Goal: Task Accomplishment & Management: Complete application form

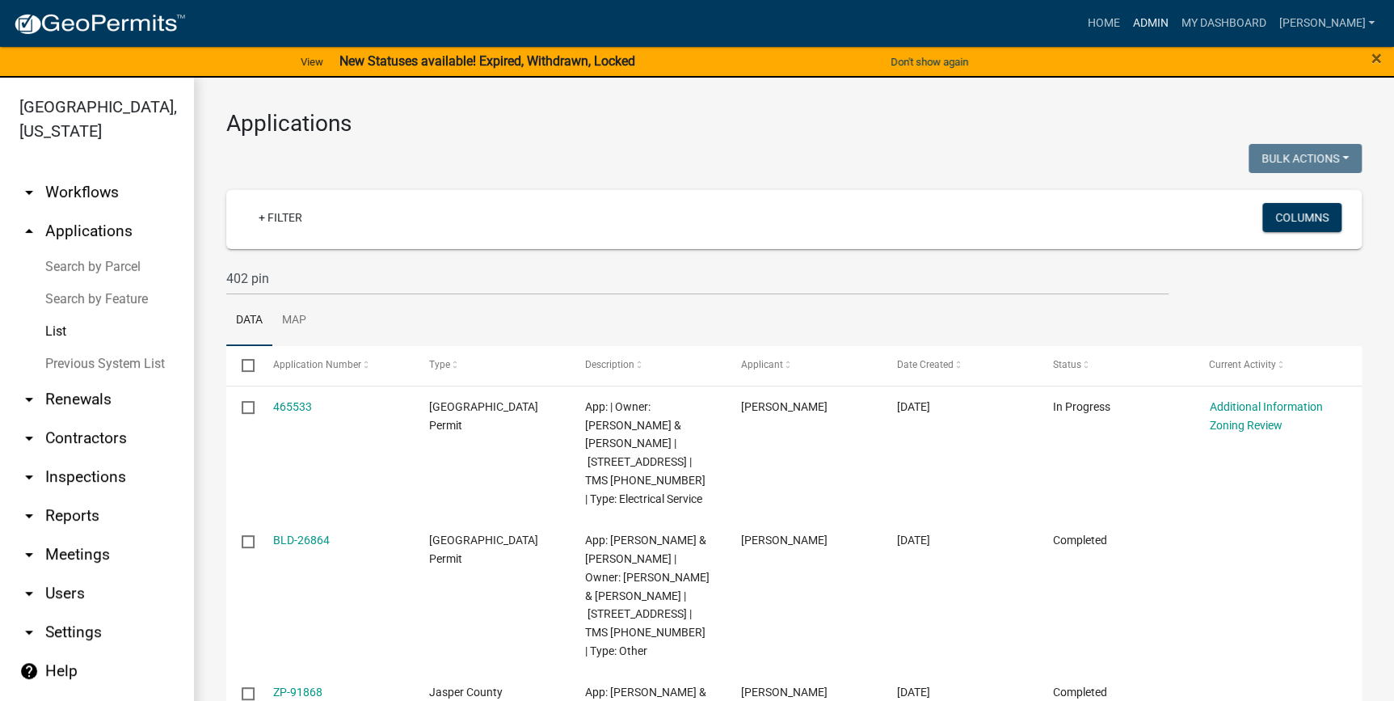
click at [1174, 18] on link "Admin" at bounding box center [1150, 23] width 48 height 31
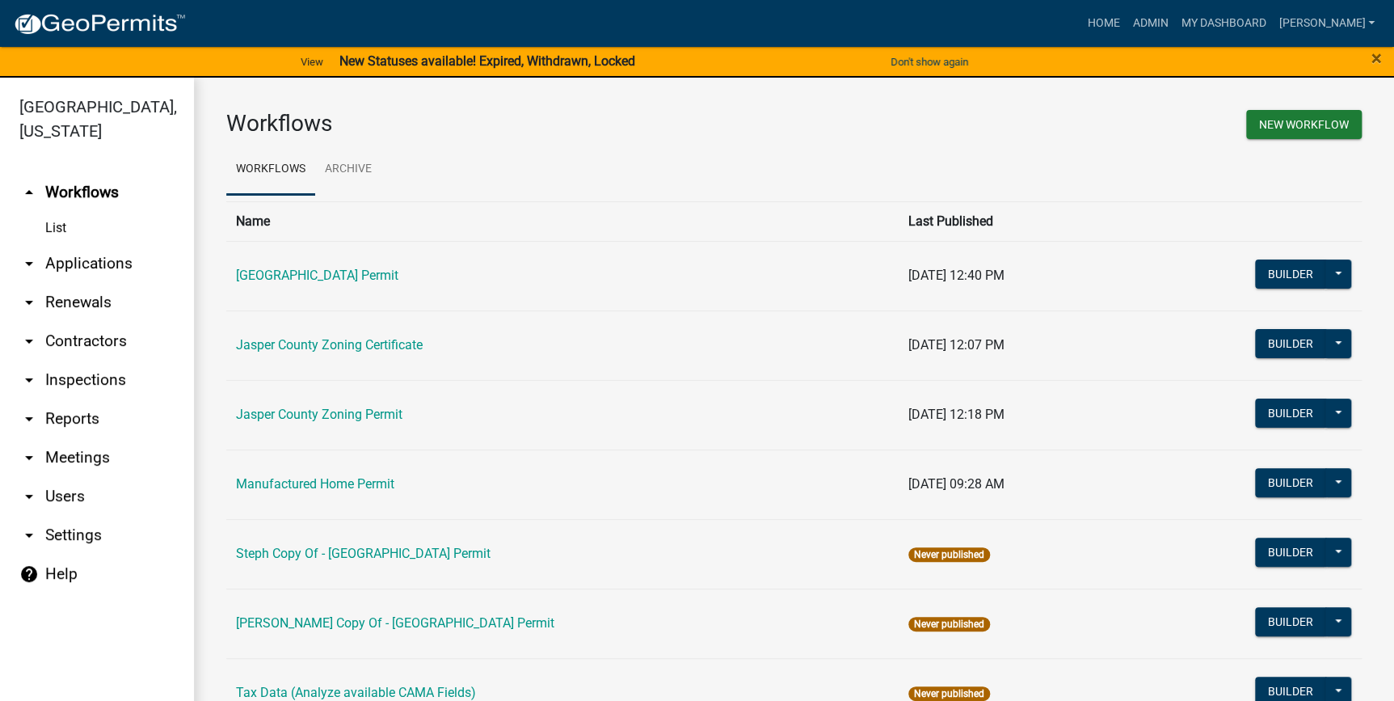
click at [87, 267] on link "arrow_drop_down Applications" at bounding box center [97, 263] width 194 height 39
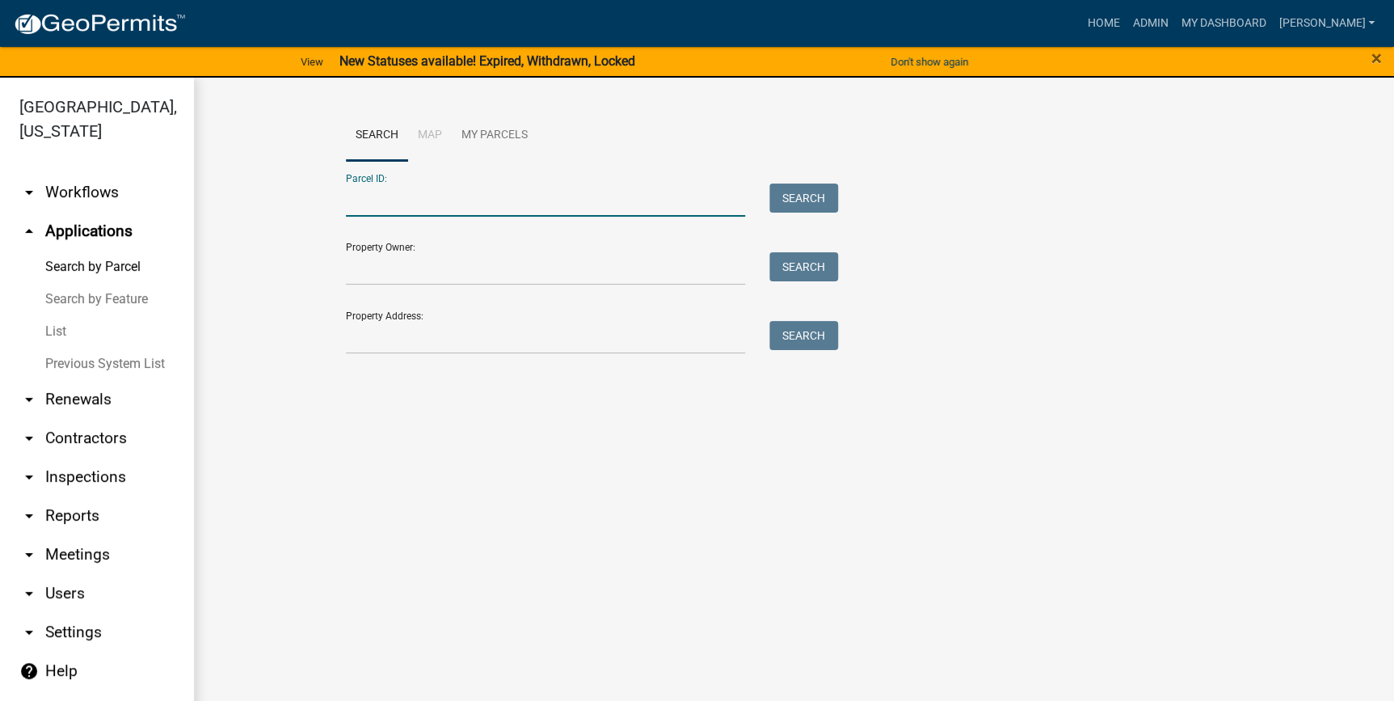
click at [409, 209] on input "Parcel ID:" at bounding box center [546, 199] width 400 height 33
paste input "[PHONE_NUMBER]"
type input "[PHONE_NUMBER]"
click at [805, 194] on button "Search" at bounding box center [803, 197] width 69 height 29
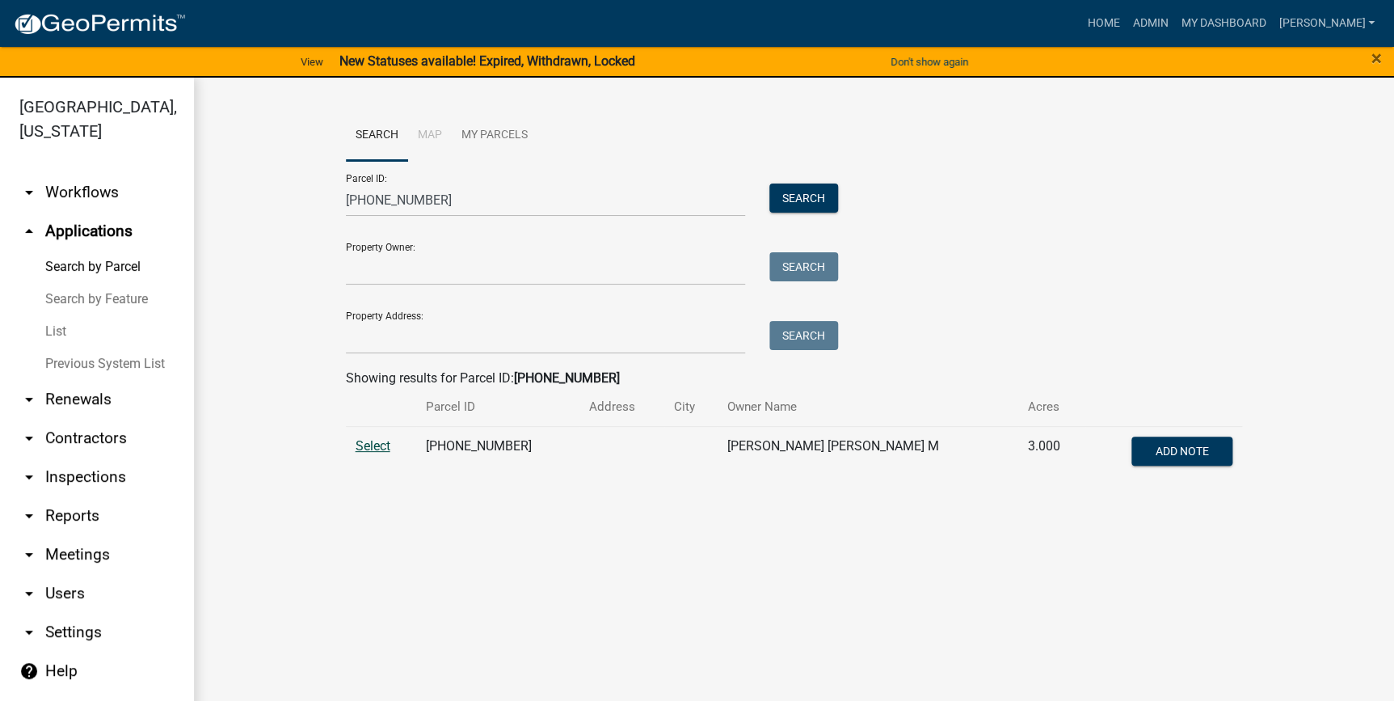
click at [366, 449] on span "Select" at bounding box center [373, 445] width 35 height 15
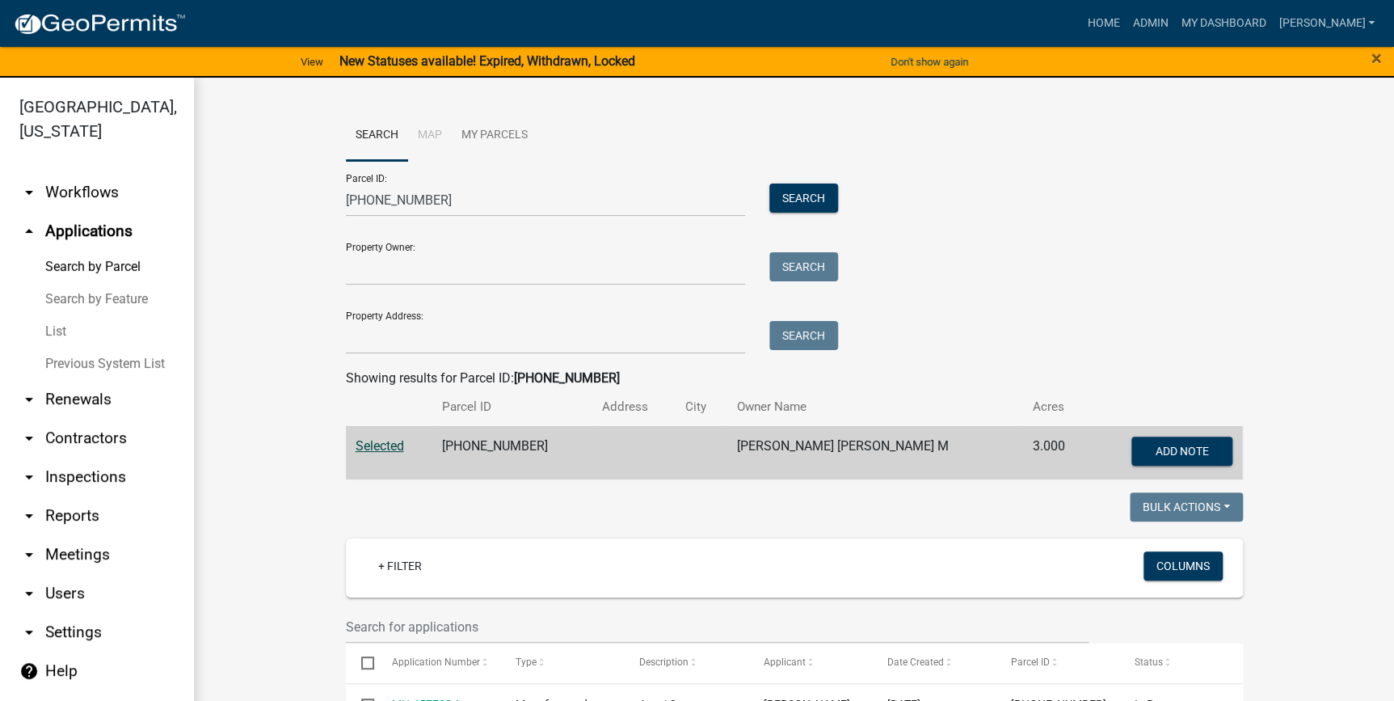
click at [91, 230] on link "arrow_drop_up Applications" at bounding box center [97, 231] width 194 height 39
click at [56, 335] on link "List" at bounding box center [97, 331] width 194 height 32
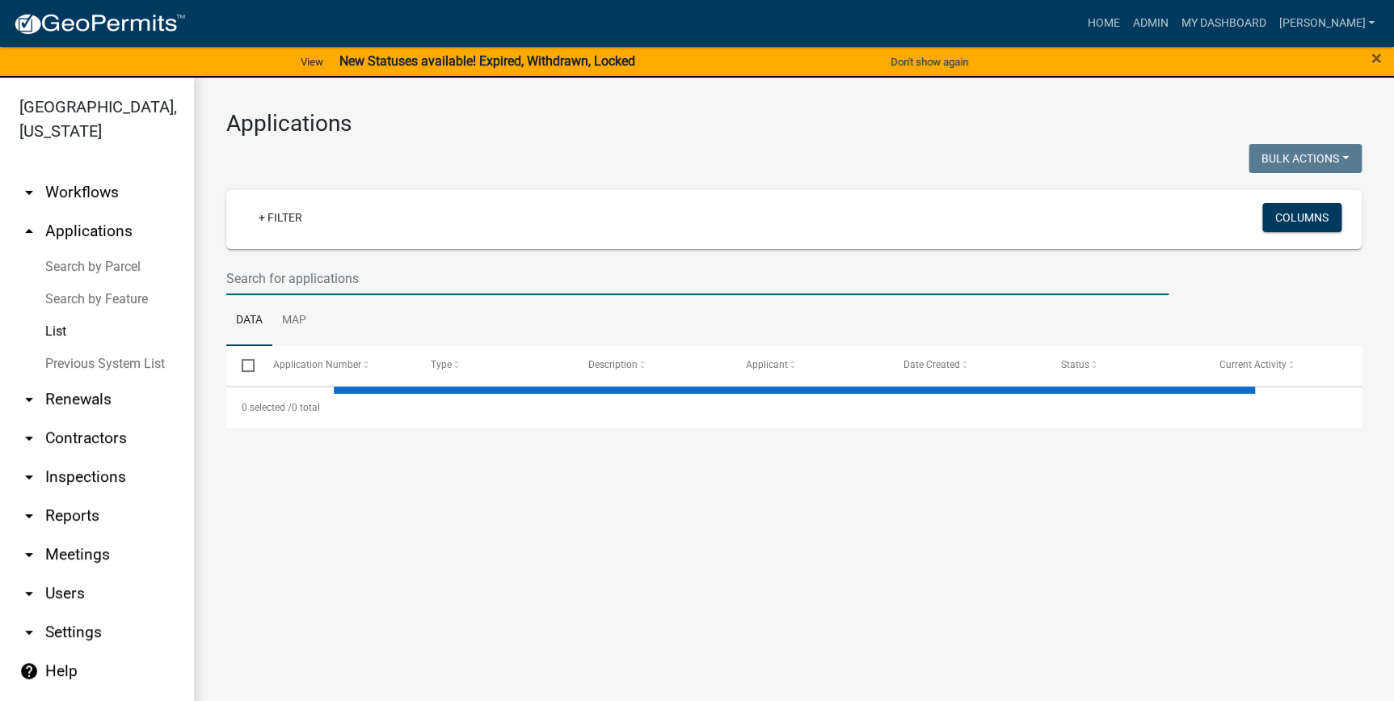
click at [289, 269] on input "text" at bounding box center [697, 278] width 942 height 33
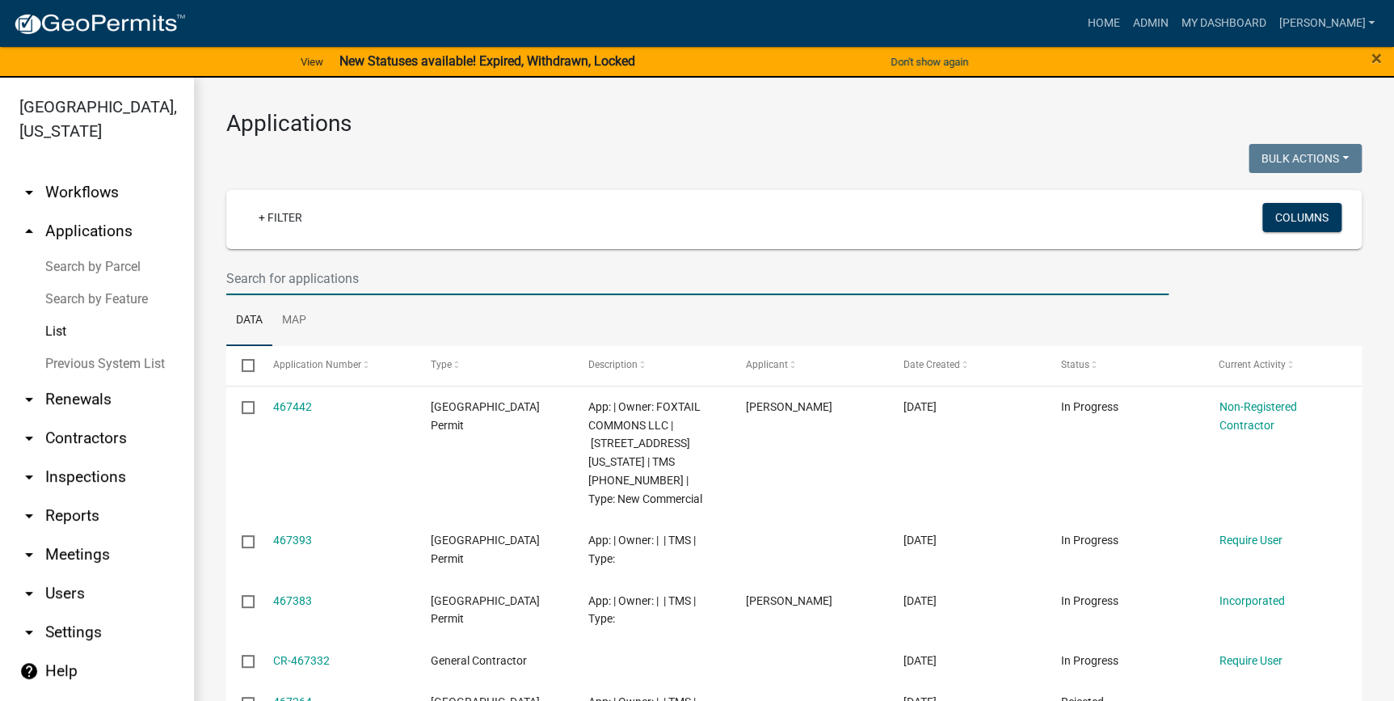
paste input "TillmanCon"
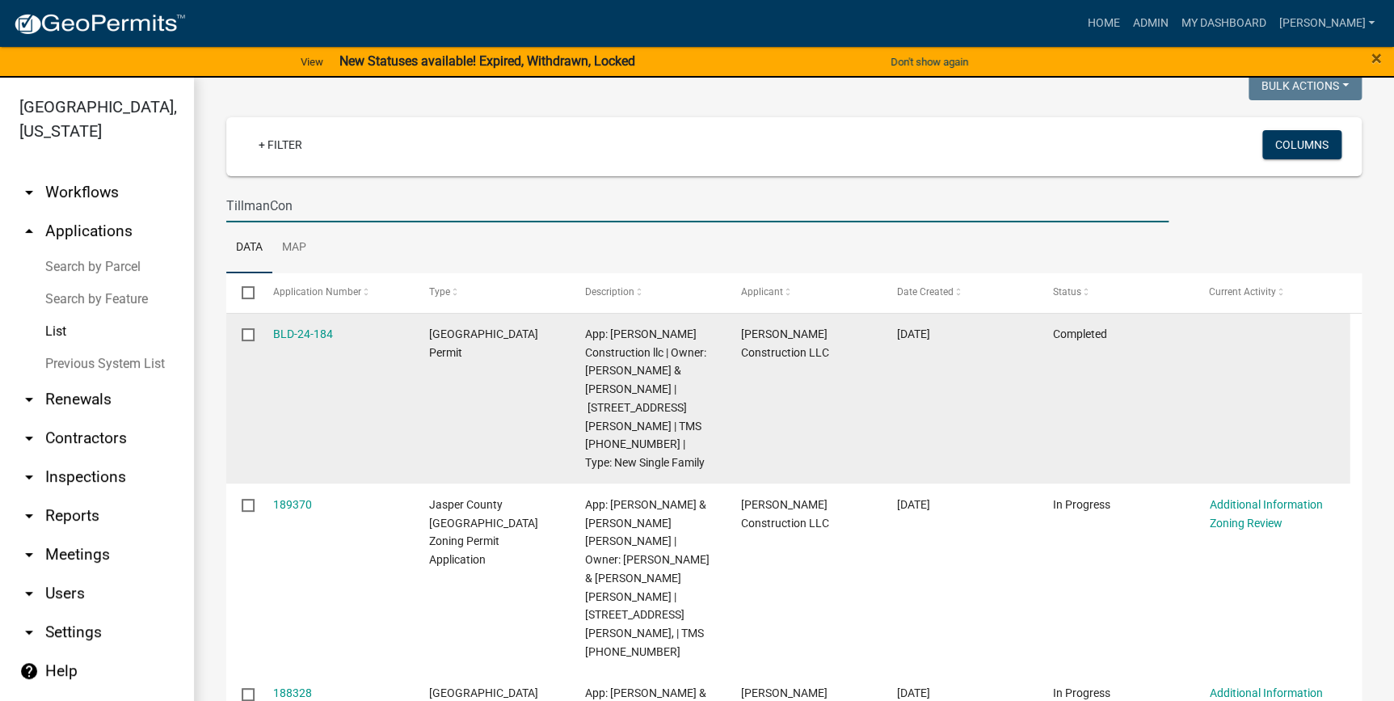
scroll to position [146, 0]
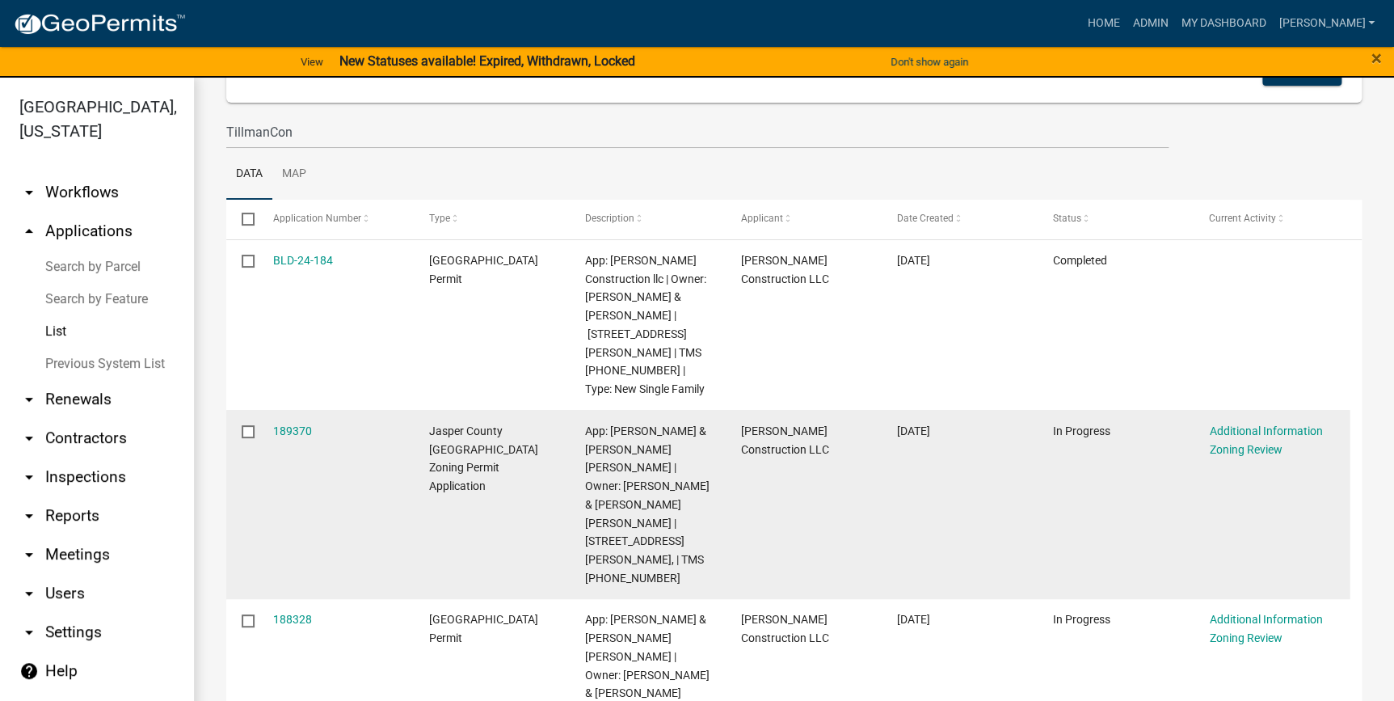
drag, startPoint x: 980, startPoint y: 429, endPoint x: 853, endPoint y: 432, distance: 127.7
click at [853, 432] on div "189370 Jasper County SC Zoning Permit Application App: TUTEN DUSTIN & JAMIE DAR…" at bounding box center [787, 504] width 1123 height 189
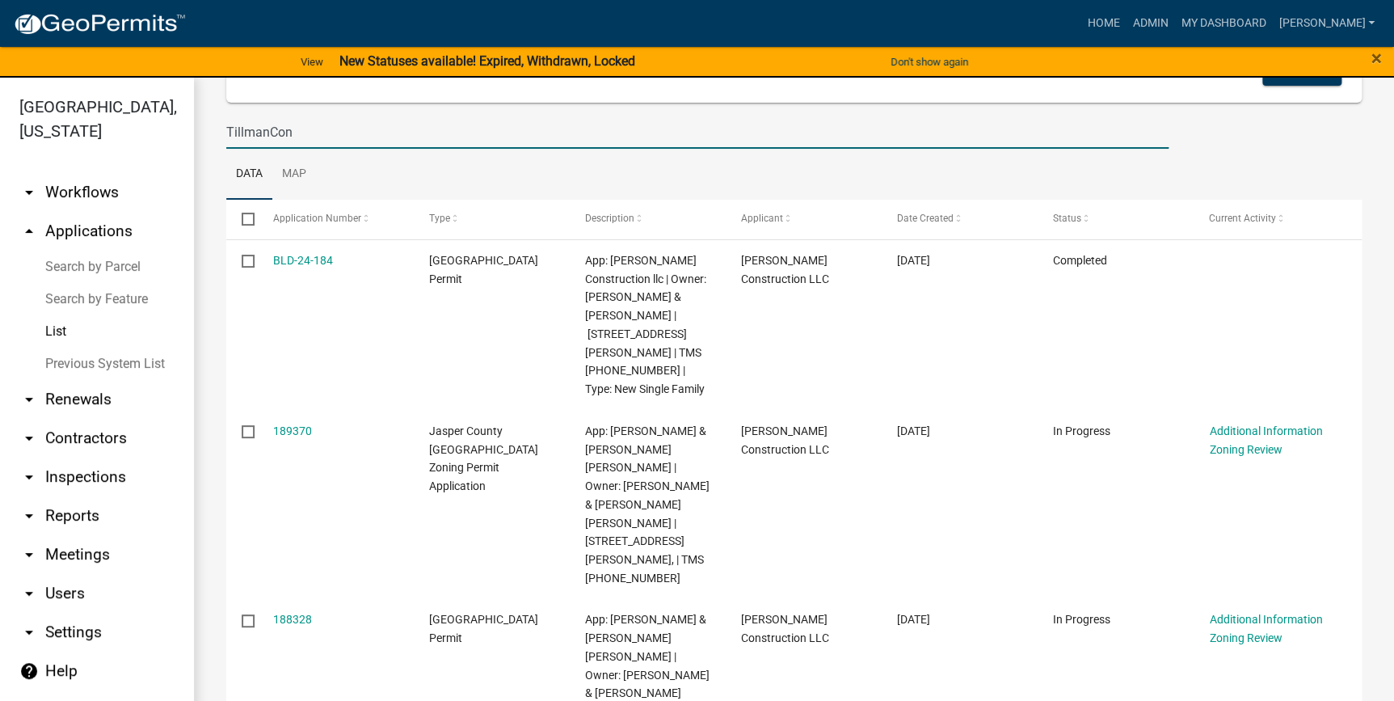
drag, startPoint x: 321, startPoint y: 138, endPoint x: 176, endPoint y: 137, distance: 144.7
click at [176, 137] on div "Jasper County, South Carolina arrow_drop_down Workflows List arrow_drop_up Appl…" at bounding box center [697, 399] width 1394 height 643
paste input "[PHONE_NUMBER]"
type input "[PHONE_NUMBER]"
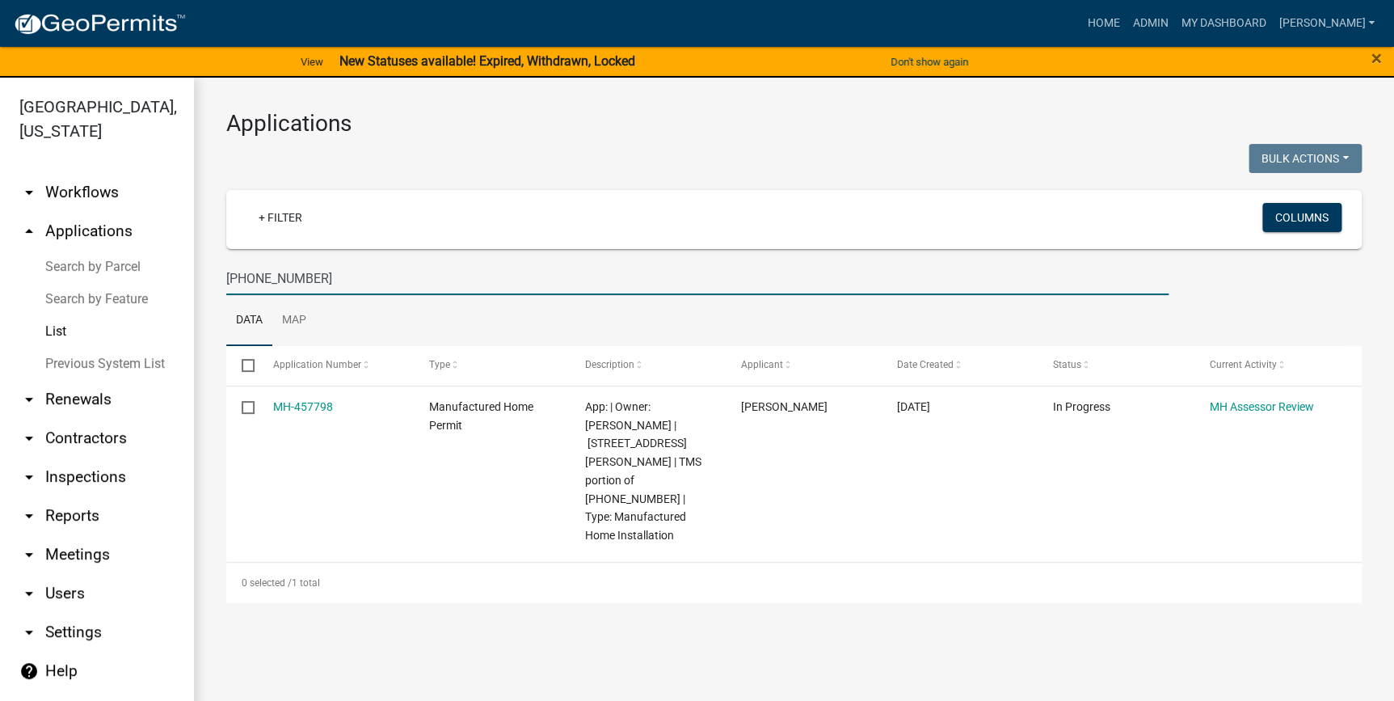
scroll to position [0, 0]
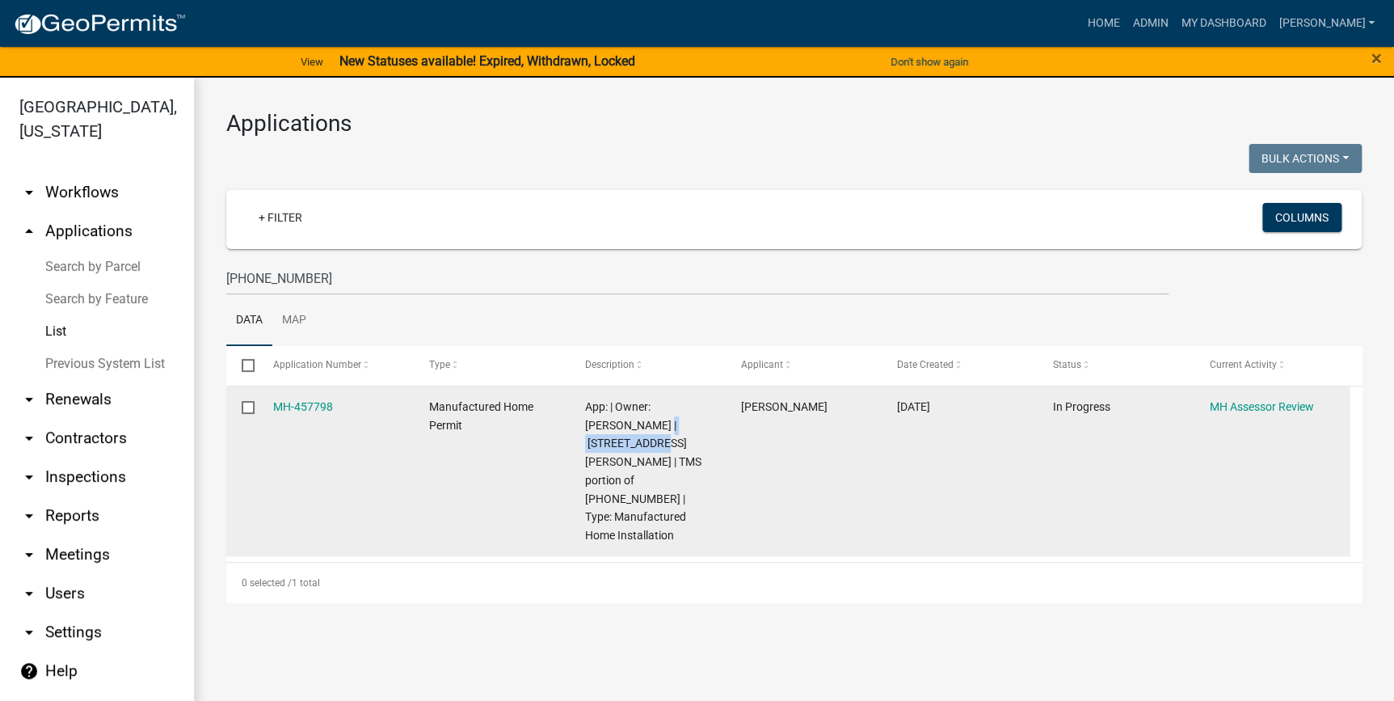
drag, startPoint x: 610, startPoint y: 440, endPoint x: 621, endPoint y: 424, distance: 20.0
click at [621, 424] on span "App: | Owner: Jamie Tuten | 1934 Floyd Road | TMS portion of 045-00-01-049 | Ty…" at bounding box center [643, 470] width 116 height 141
copy span "1934 Floyd Road"
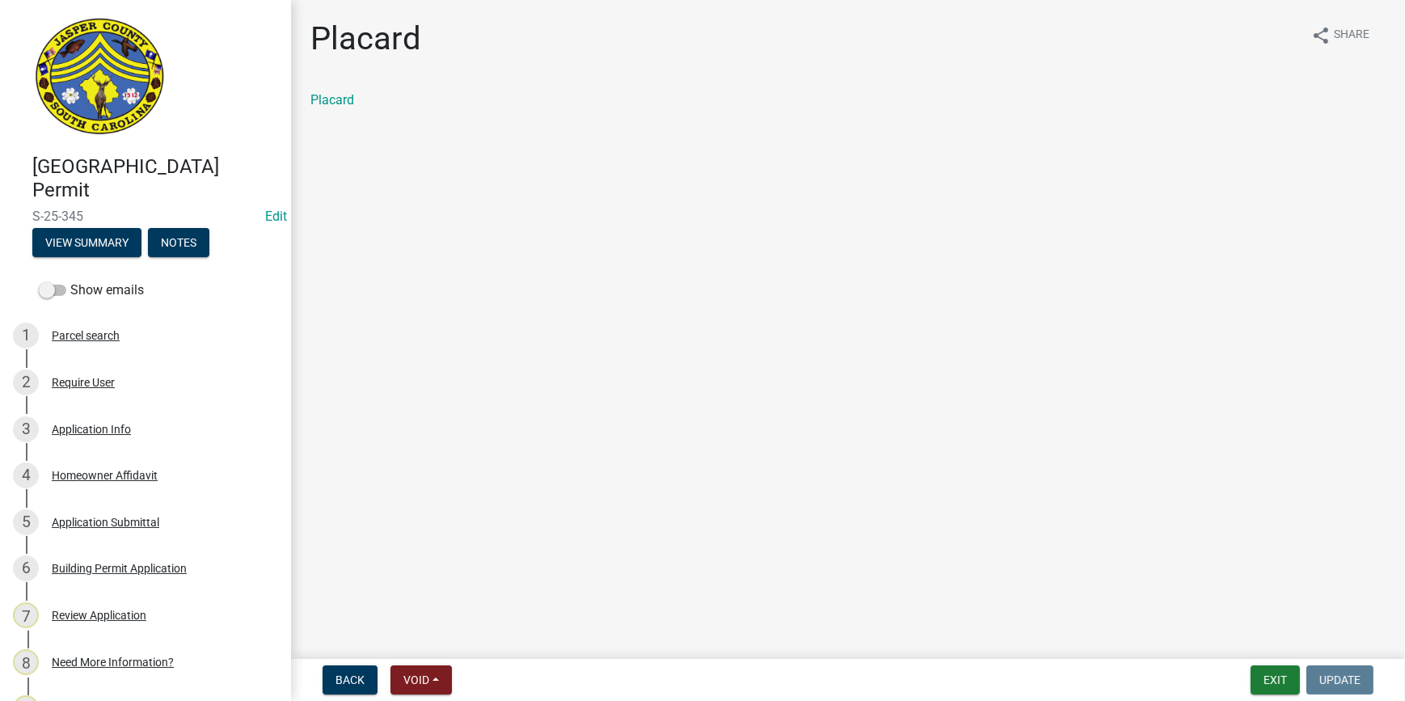
scroll to position [440, 0]
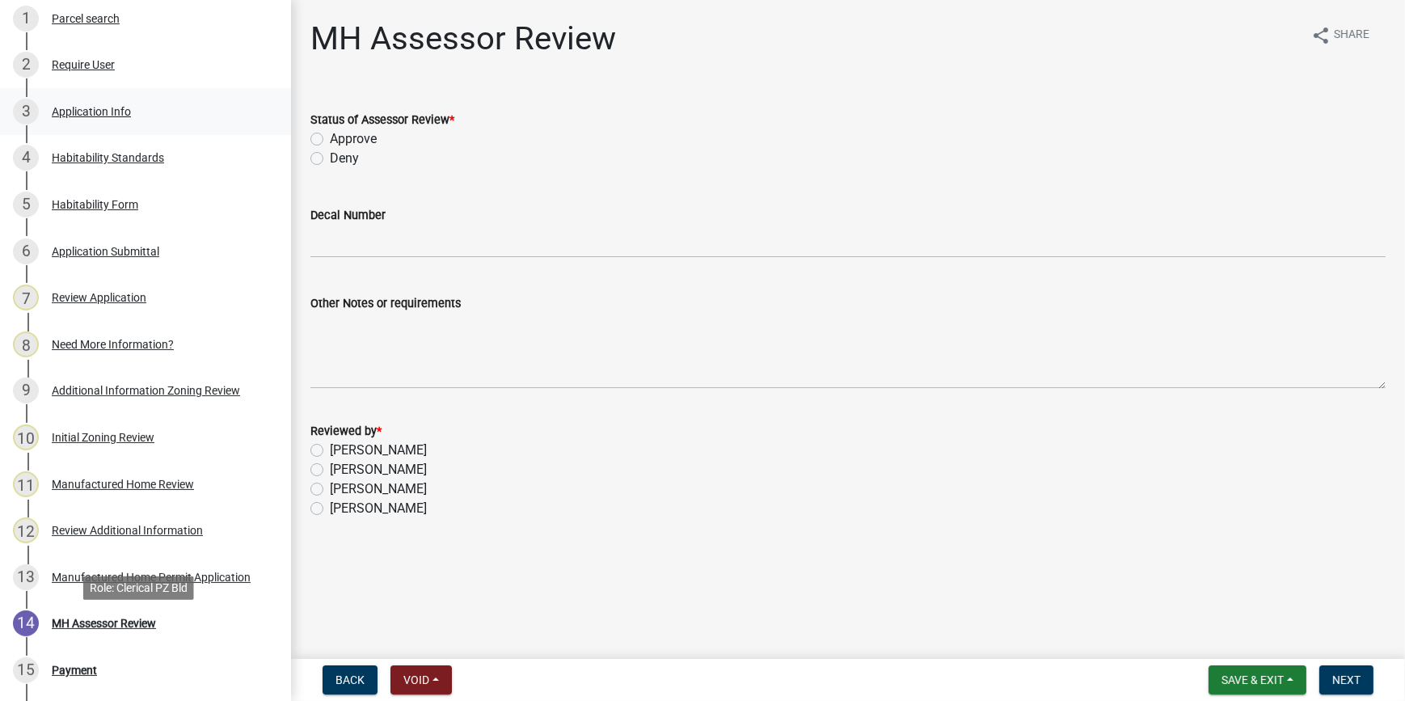
scroll to position [146, 0]
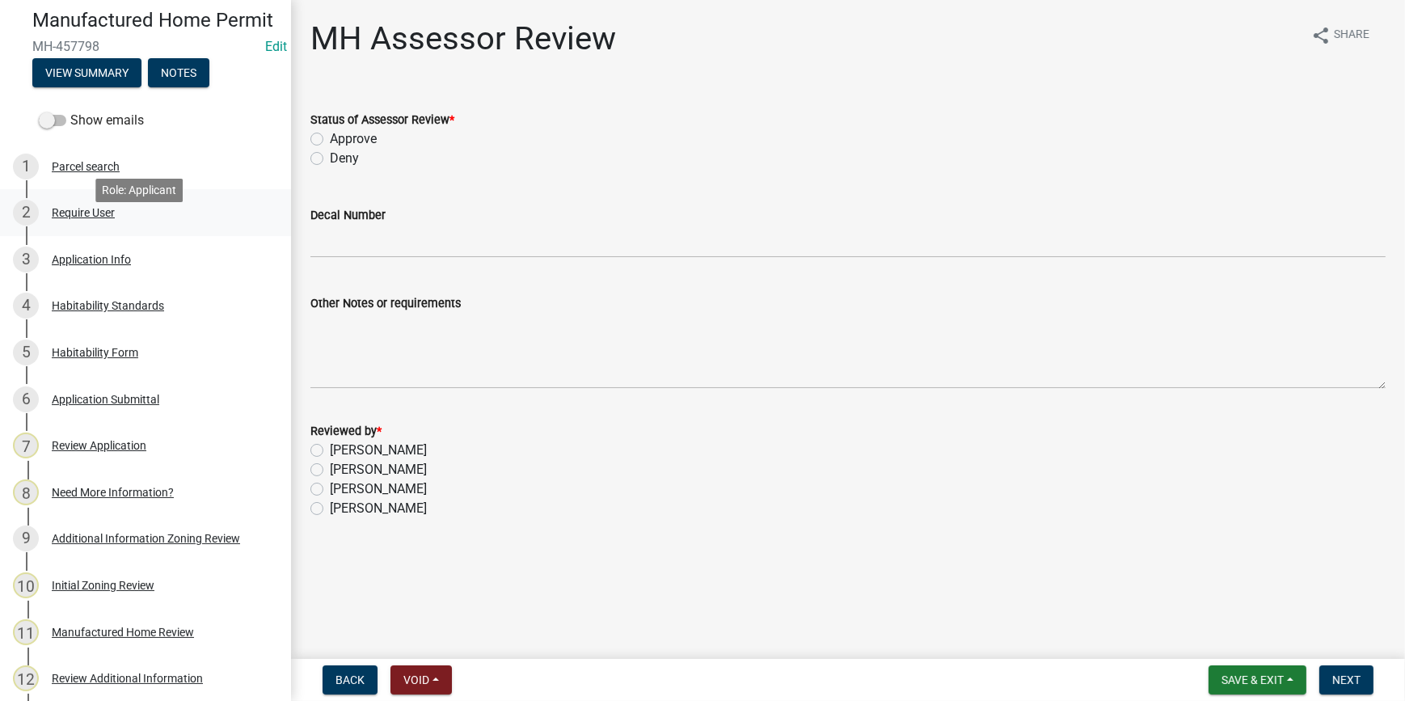
click at [105, 218] on div "Require User" at bounding box center [83, 212] width 63 height 11
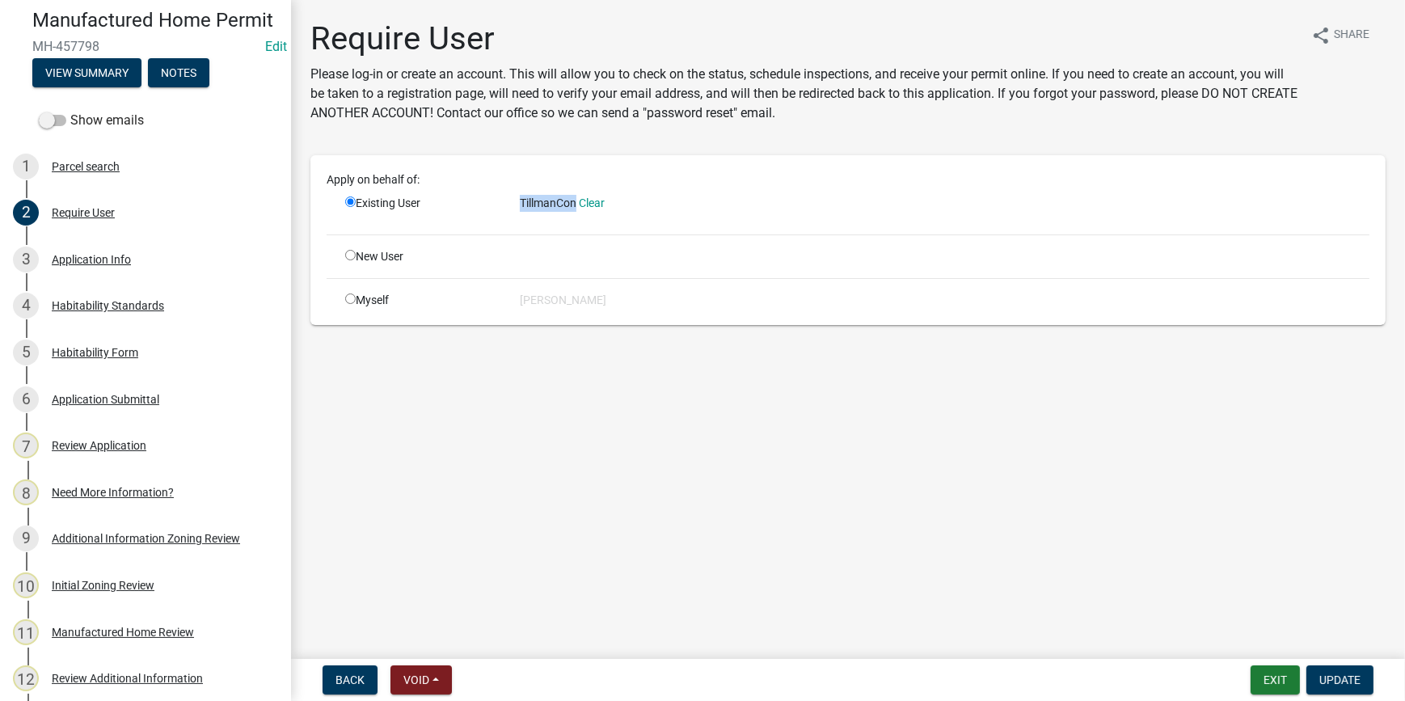
drag, startPoint x: 513, startPoint y: 210, endPoint x: 576, endPoint y: 217, distance: 63.4
click at [576, 217] on div "TillmanCon Clear" at bounding box center [945, 208] width 874 height 27
copy span "TillmanCon"
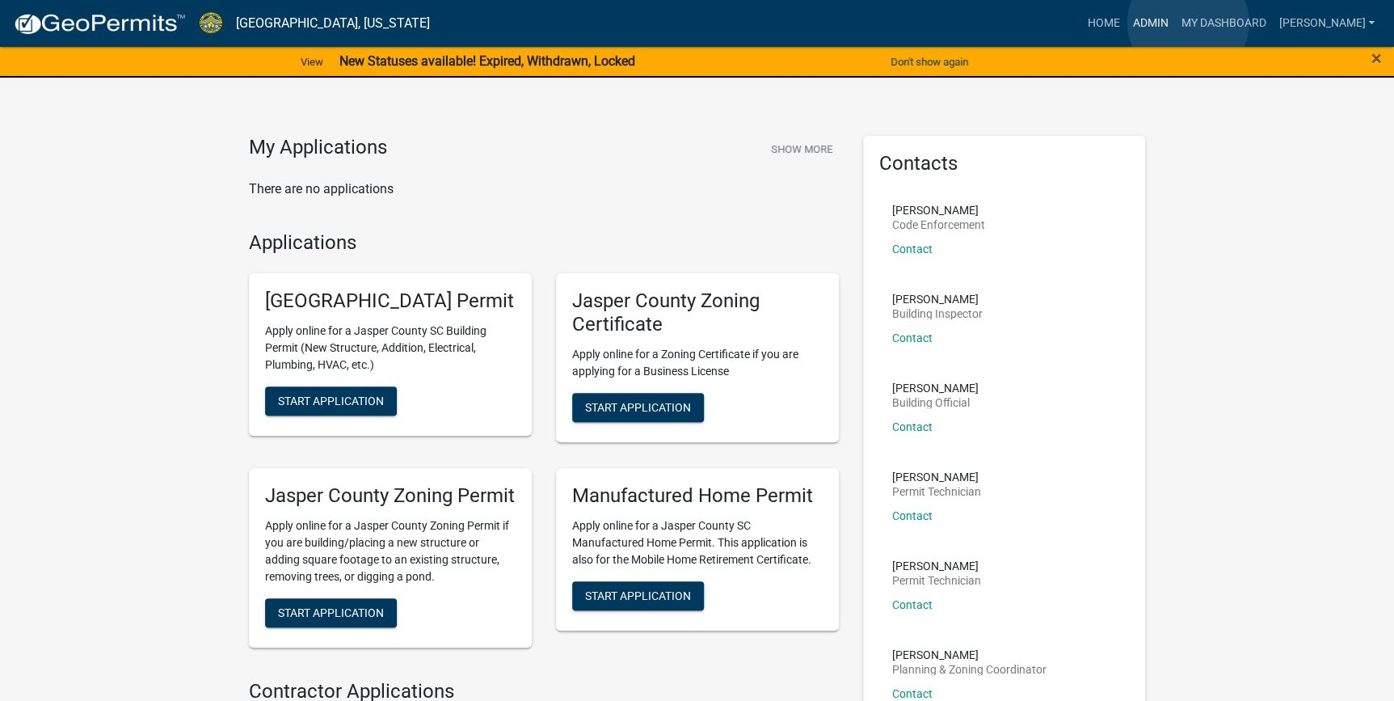
click at [1174, 23] on link "Admin" at bounding box center [1150, 23] width 48 height 31
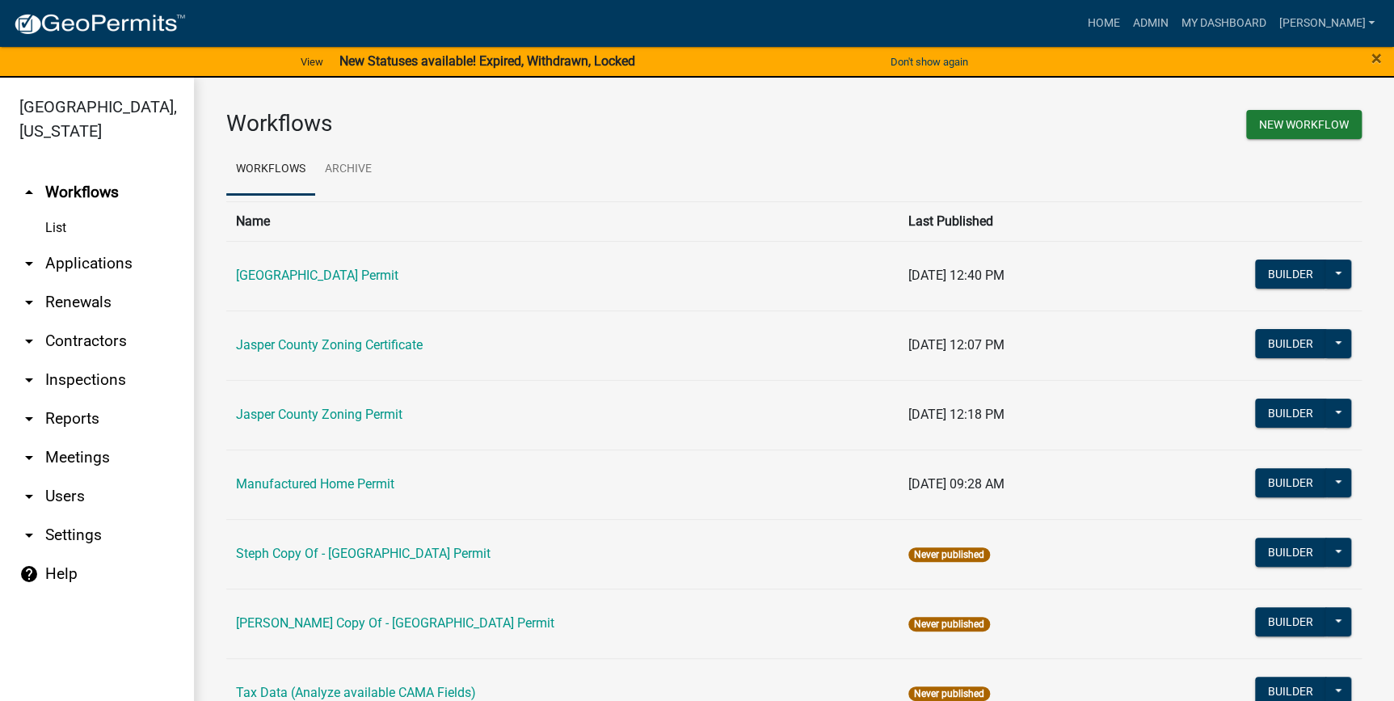
click at [62, 263] on link "arrow_drop_down Applications" at bounding box center [97, 263] width 194 height 39
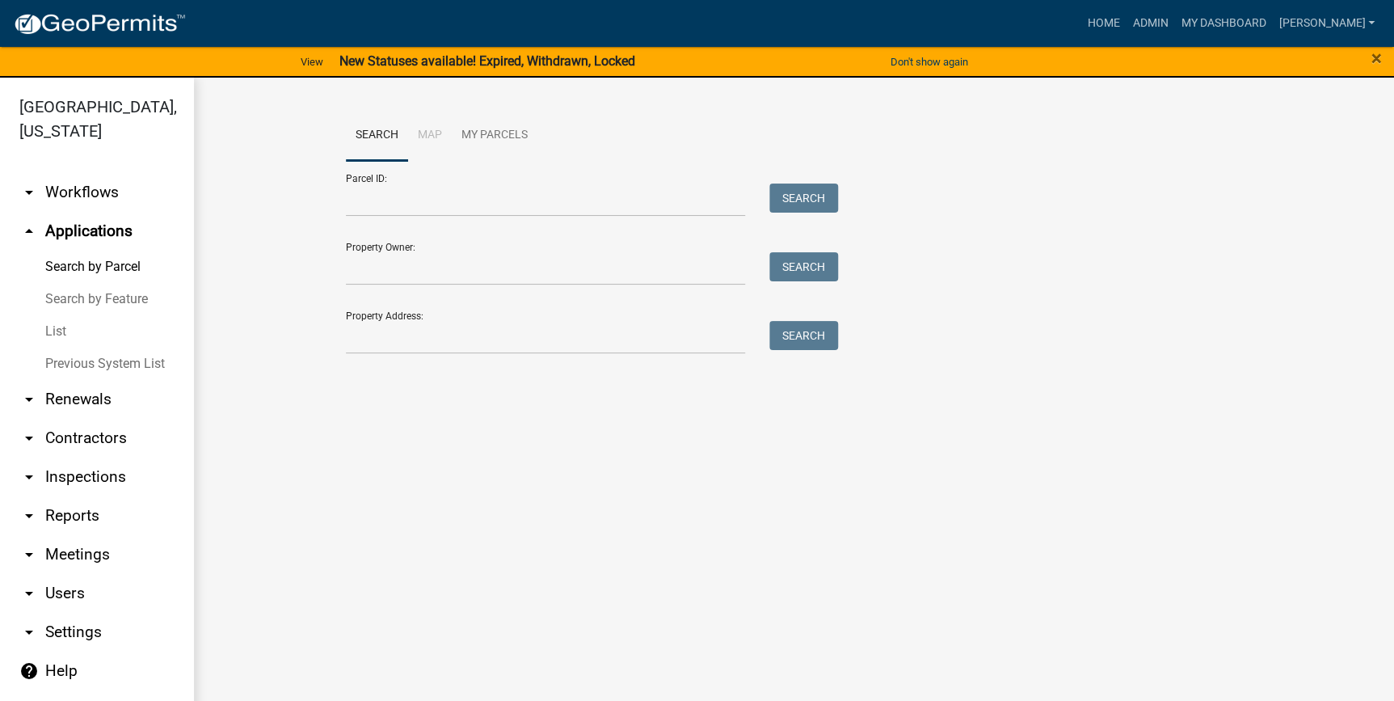
click at [53, 338] on link "List" at bounding box center [97, 331] width 194 height 32
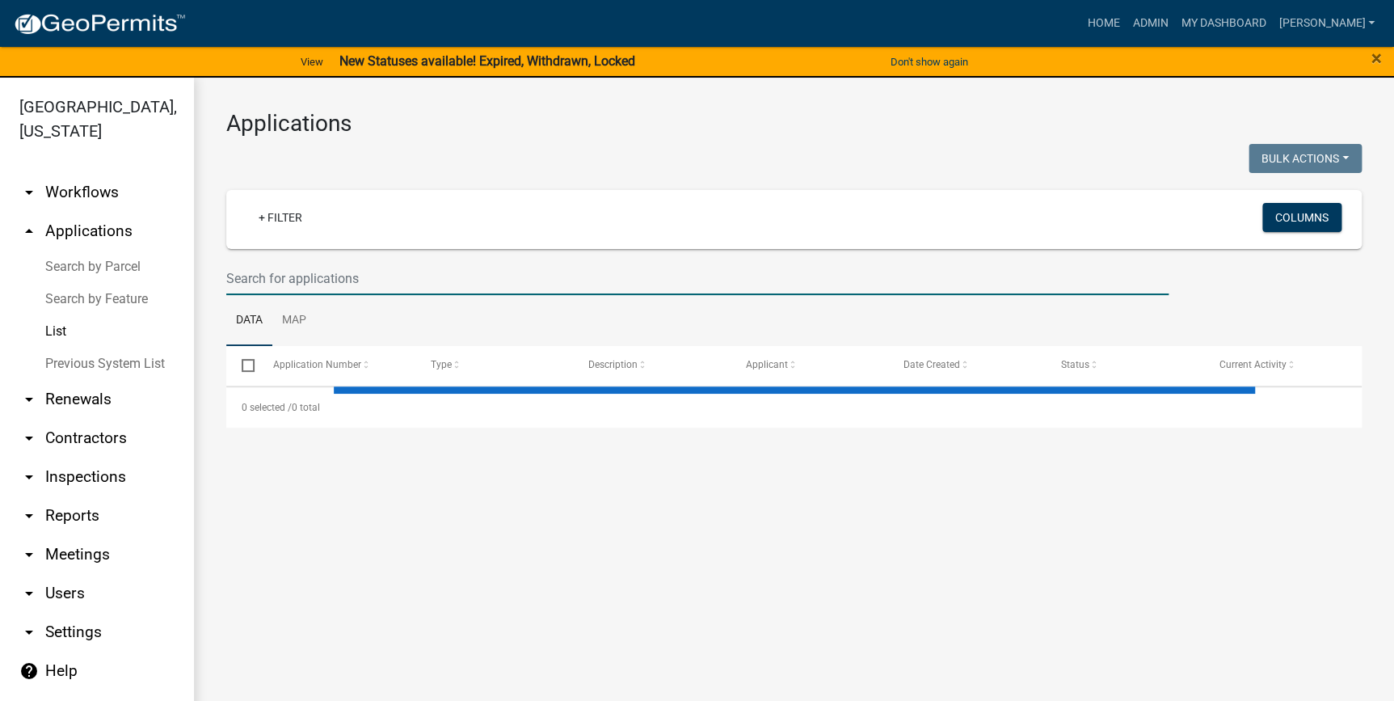
click at [347, 282] on input "text" at bounding box center [697, 278] width 942 height 33
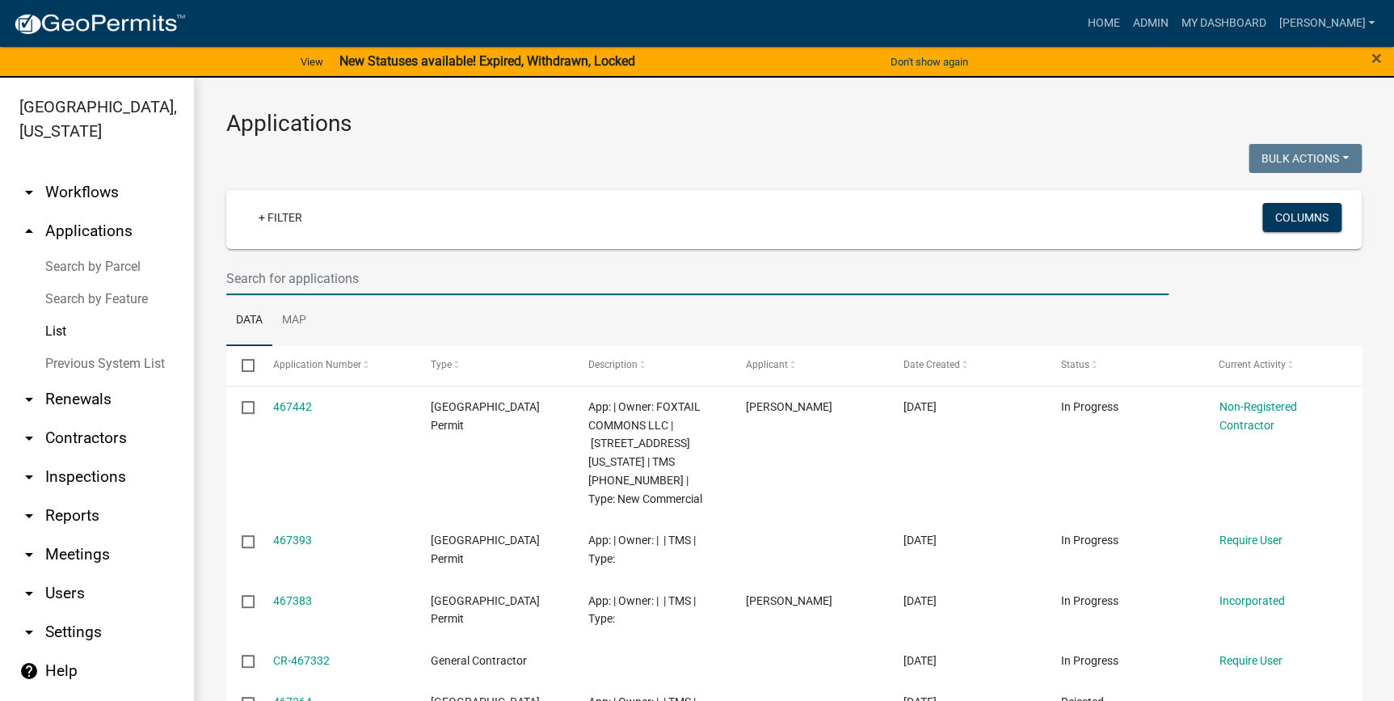
paste input "[STREET_ADDRESS][PERSON_NAME]"
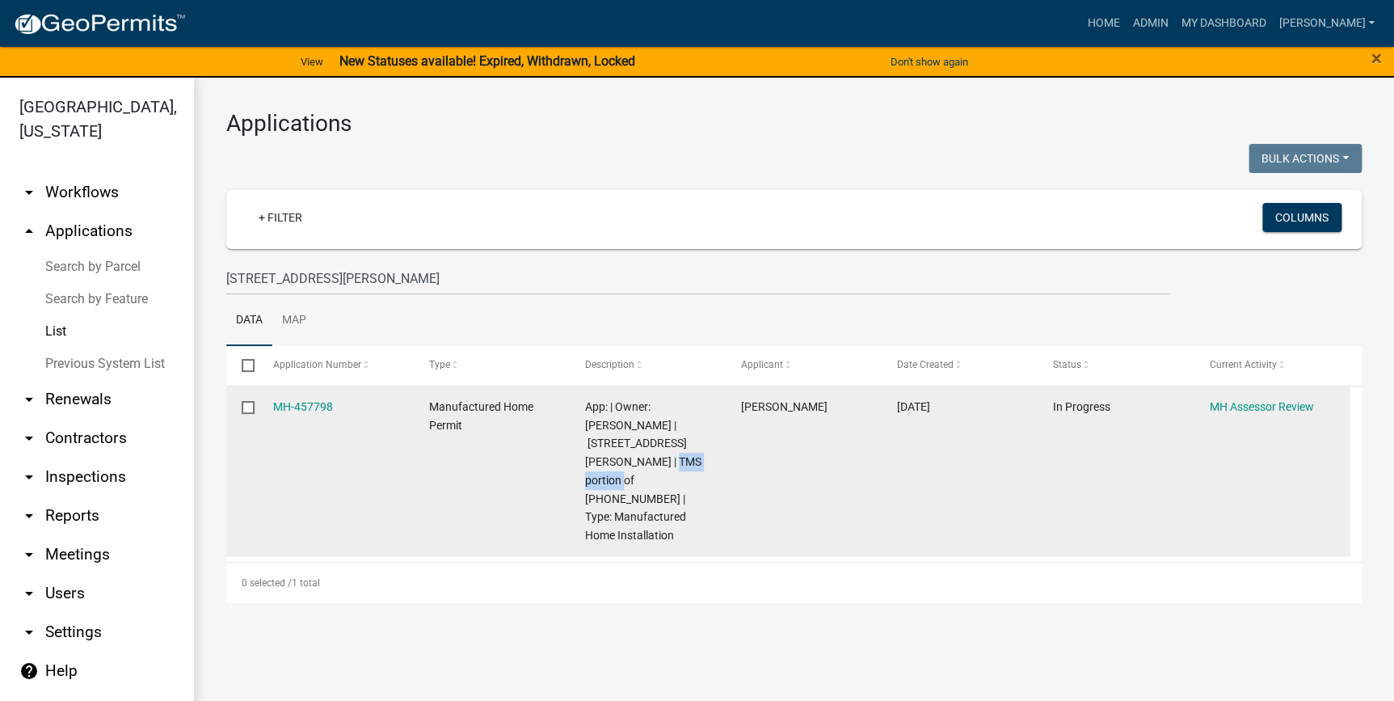
drag, startPoint x: 658, startPoint y: 461, endPoint x: 584, endPoint y: 461, distance: 73.5
click at [585, 461] on span "App: | Owner: Jamie Tuten | 1934 Floyd Road | TMS portion of 045-00-01-049 | Ty…" at bounding box center [643, 470] width 116 height 141
copy span "[PHONE_NUMBER]"
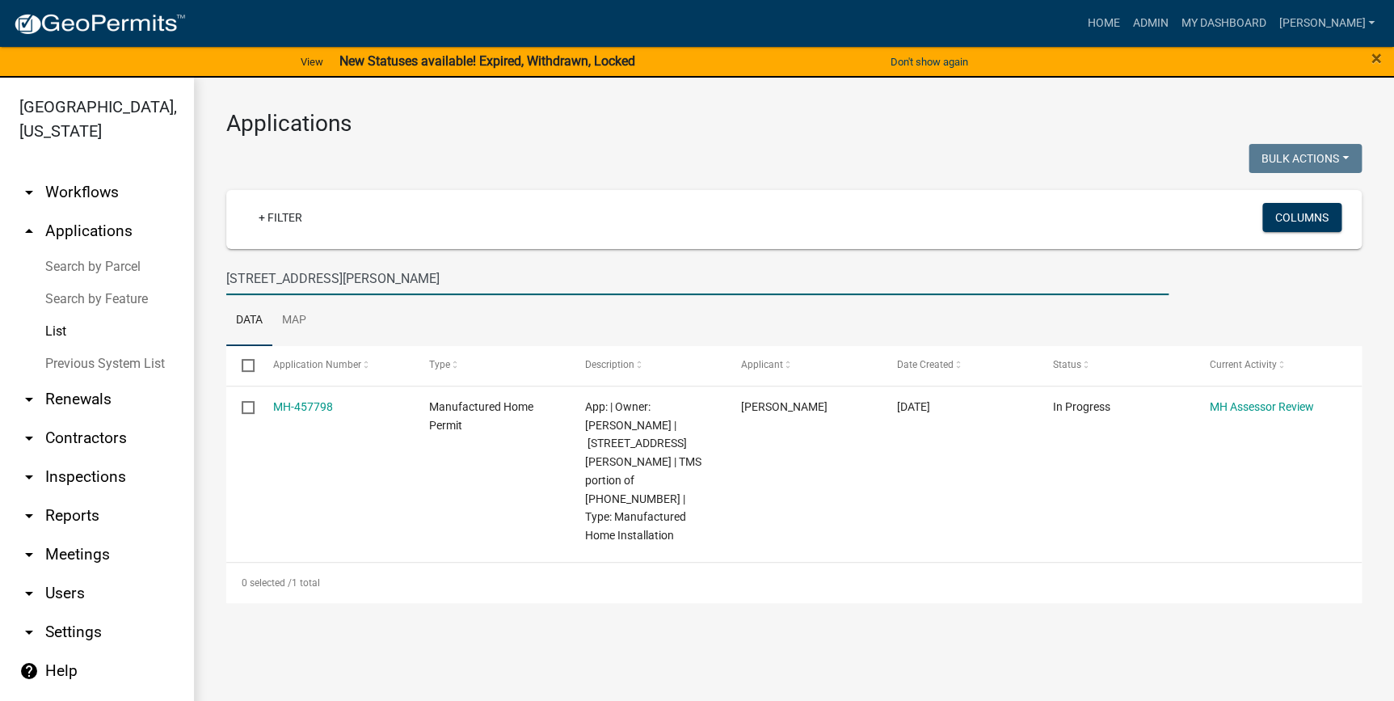
click at [375, 276] on input "1934 Floyd Road" at bounding box center [697, 278] width 942 height 33
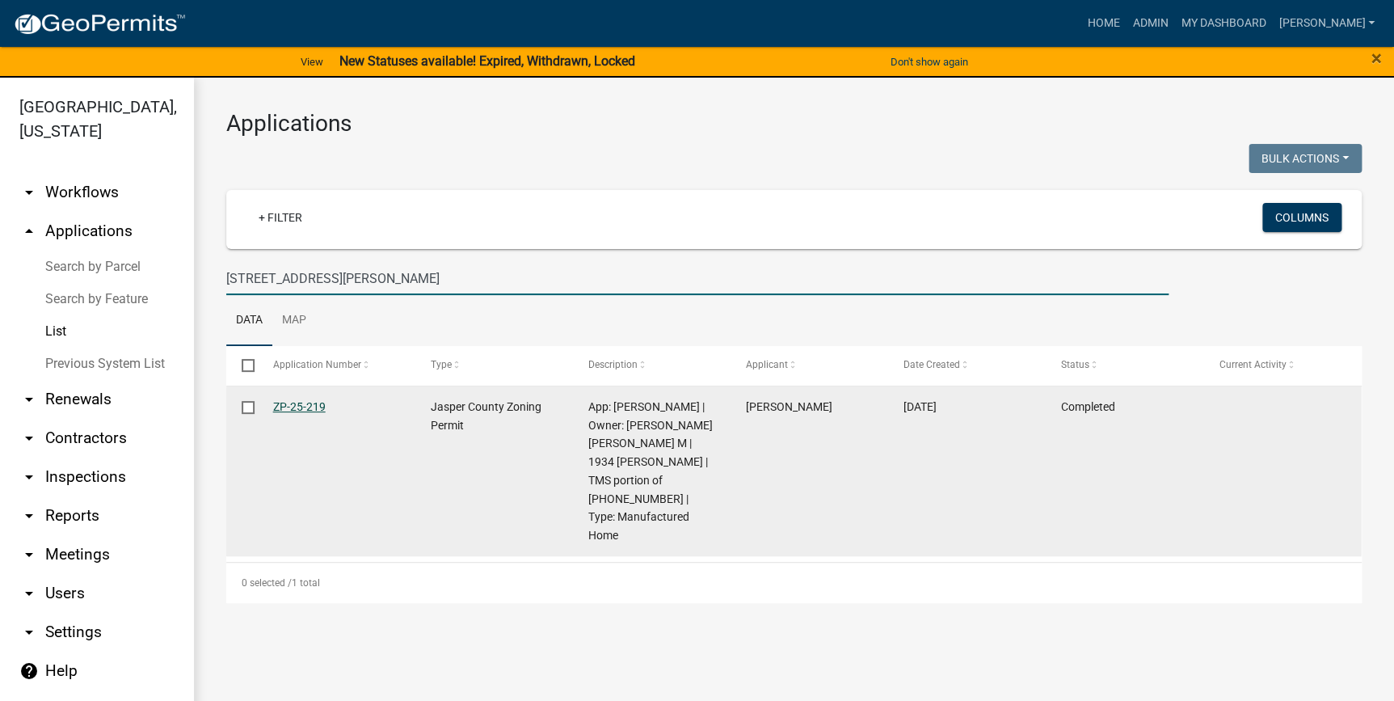
type input "1934 Floyd RD"
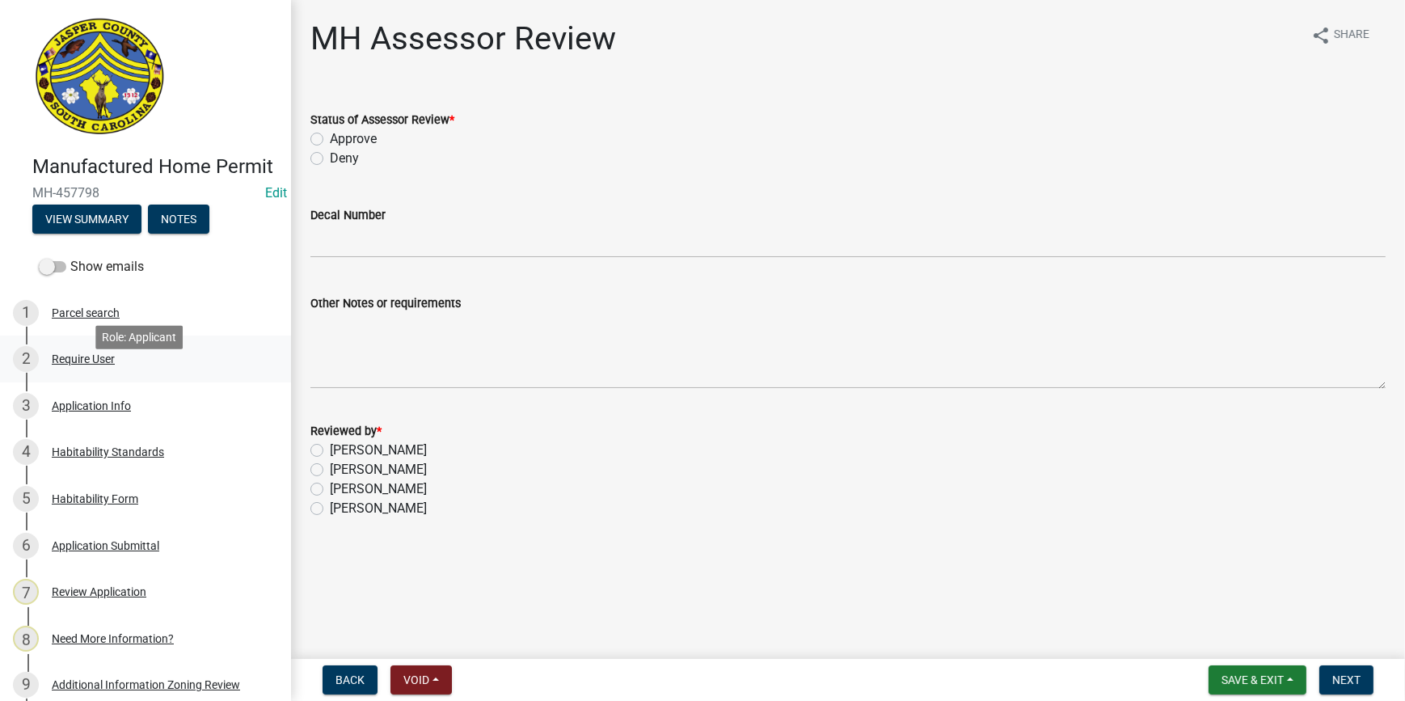
click at [81, 365] on div "Require User" at bounding box center [83, 358] width 63 height 11
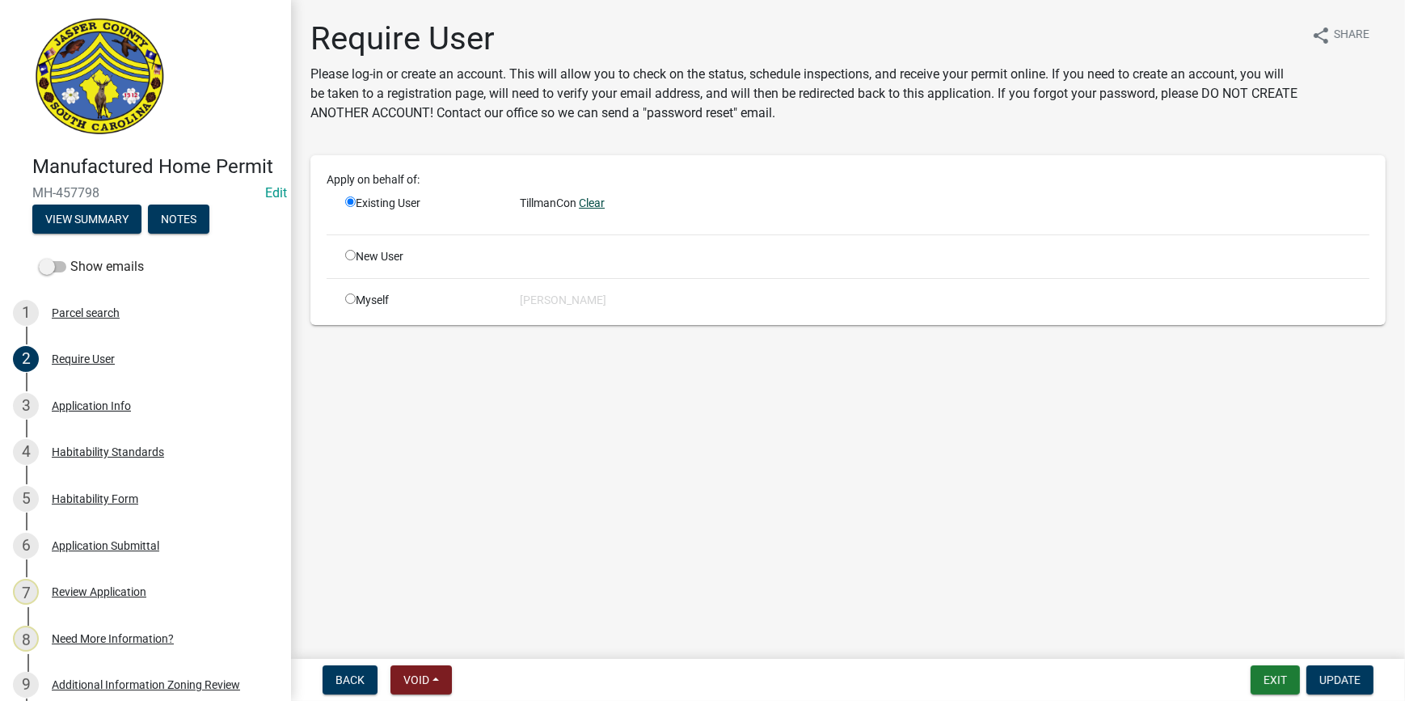
drag, startPoint x: 508, startPoint y: 198, endPoint x: 580, endPoint y: 202, distance: 72.0
click at [580, 202] on div "Existing User TillmanCon Clear" at bounding box center [857, 208] width 1048 height 27
copy div "TillmanCon"
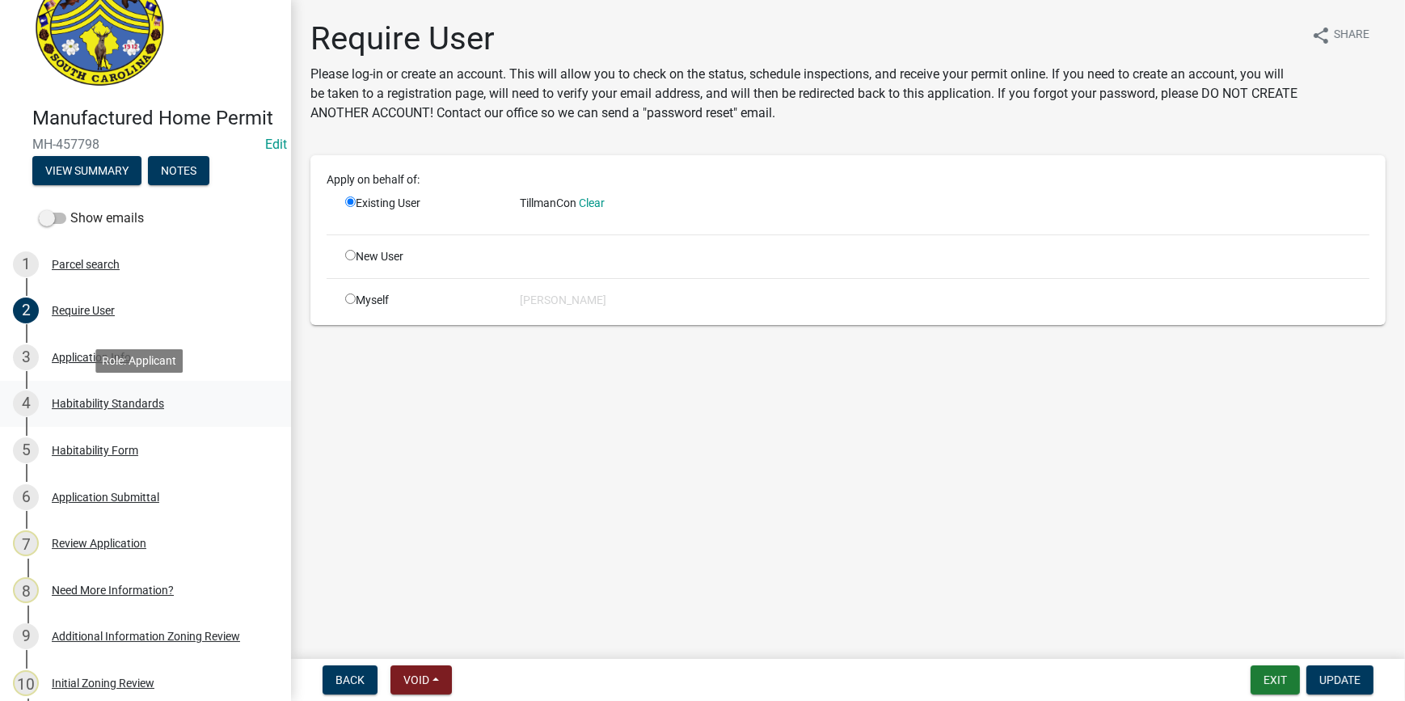
scroll to position [73, 0]
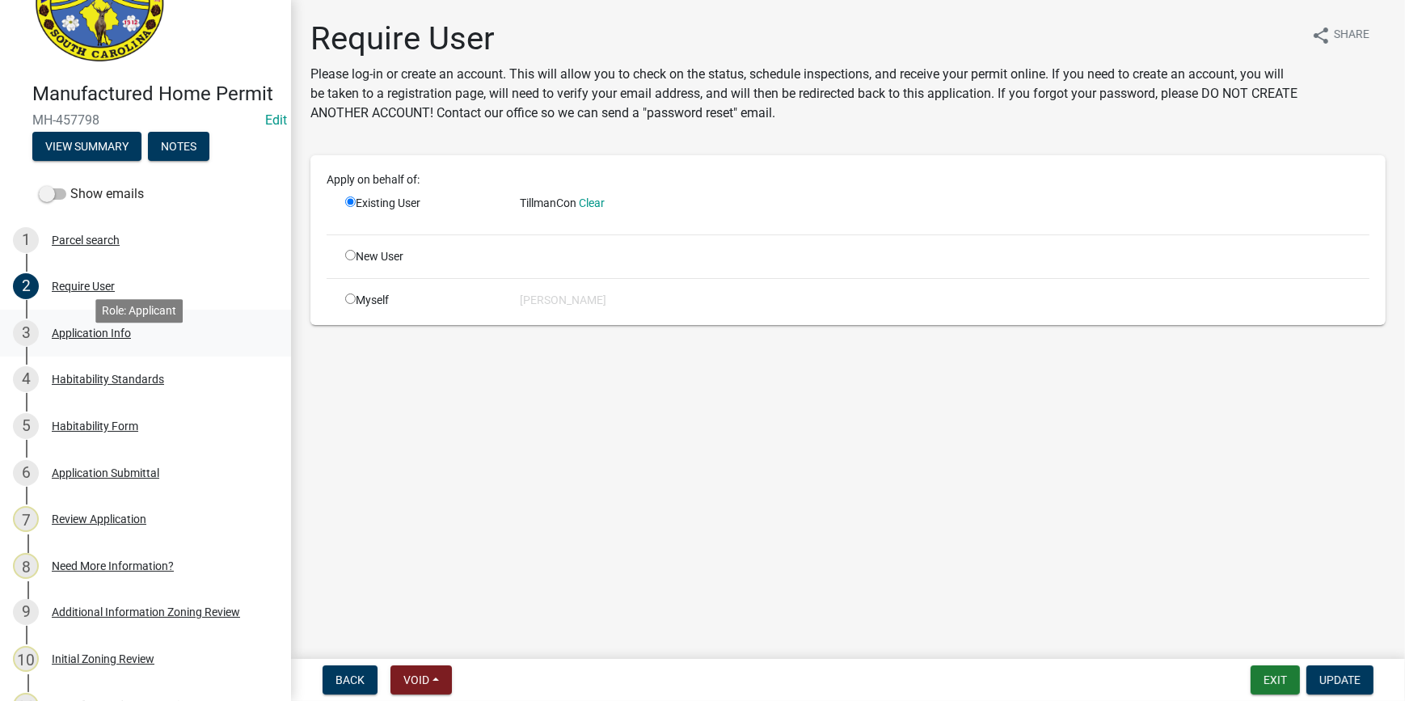
click at [102, 339] on div "Application Info" at bounding box center [91, 332] width 79 height 11
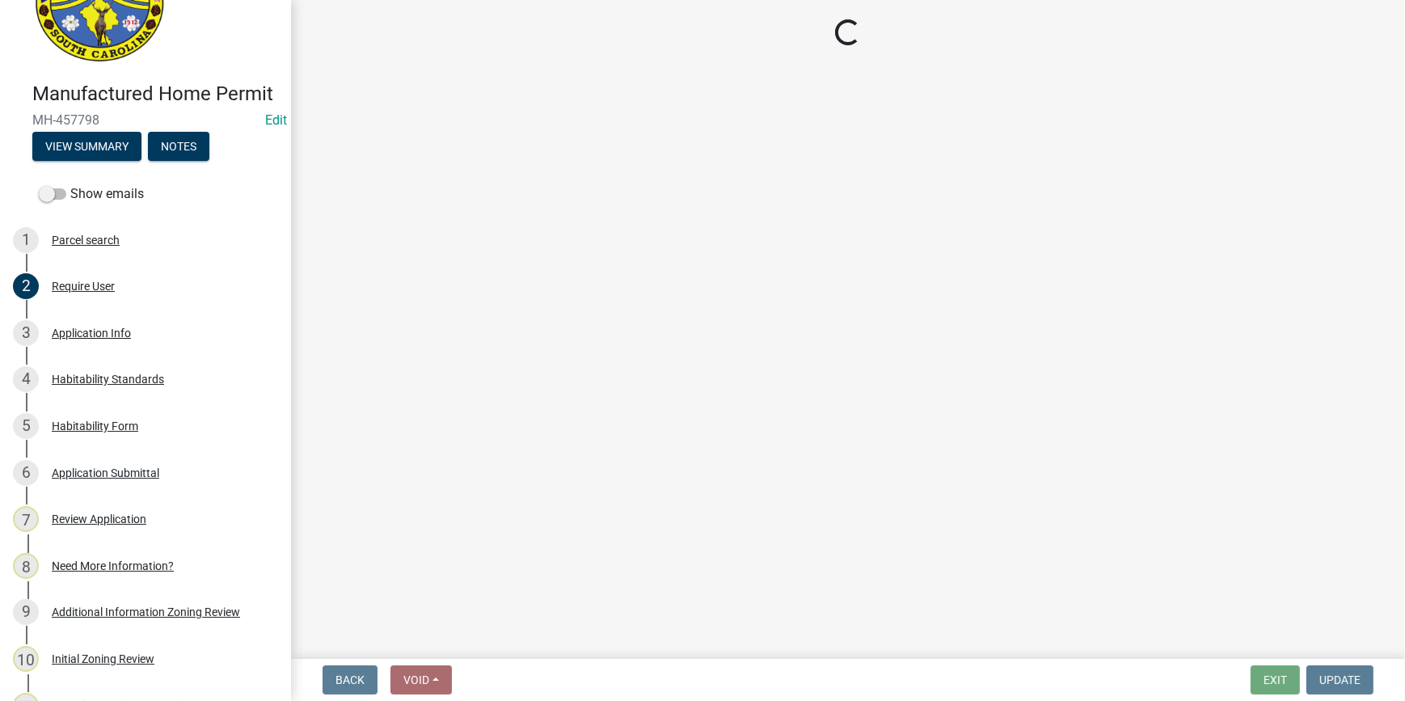
select select "00748aa1-56c2-4786-b7ff-9b3cb1d8d455"
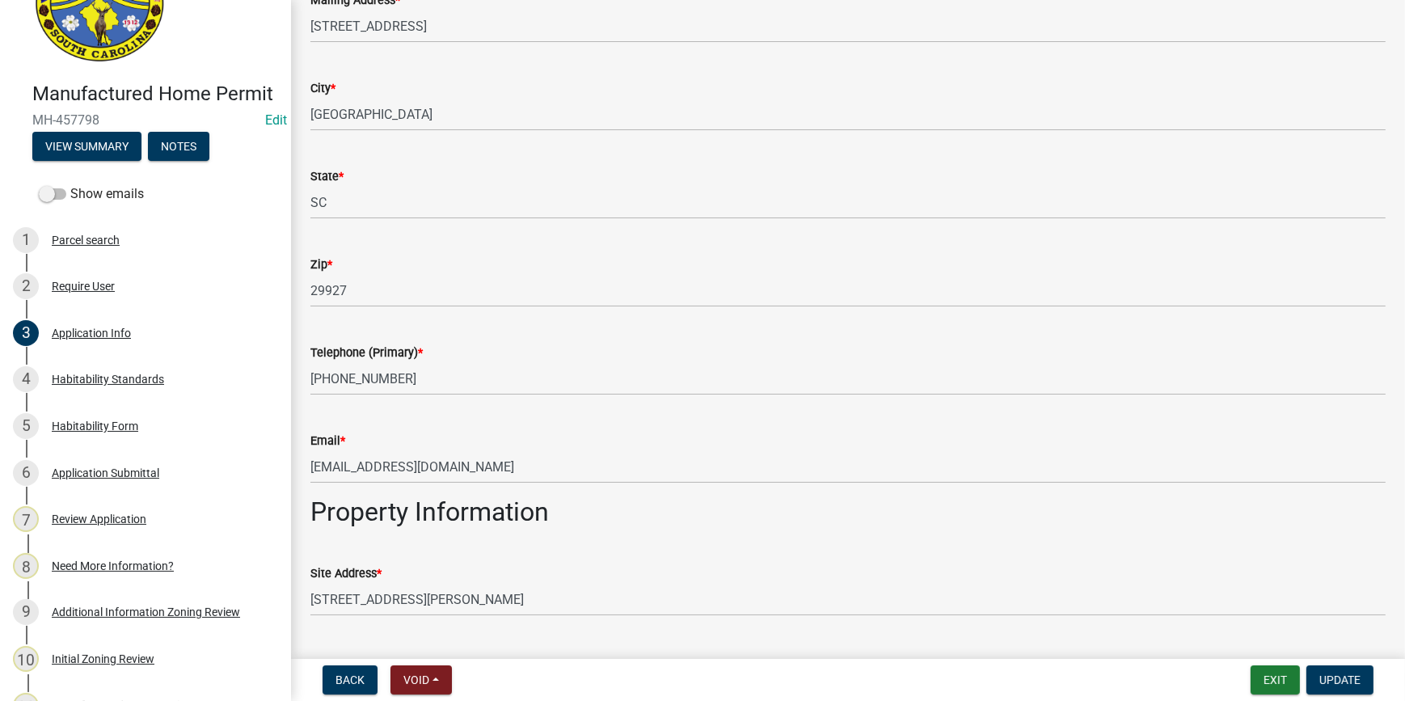
scroll to position [1175, 0]
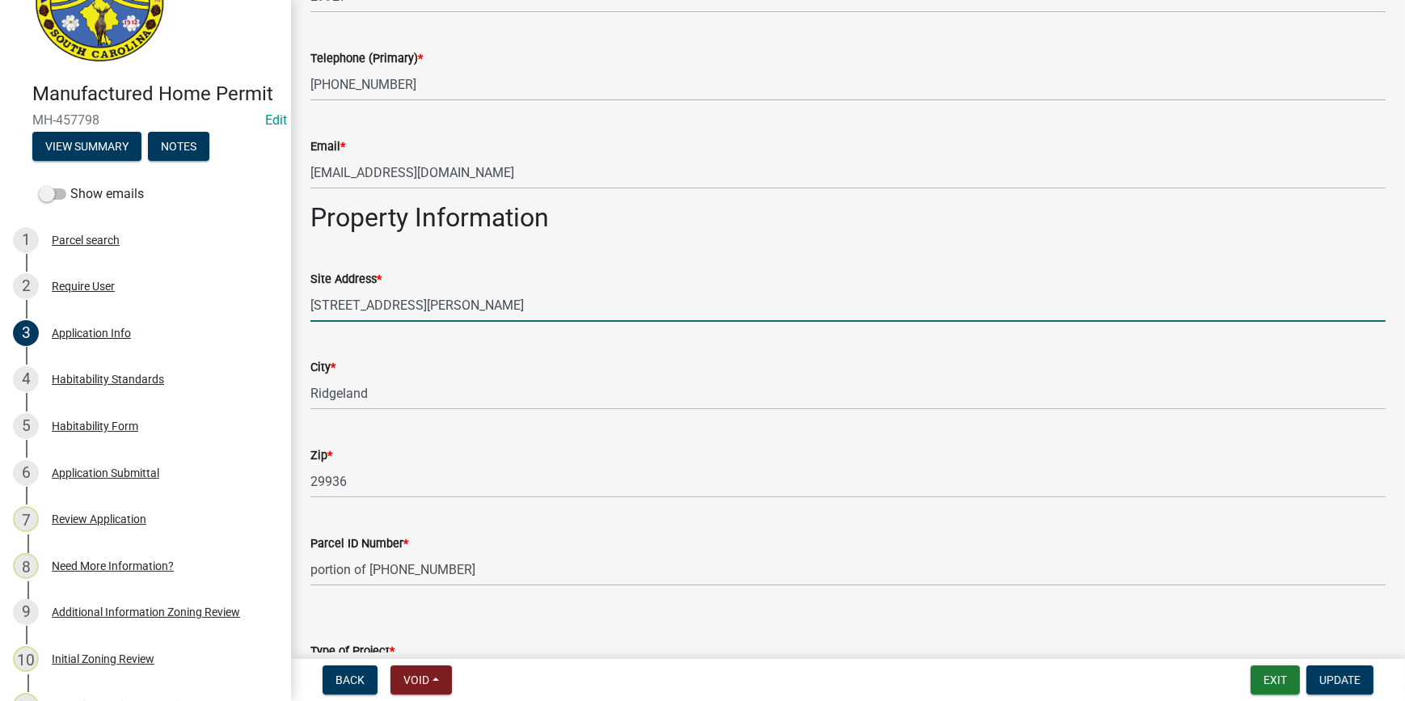
click at [422, 302] on input "1934 Floyd Road" at bounding box center [847, 305] width 1075 height 33
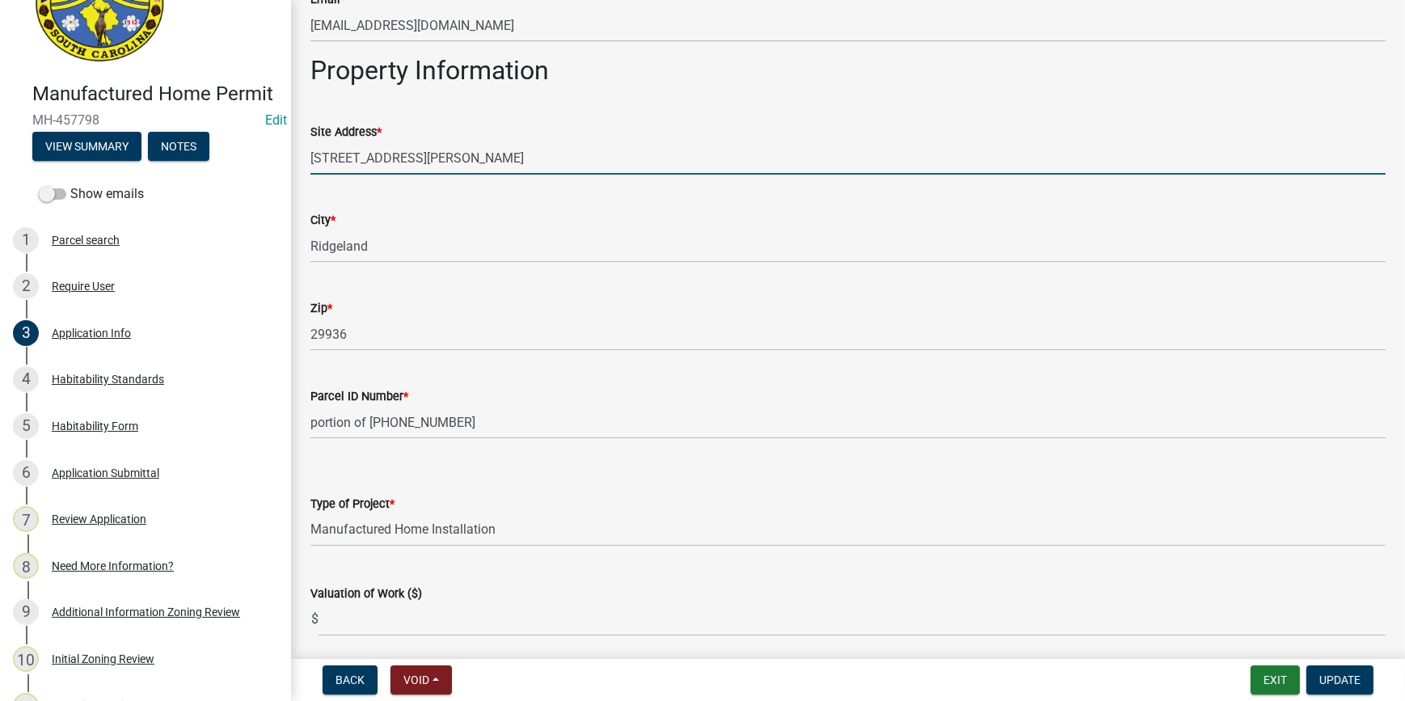
type input "1934 Floyd RD"
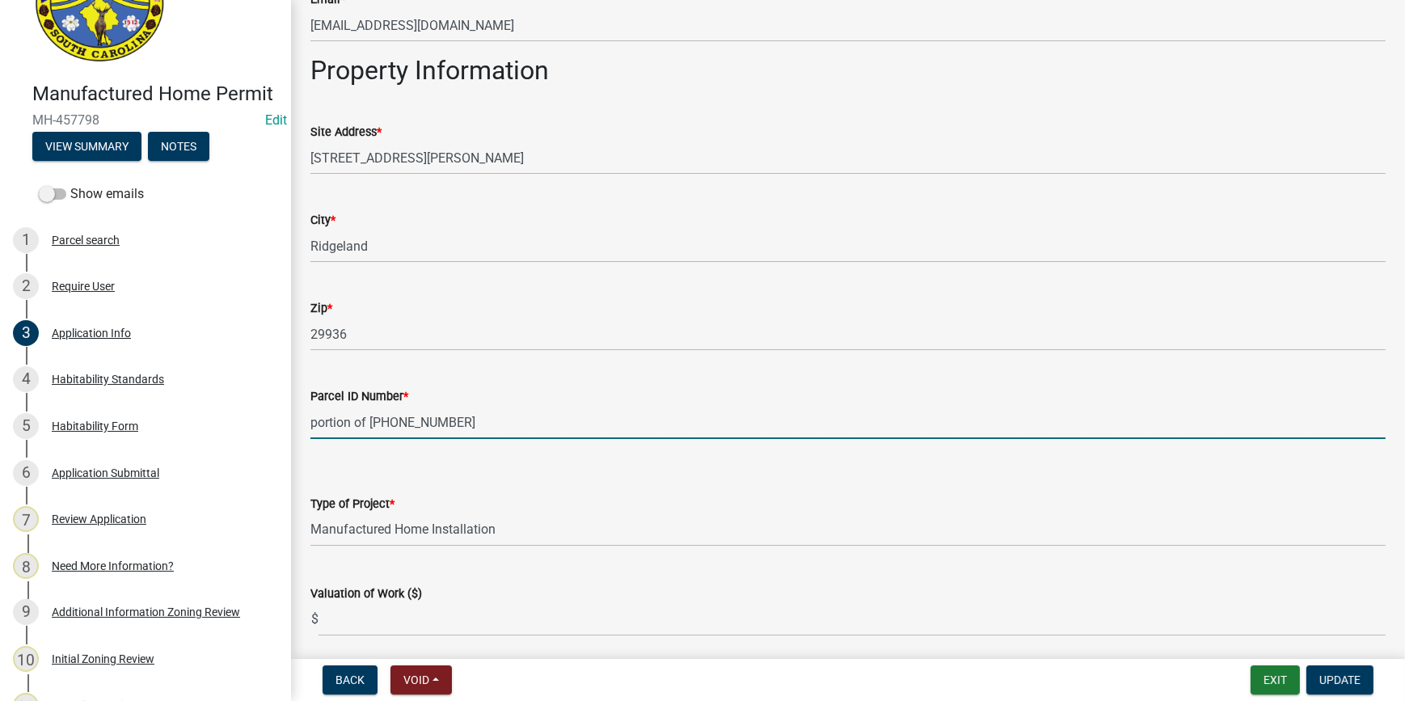
drag, startPoint x: 368, startPoint y: 418, endPoint x: 291, endPoint y: 418, distance: 76.8
type input "[PHONE_NUMBER]"
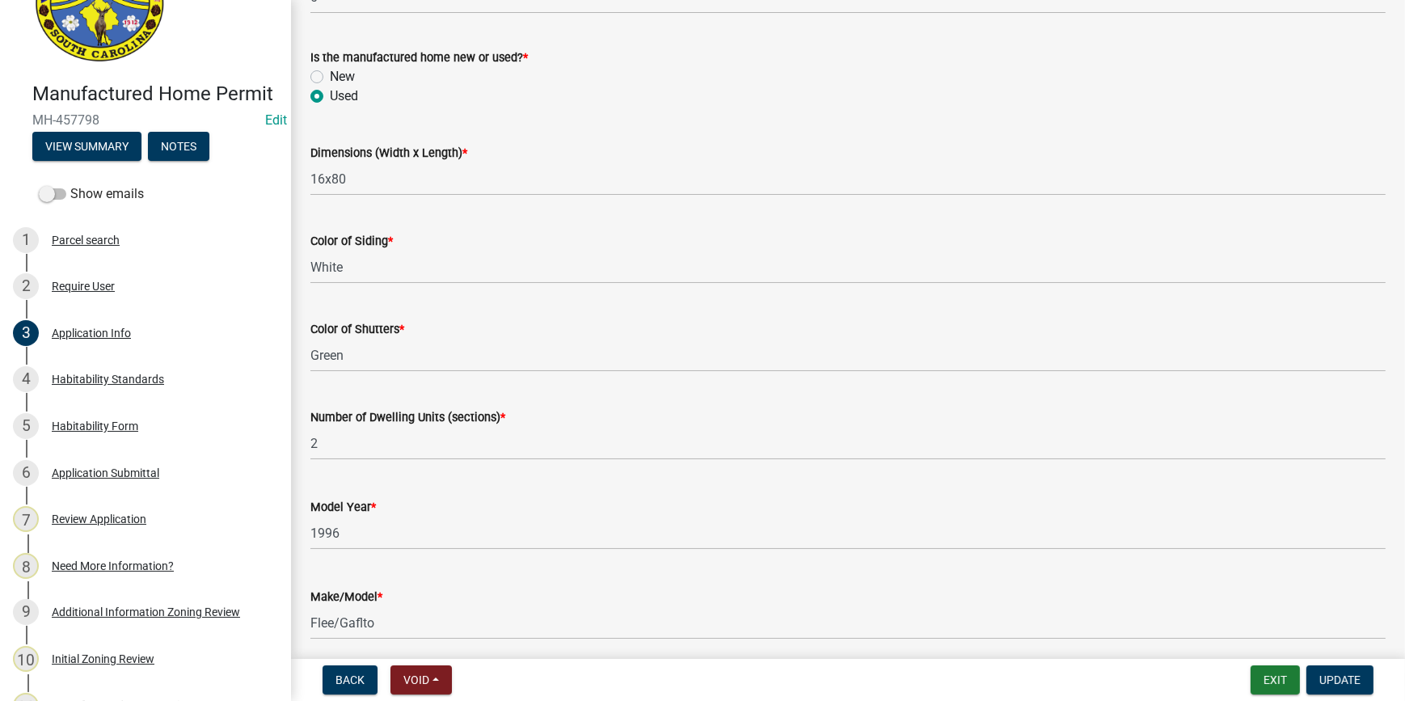
scroll to position [2351, 0]
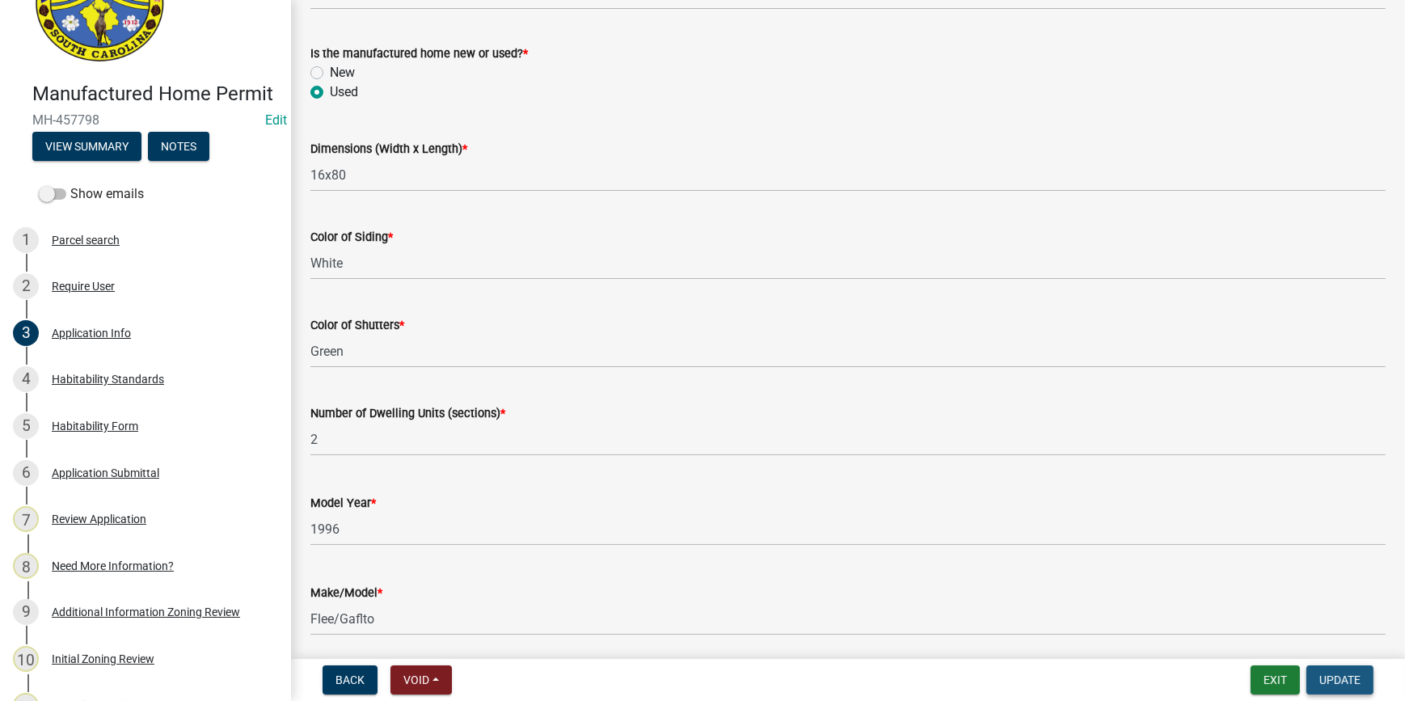
click at [1334, 682] on span "Update" at bounding box center [1339, 679] width 41 height 13
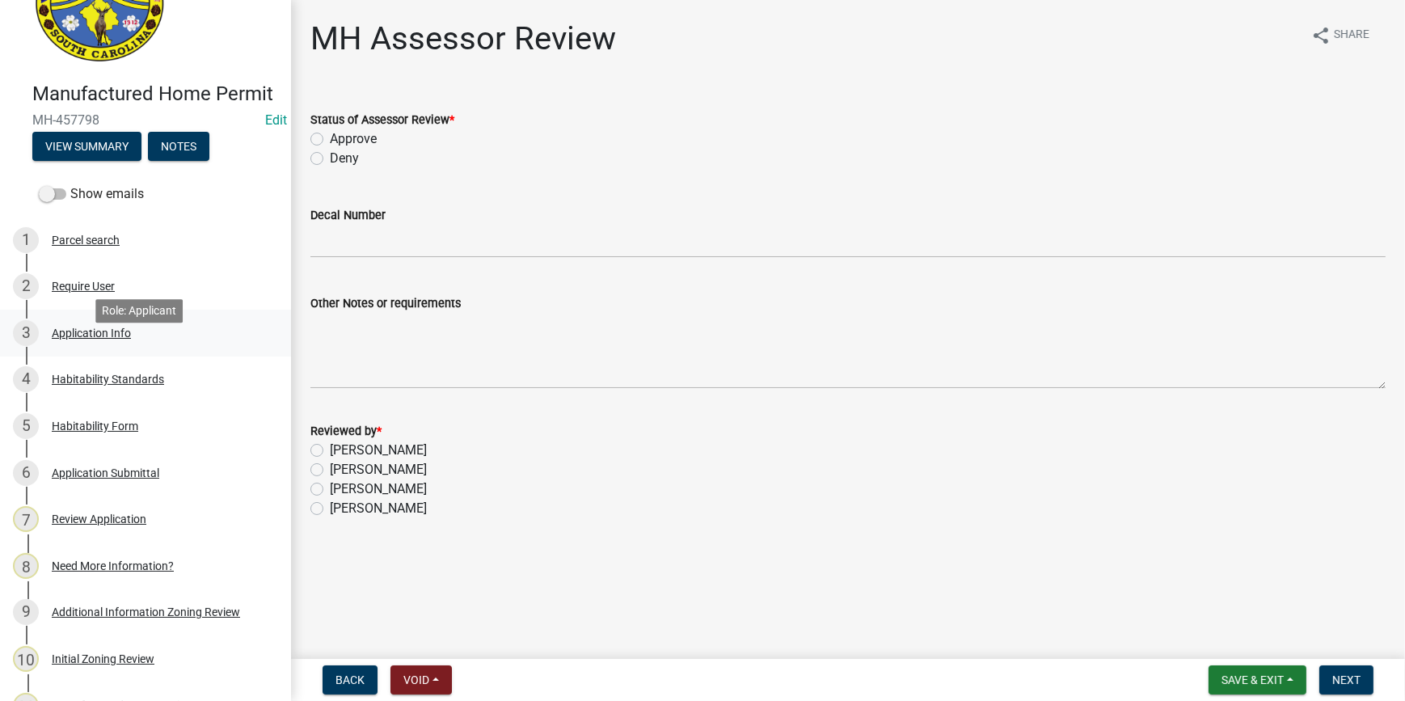
click at [112, 346] on div "3 Application Info" at bounding box center [139, 333] width 252 height 26
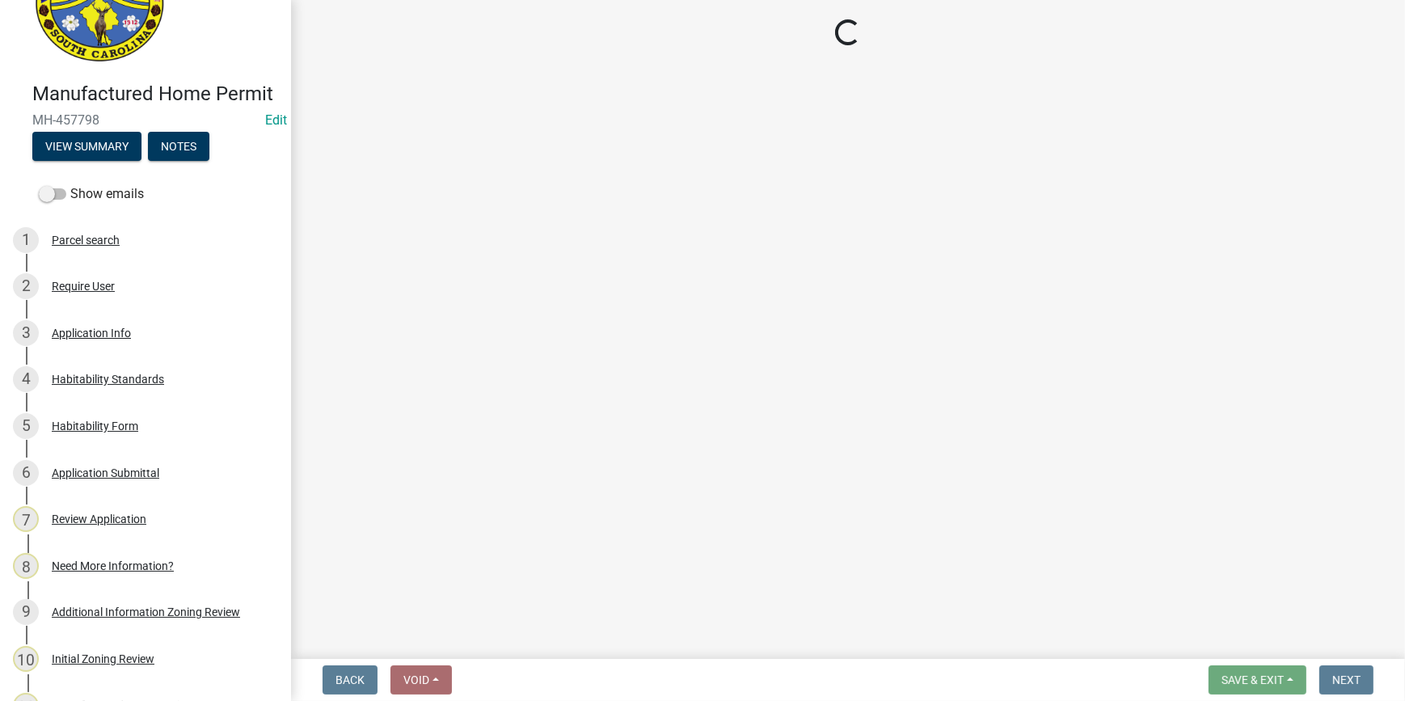
select select "00748aa1-56c2-4786-b7ff-9b3cb1d8d455"
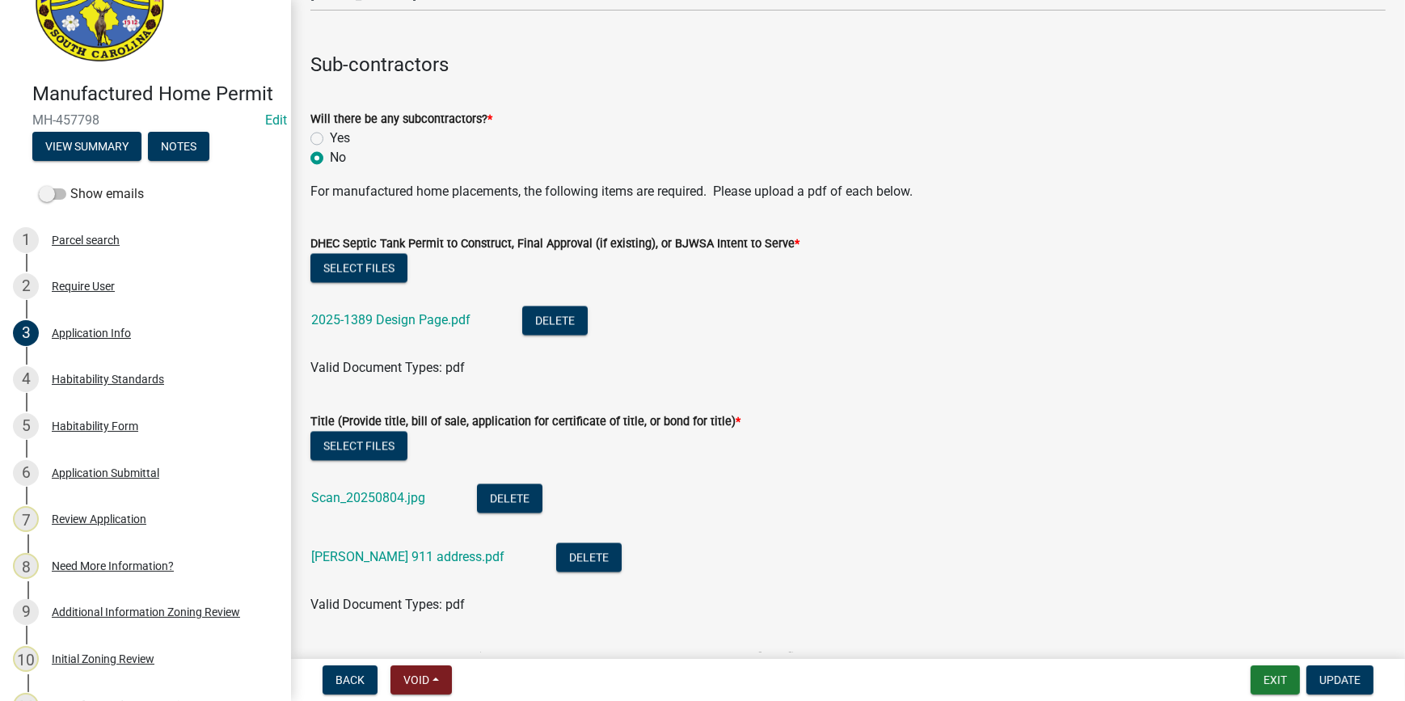
scroll to position [4114, 0]
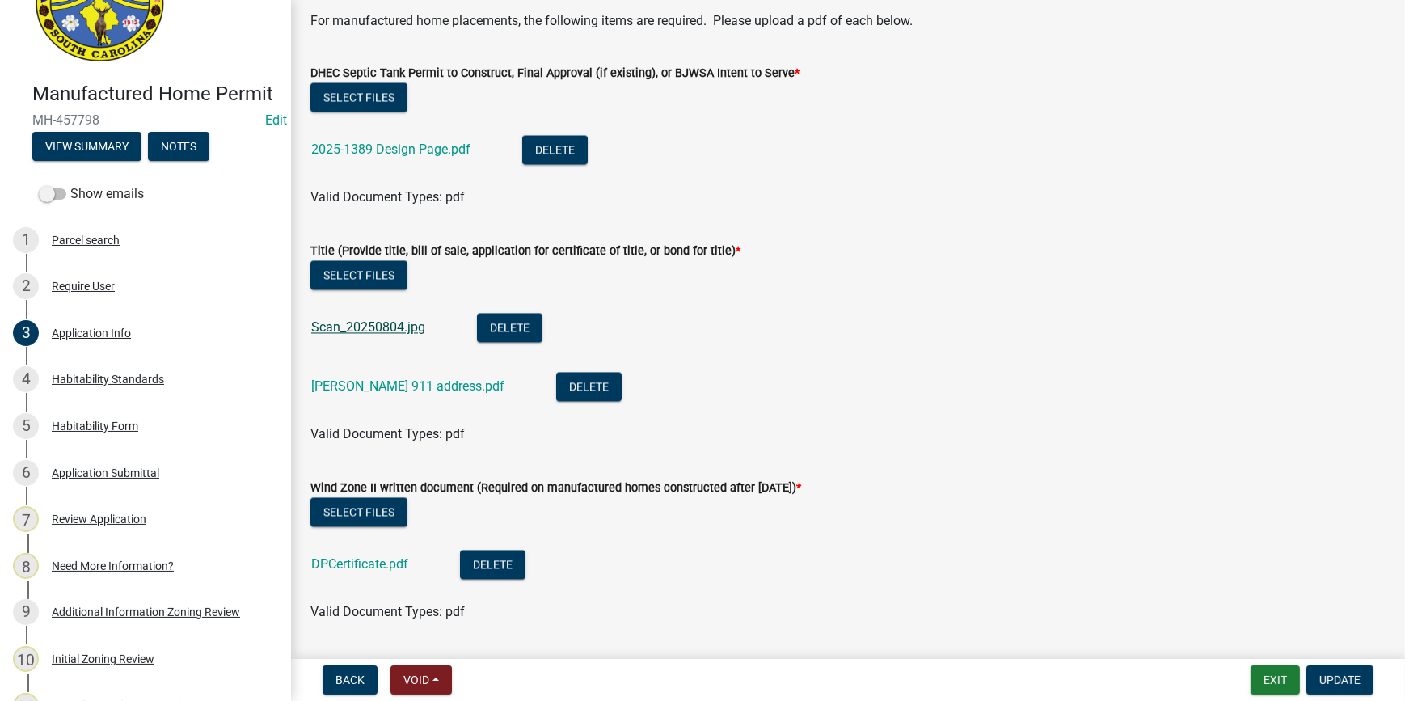
click at [347, 331] on link "Scan_20250804.jpg" at bounding box center [368, 326] width 114 height 15
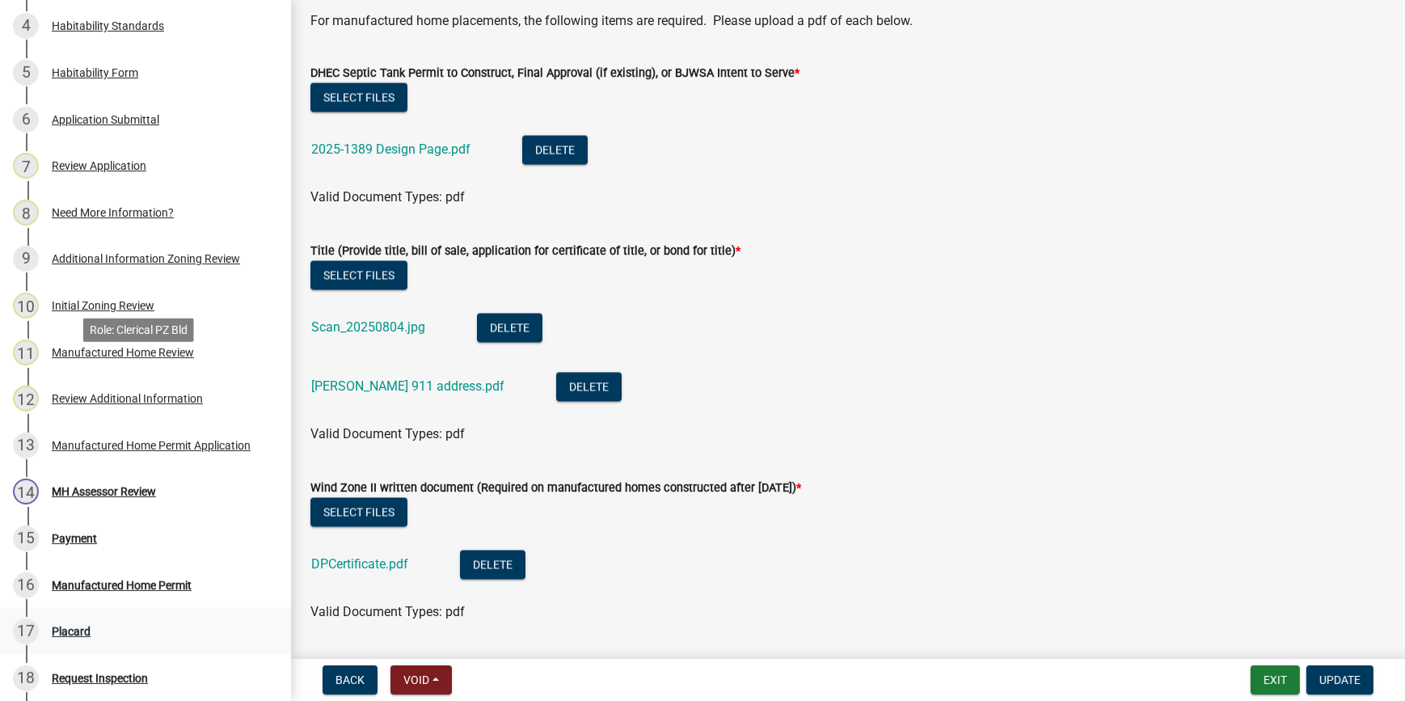
scroll to position [588, 0]
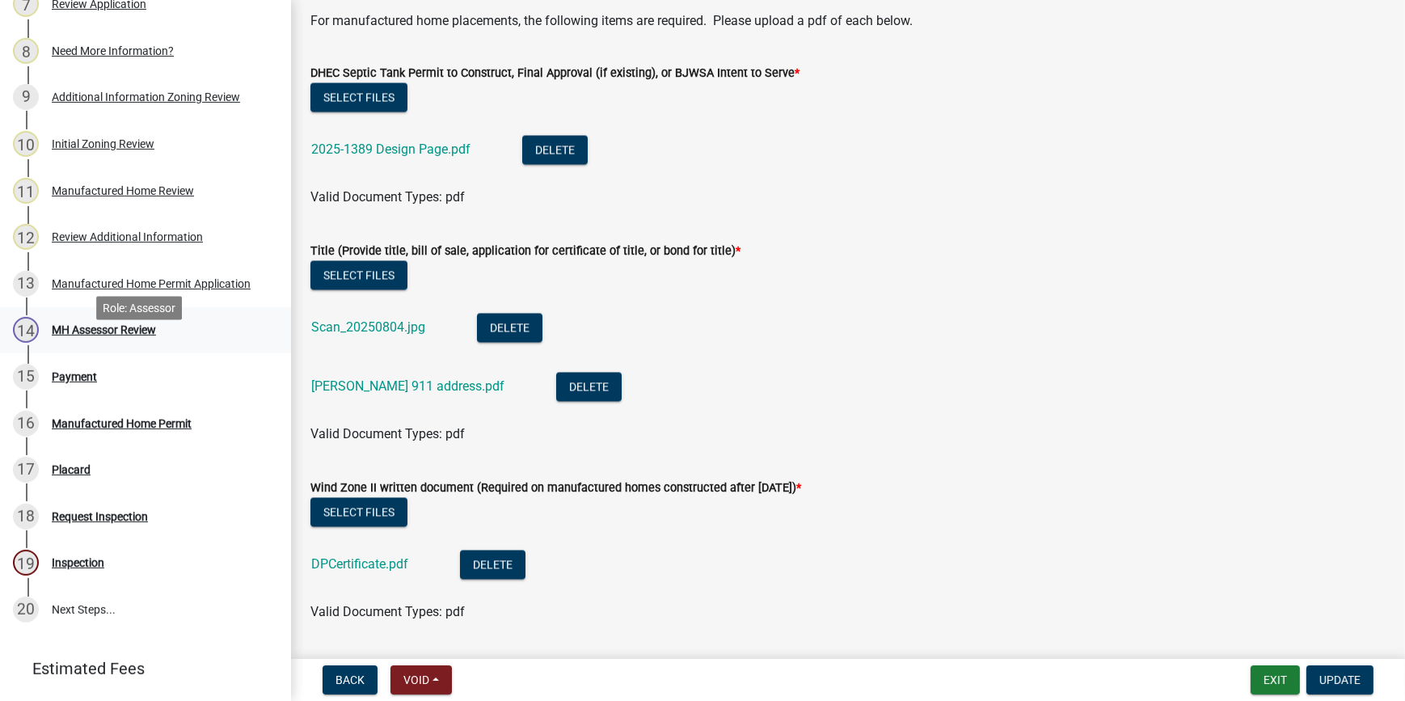
click at [86, 335] on div "MH Assessor Review" at bounding box center [104, 329] width 104 height 11
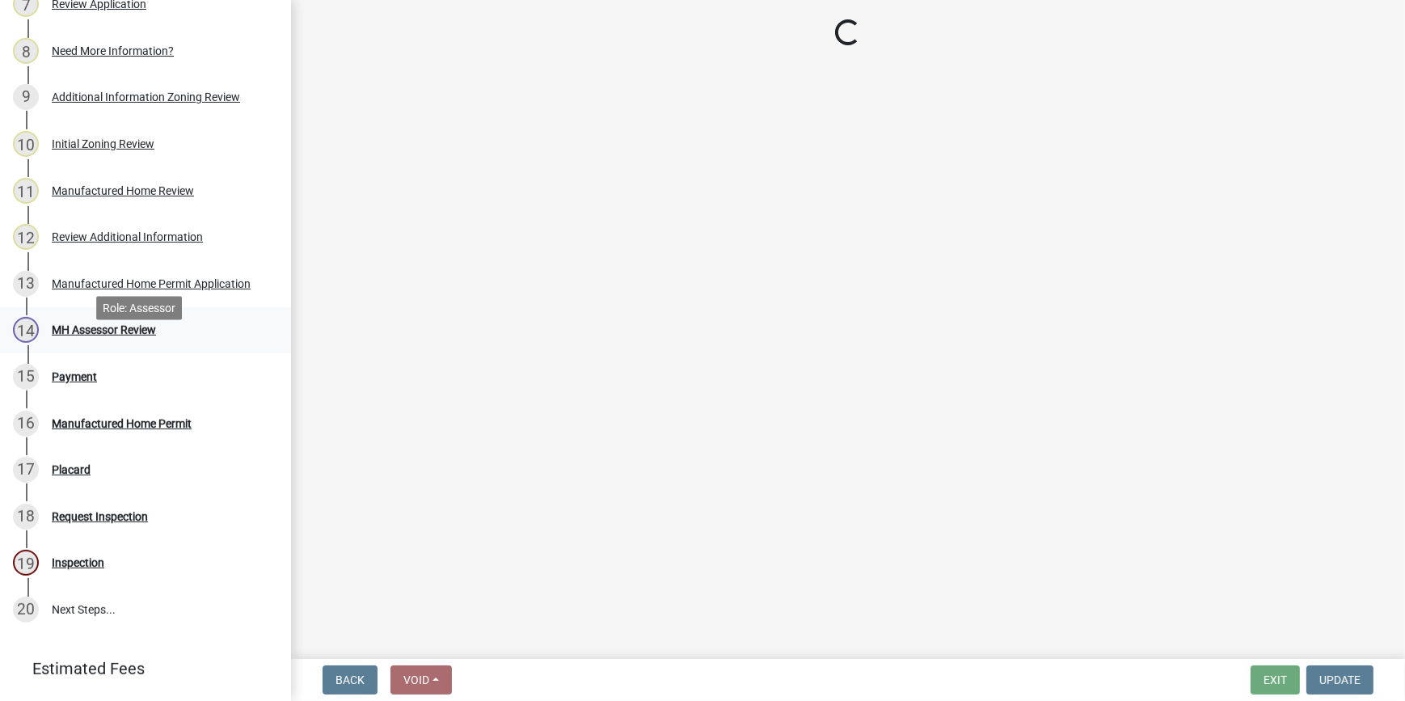
scroll to position [0, 0]
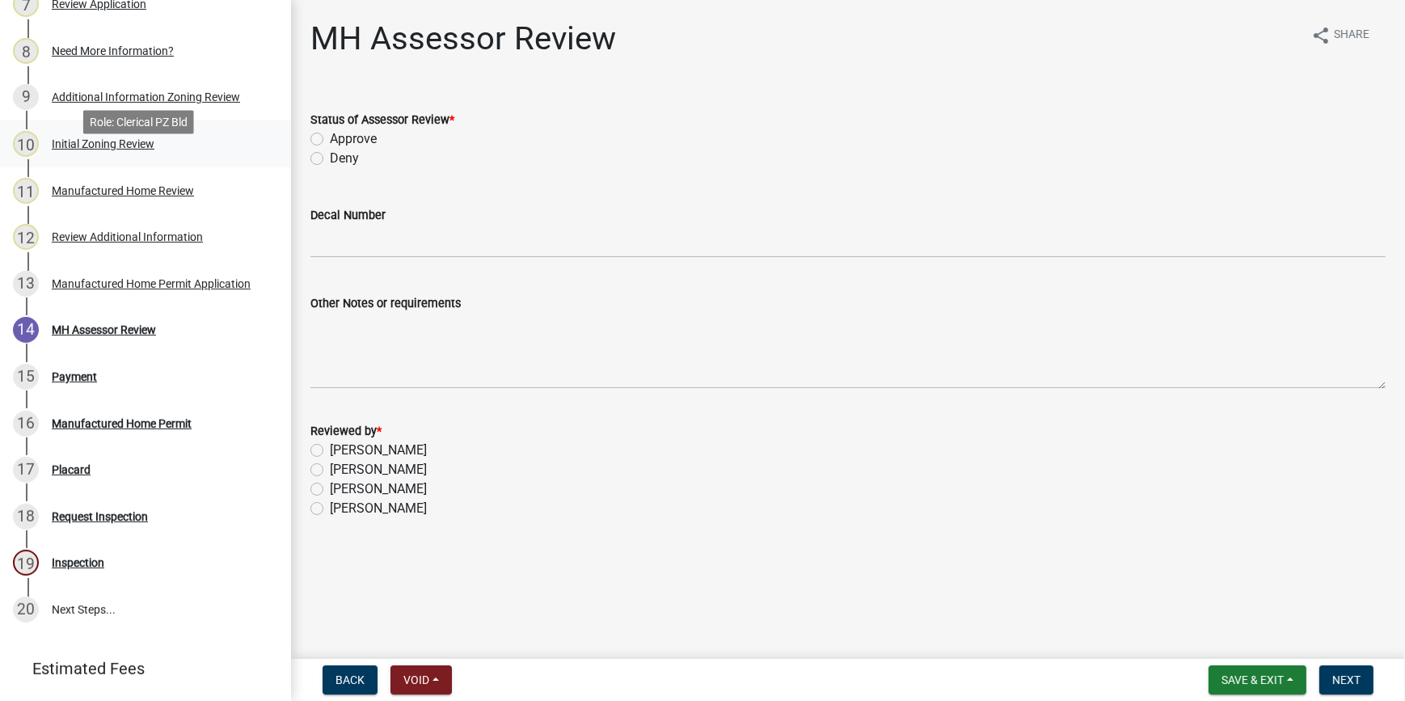
click at [127, 150] on div "Initial Zoning Review" at bounding box center [103, 143] width 103 height 11
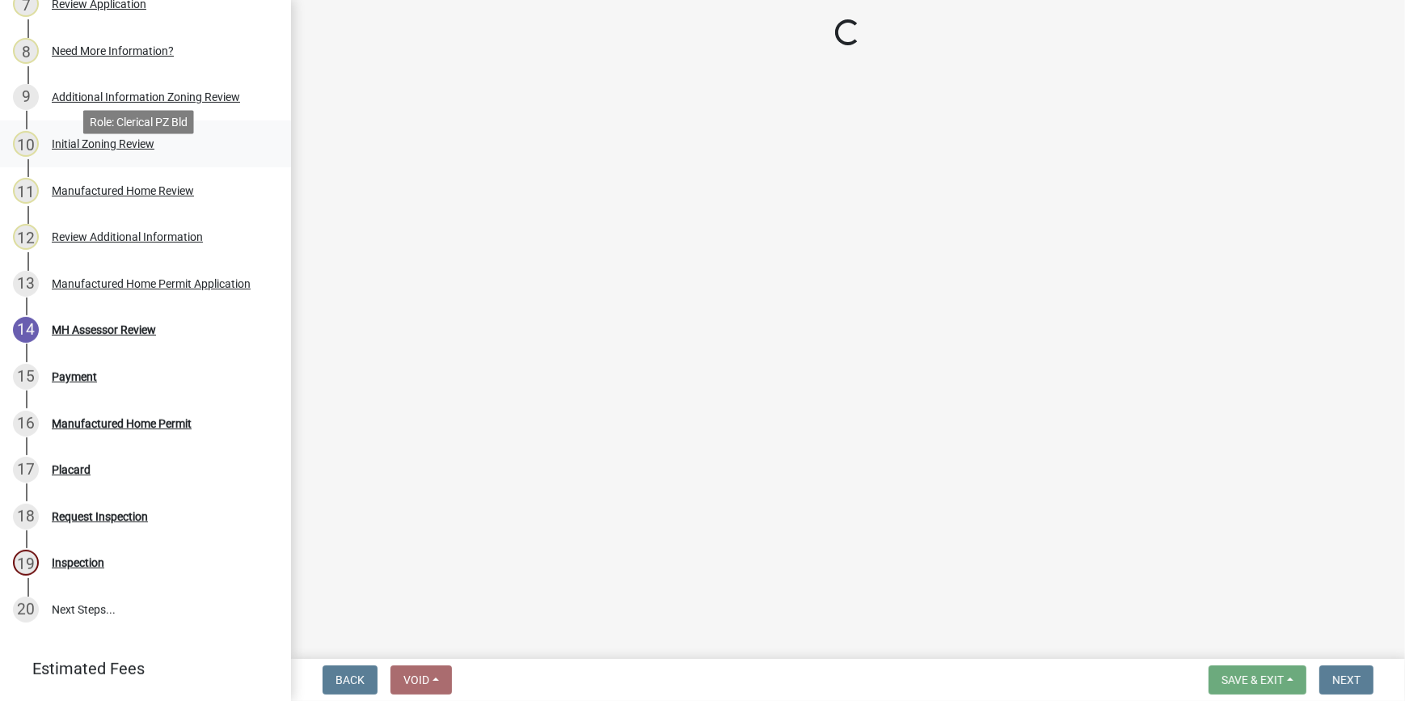
select select "61611ad6-14f2-499c-805c-58607f11e2fc"
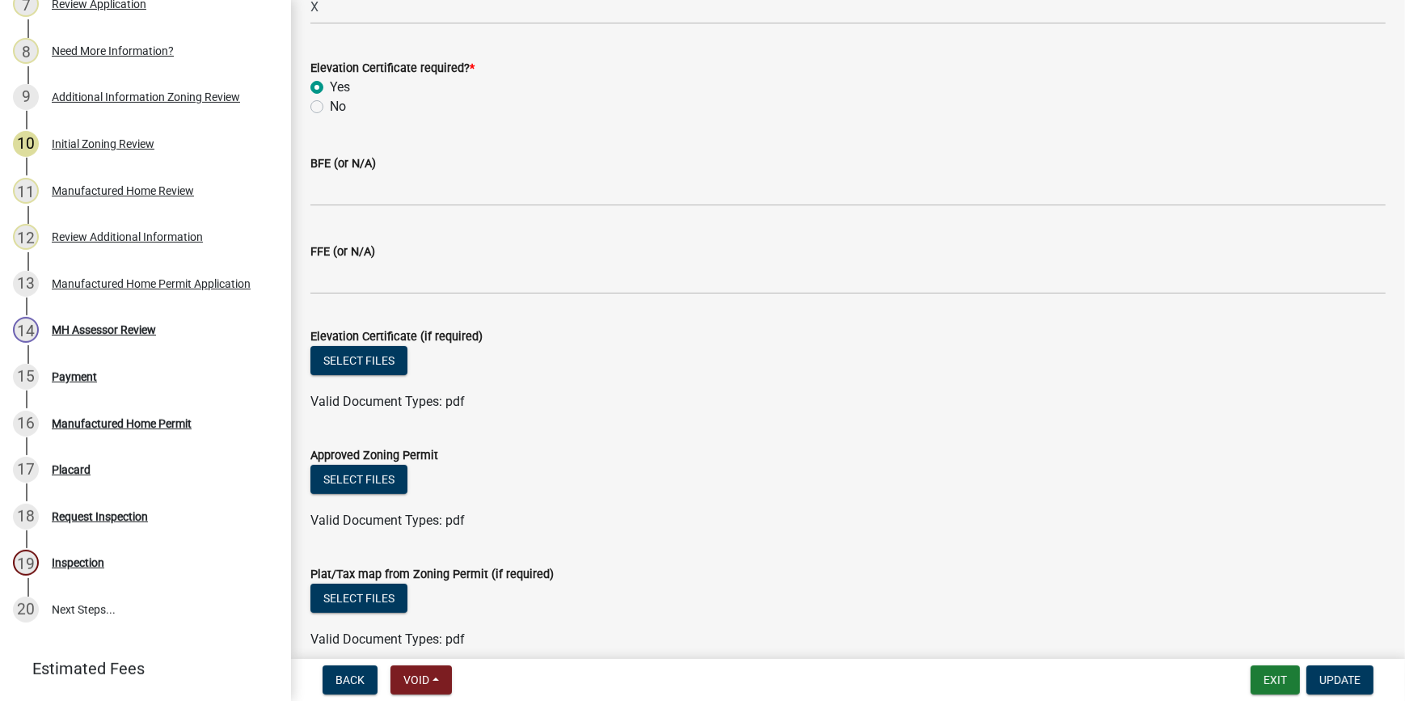
scroll to position [588, 0]
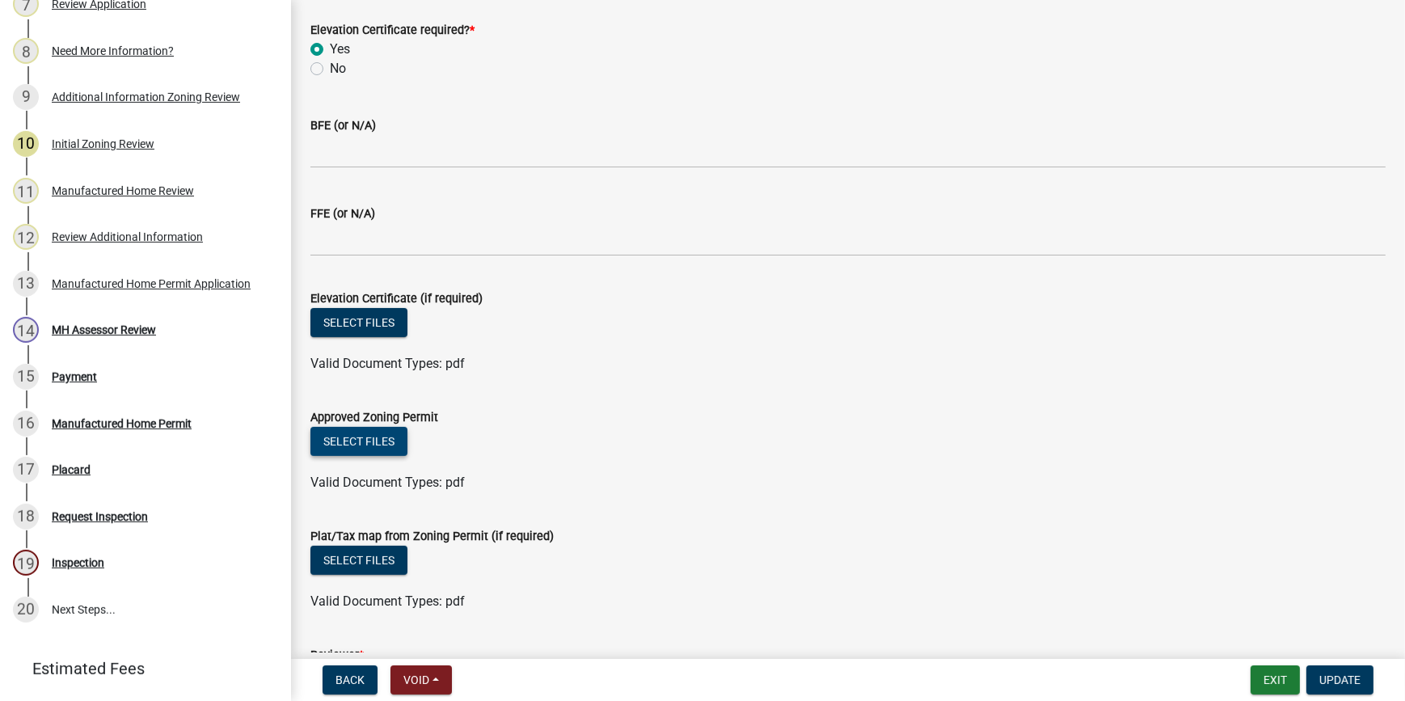
click at [348, 445] on button "Select files" at bounding box center [358, 441] width 97 height 29
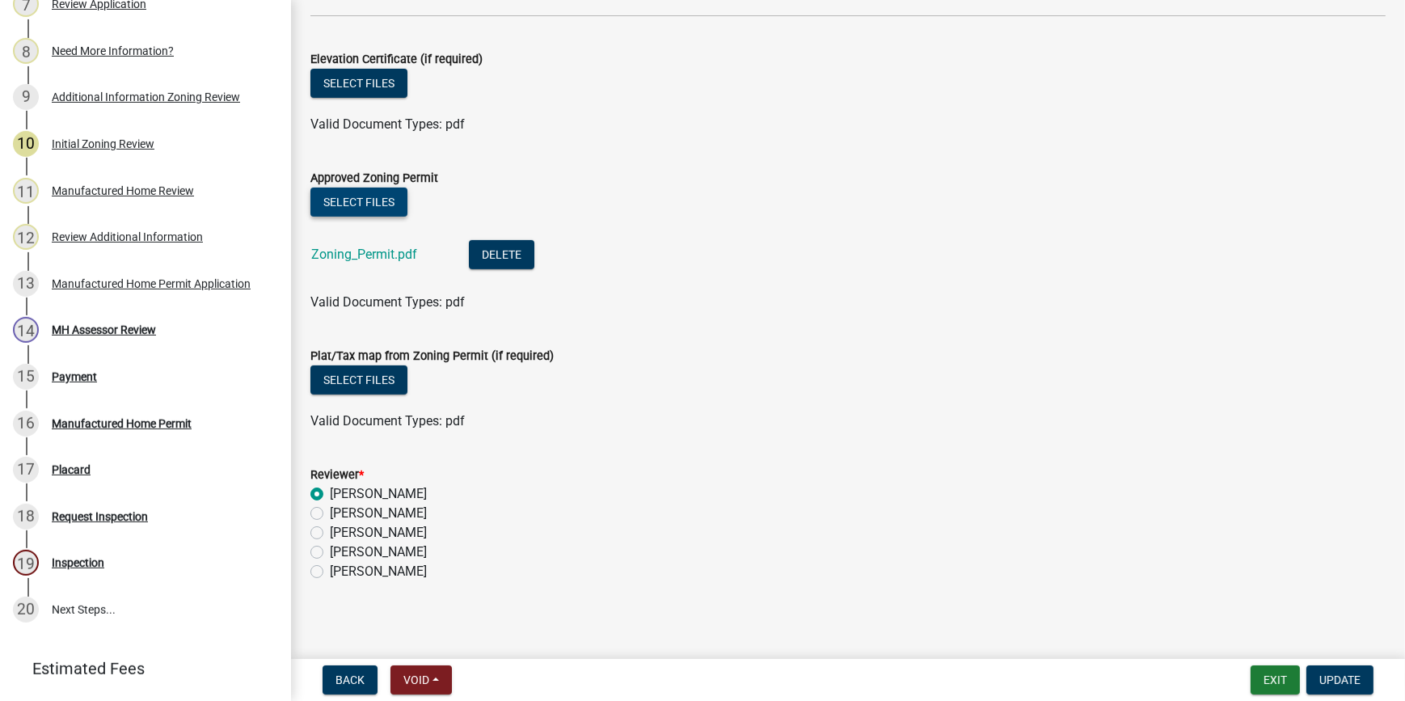
scroll to position [832, 0]
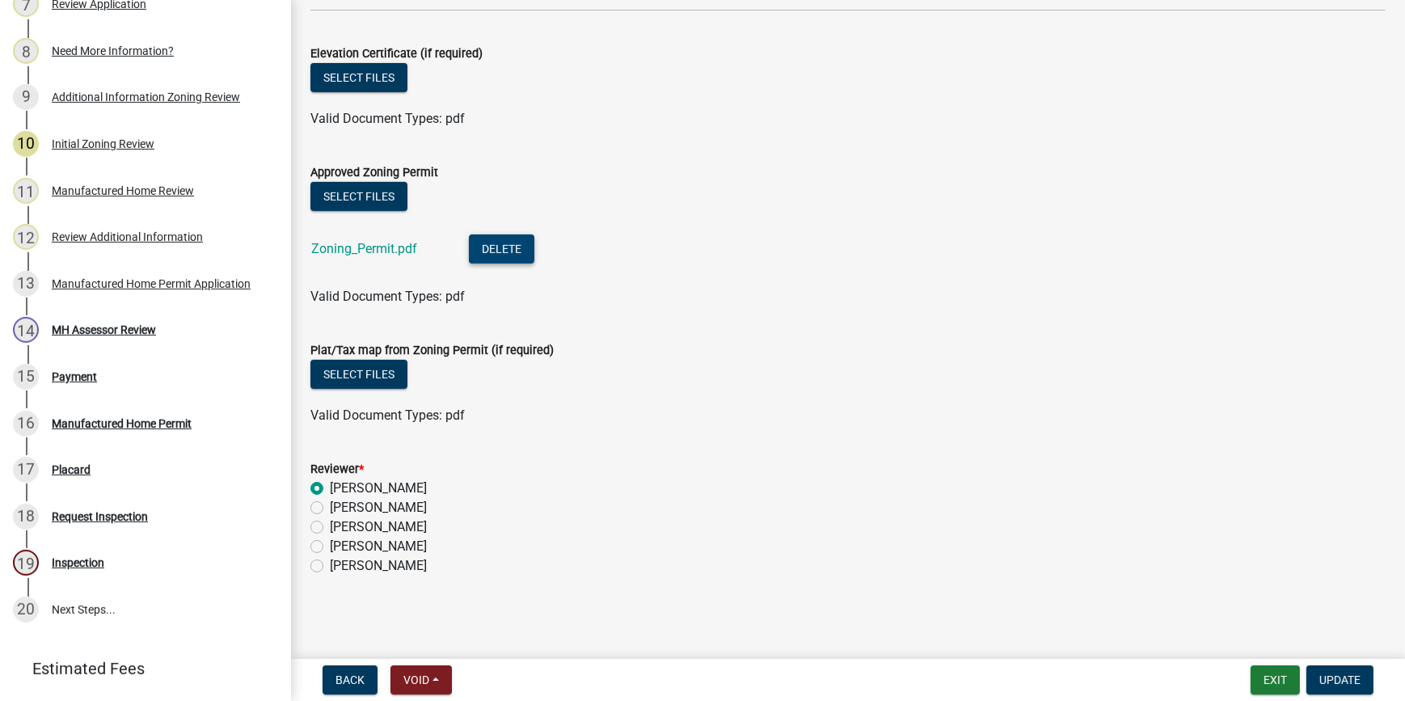
click at [514, 248] on button "Delete" at bounding box center [501, 248] width 65 height 29
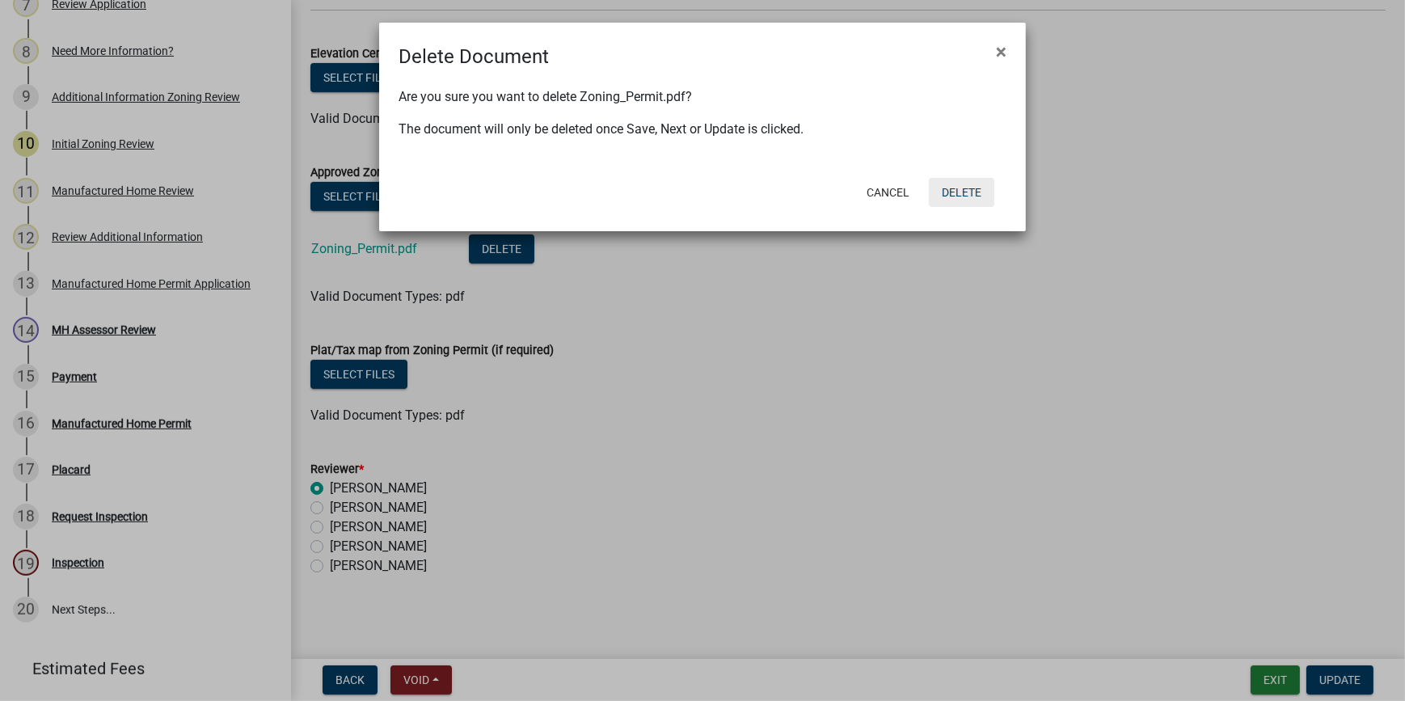
click at [958, 197] on button "Delete" at bounding box center [961, 192] width 65 height 29
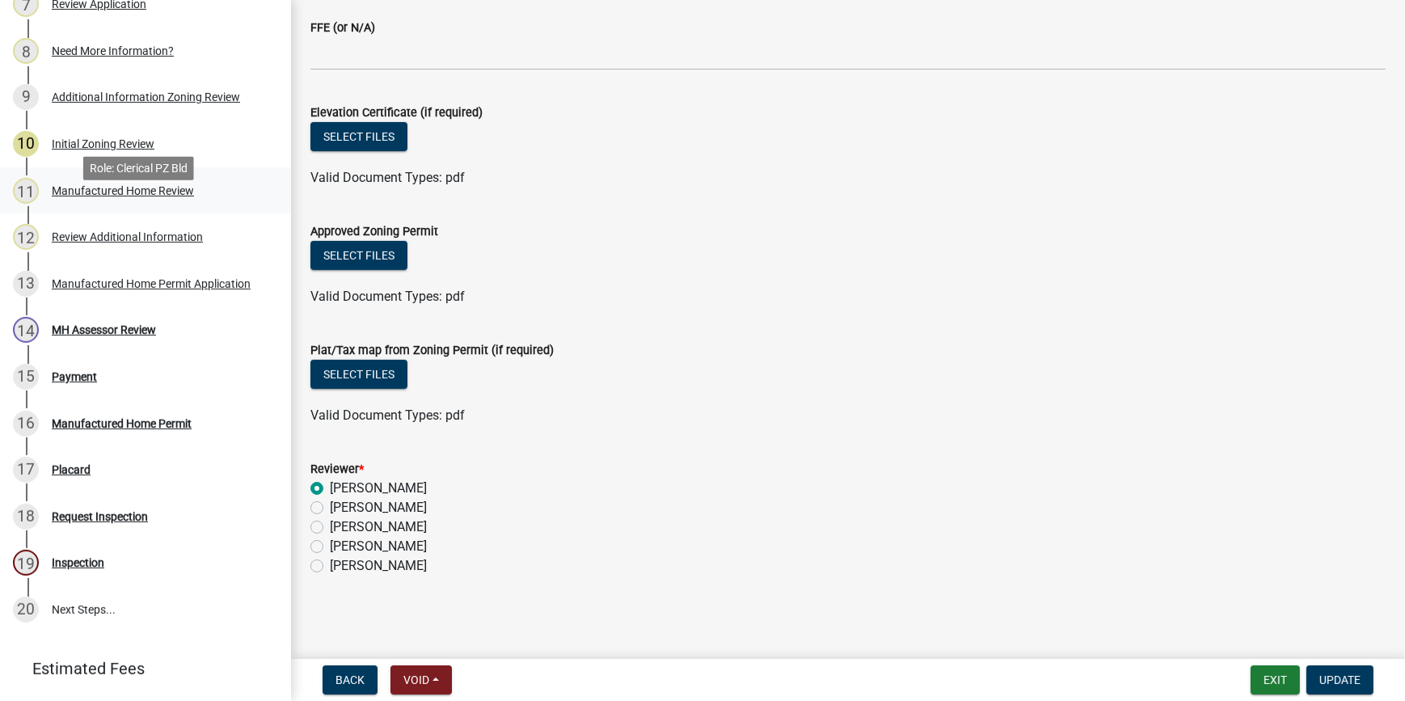
click at [150, 196] on div "Manufactured Home Review" at bounding box center [123, 190] width 142 height 11
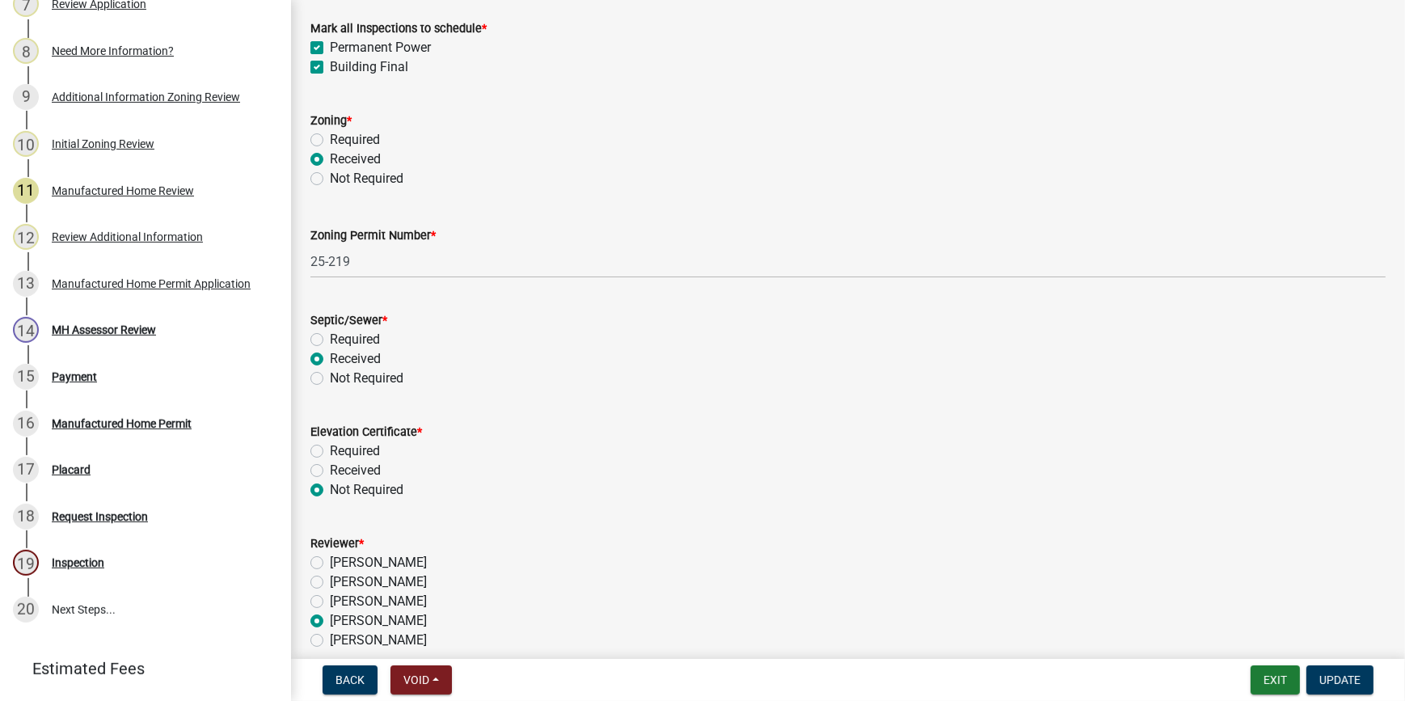
scroll to position [672, 0]
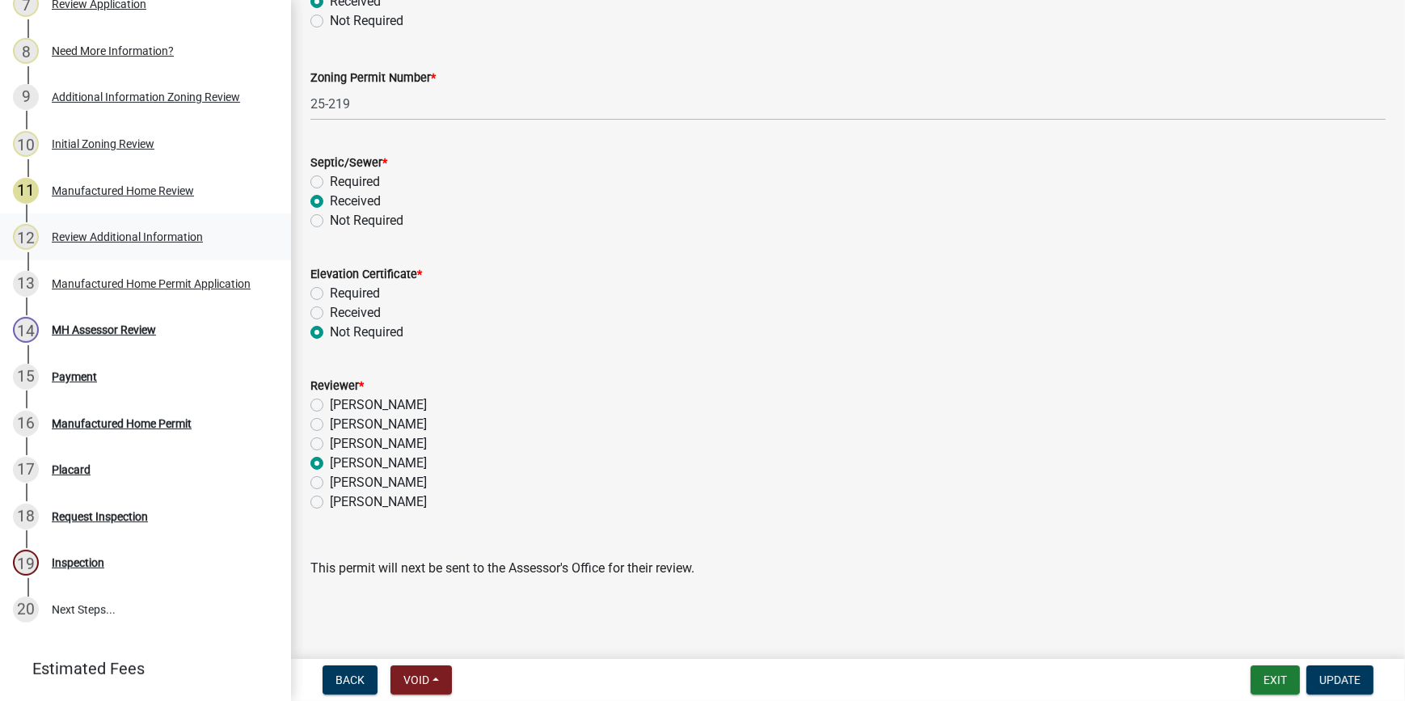
click at [149, 242] on div "Review Additional Information" at bounding box center [127, 236] width 151 height 11
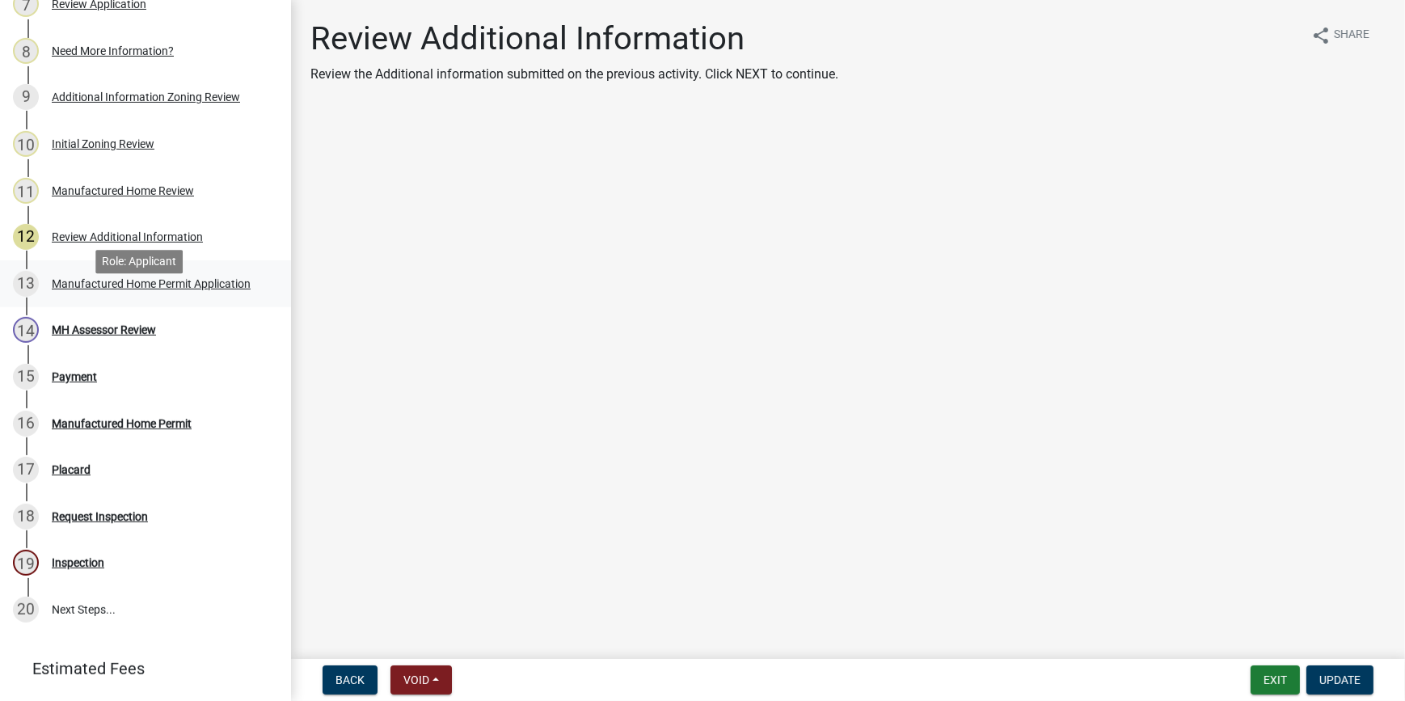
click at [162, 289] on div "Manufactured Home Permit Application" at bounding box center [151, 283] width 199 height 11
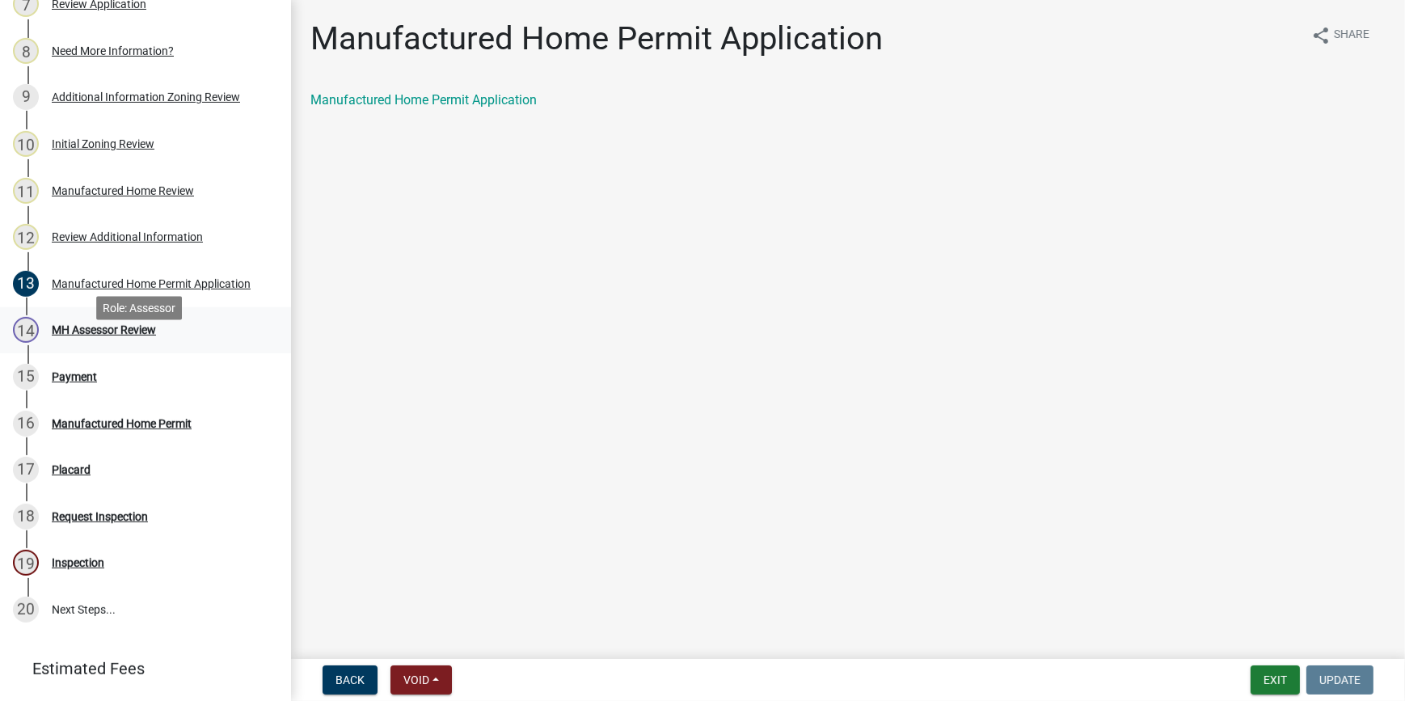
click at [119, 335] on div "MH Assessor Review" at bounding box center [104, 329] width 104 height 11
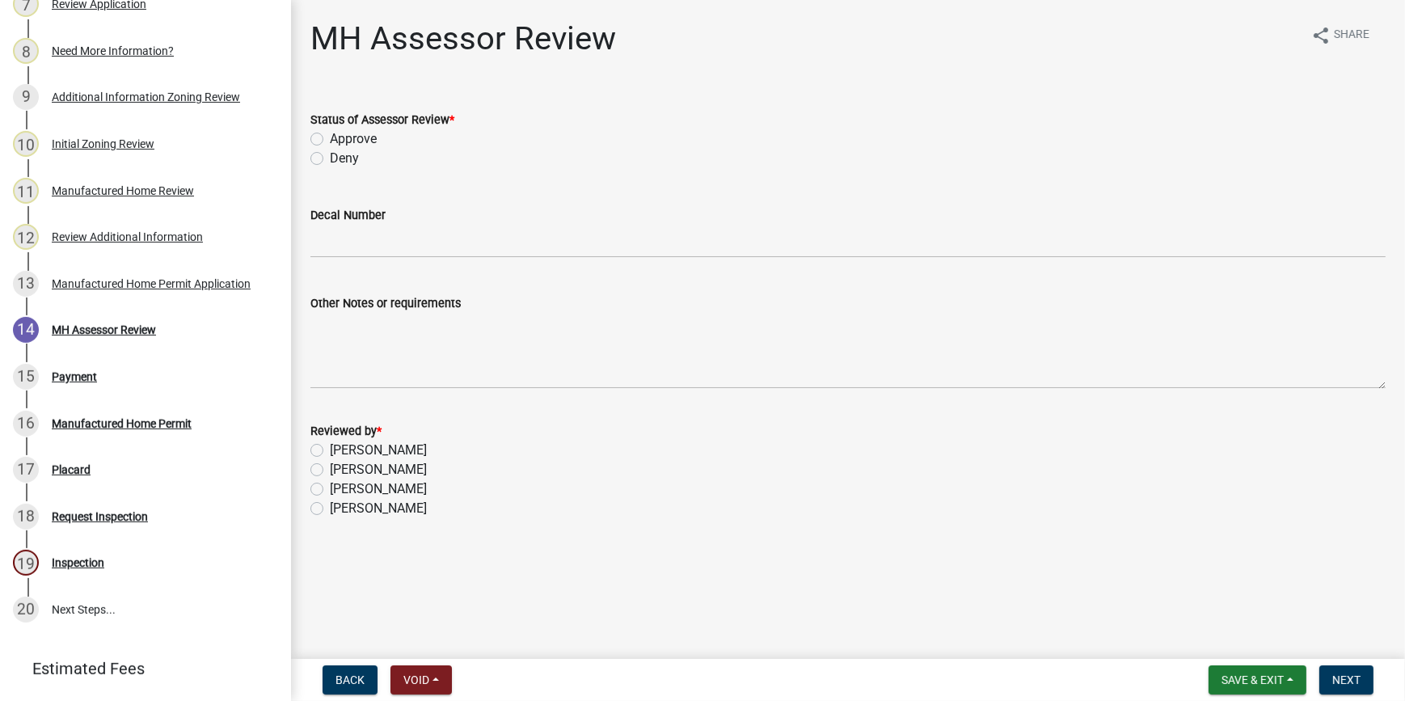
click at [765, 589] on main "MH Assessor Review share Share Status of Assessor Review * Approve Deny Decal N…" at bounding box center [848, 326] width 1114 height 652
click at [330, 133] on label "Approve" at bounding box center [353, 138] width 47 height 19
click at [330, 133] on input "Approve" at bounding box center [335, 134] width 11 height 11
radio input "true"
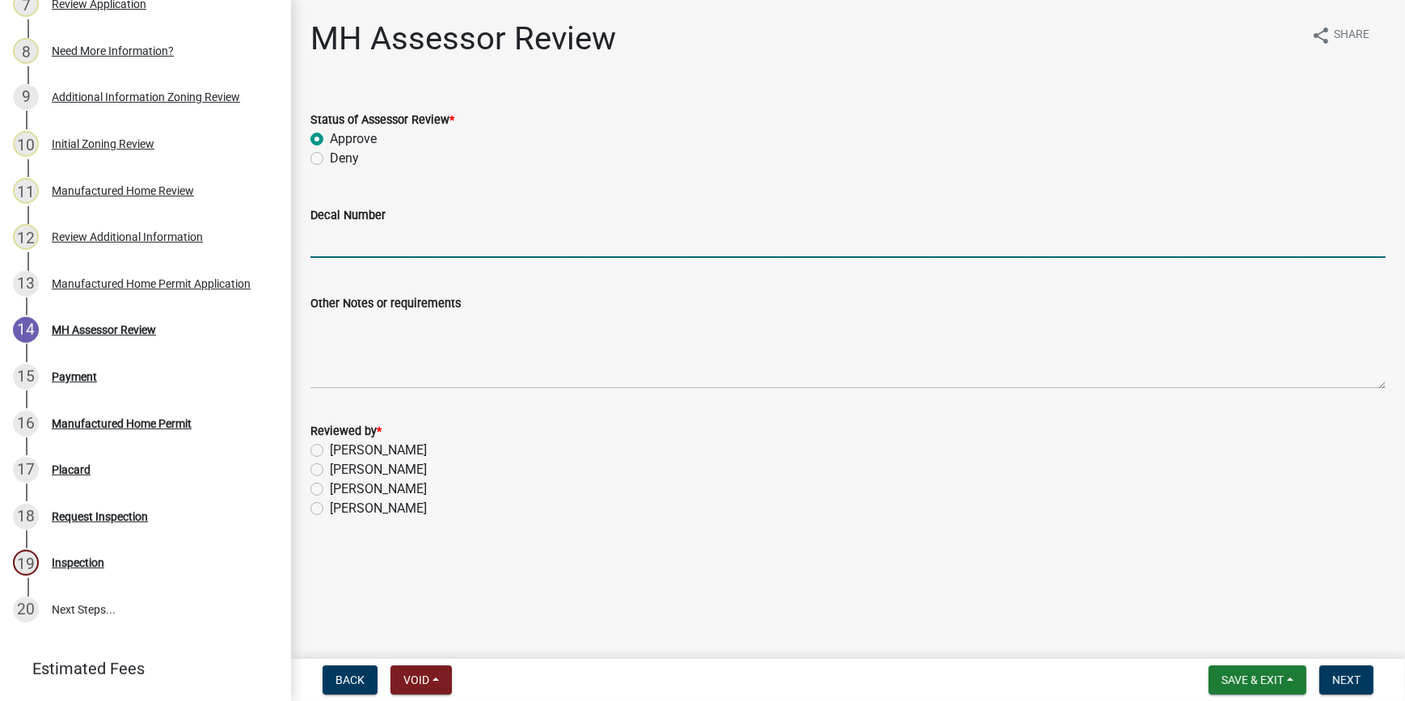
click at [343, 241] on input "Decal Number" at bounding box center [847, 241] width 1075 height 33
type input "10519"
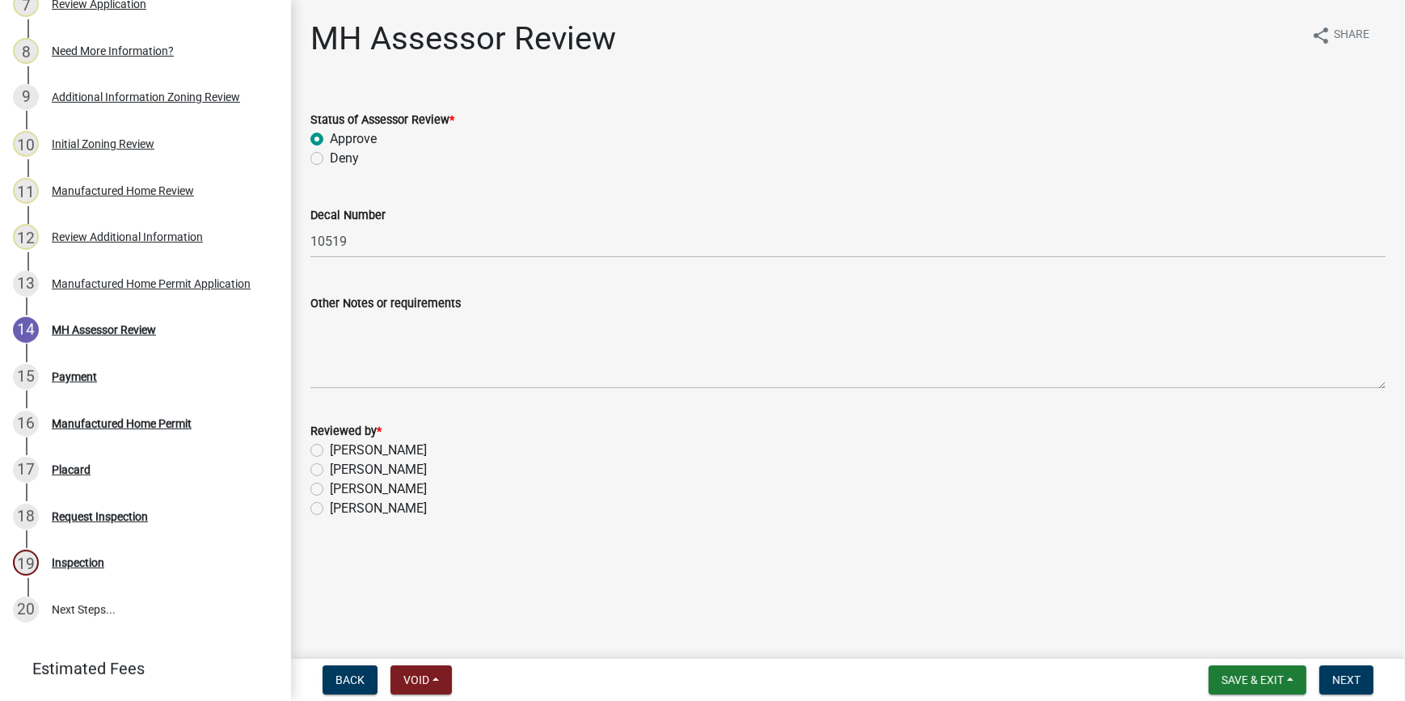
click at [330, 491] on label "Courtney Williams" at bounding box center [378, 488] width 97 height 19
click at [330, 490] on input "Courtney Williams" at bounding box center [335, 484] width 11 height 11
radio input "true"
click at [1359, 685] on span "Next" at bounding box center [1346, 679] width 28 height 13
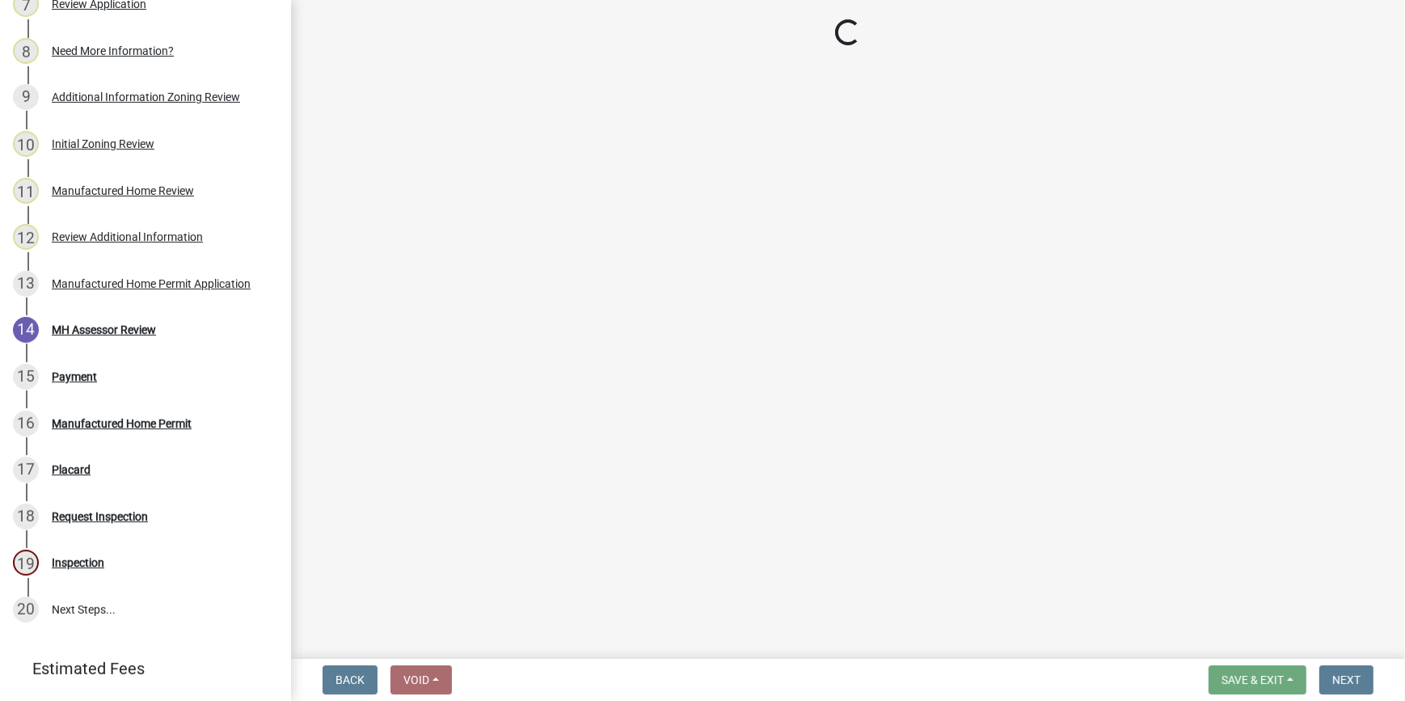
select select "3: 3"
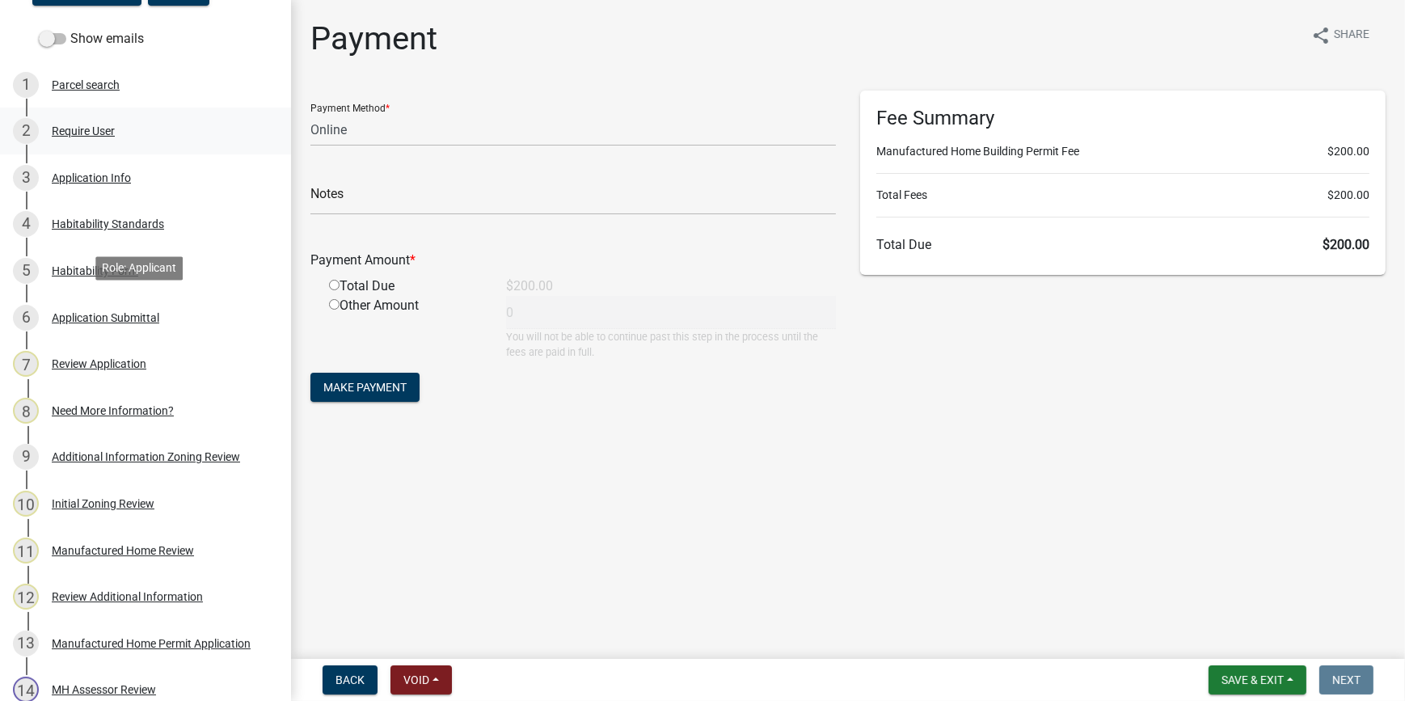
scroll to position [146, 0]
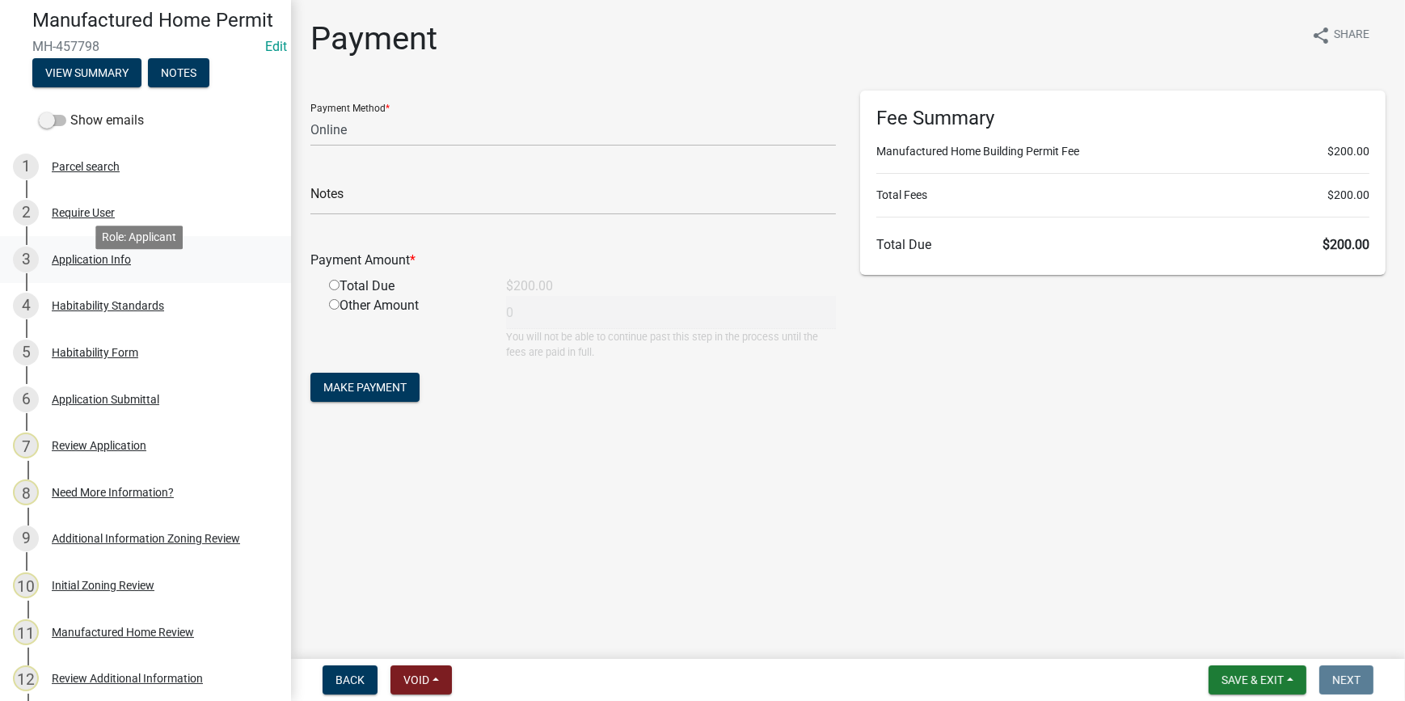
click at [127, 265] on div "Application Info" at bounding box center [91, 259] width 79 height 11
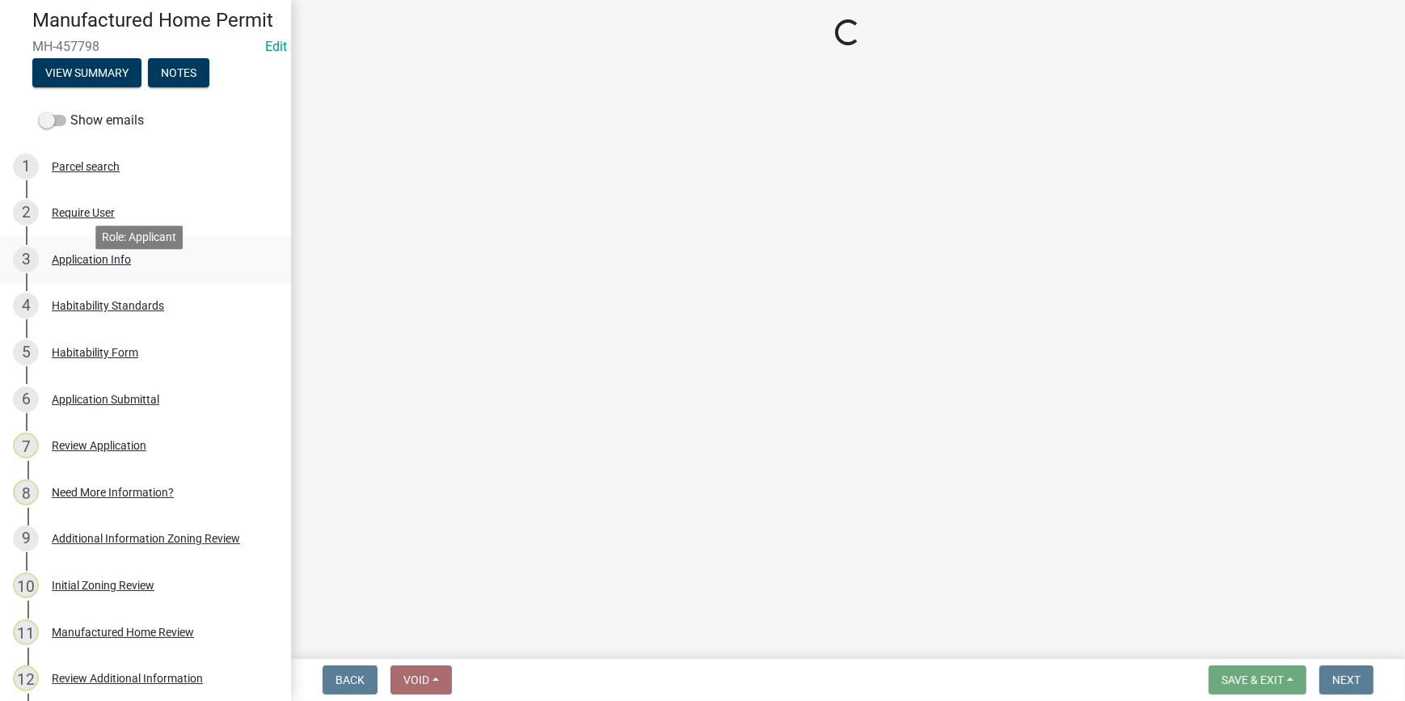
select select "00748aa1-56c2-4786-b7ff-9b3cb1d8d455"
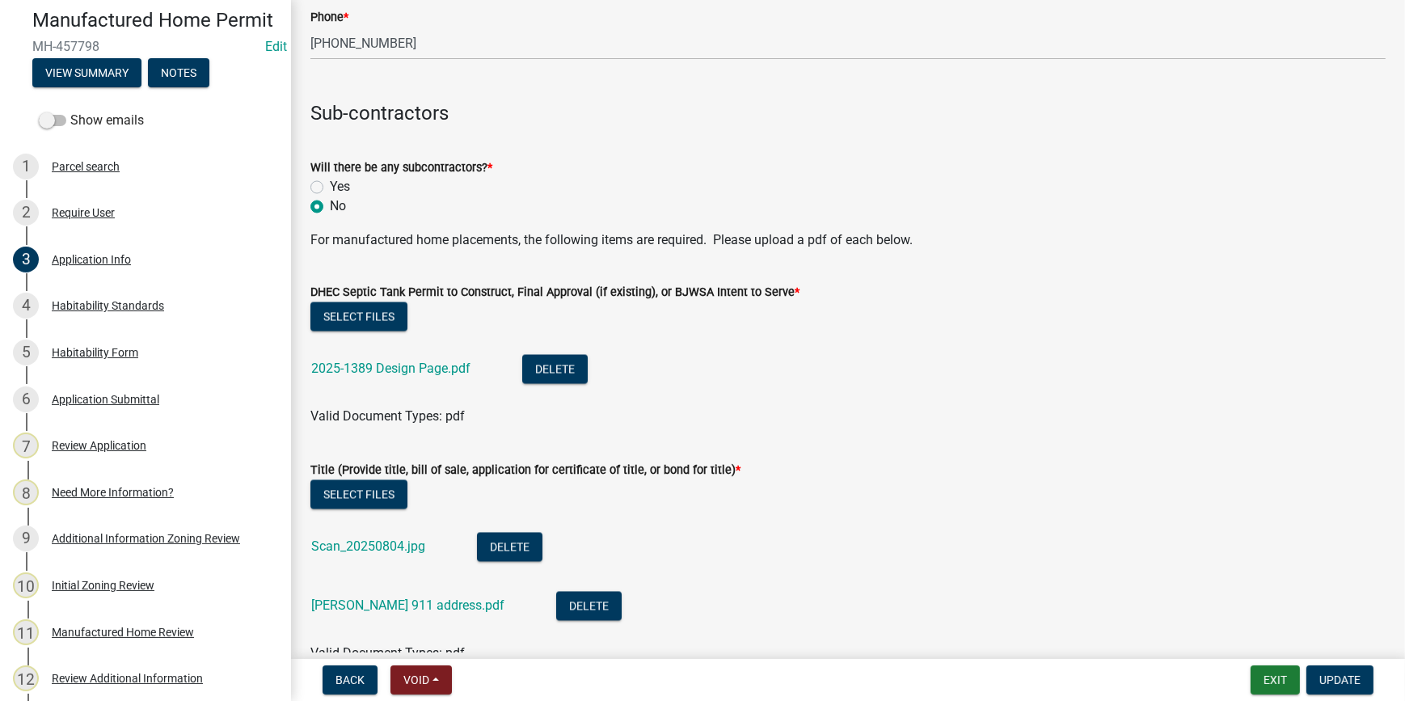
scroll to position [3894, 0]
click at [375, 486] on button "Select files" at bounding box center [358, 494] width 97 height 29
click at [1342, 679] on span "Update" at bounding box center [1339, 679] width 41 height 13
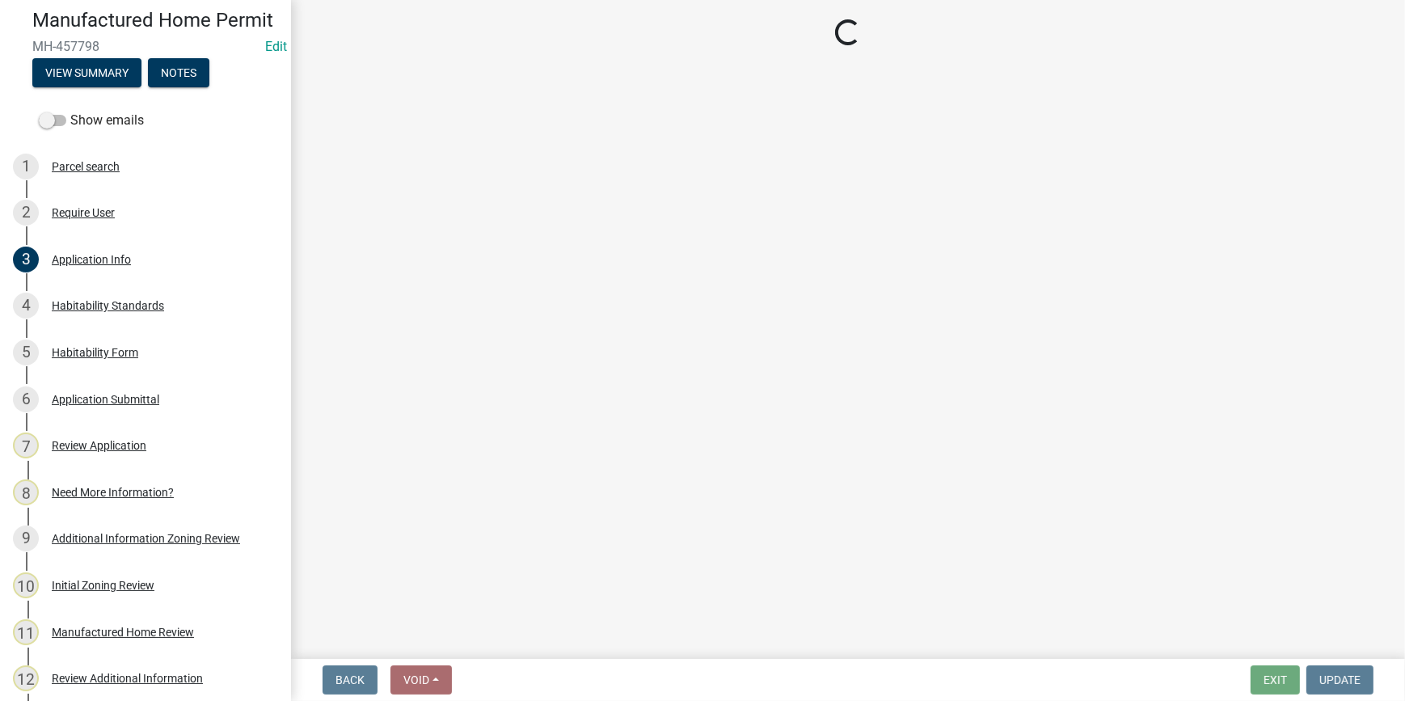
select select "3: 3"
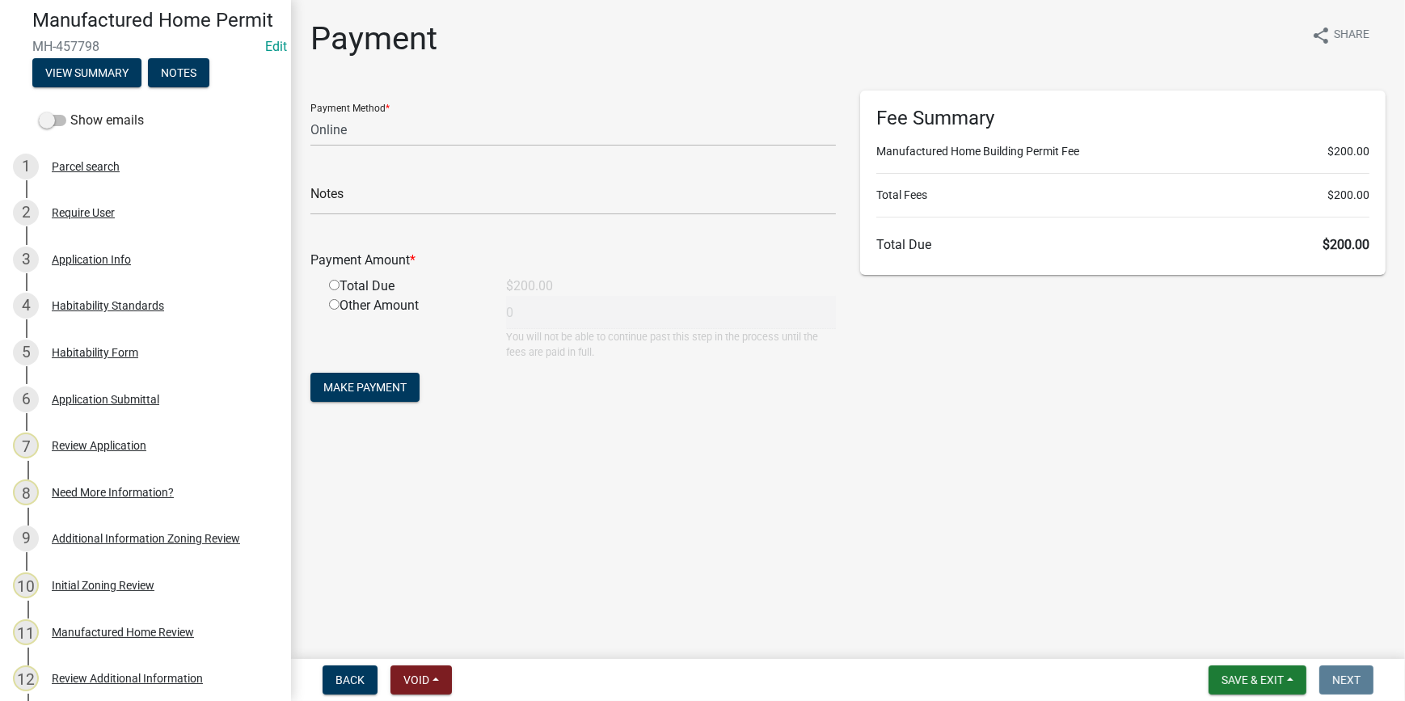
click at [332, 284] on input "radio" at bounding box center [334, 285] width 11 height 11
radio input "true"
type input "200"
click at [360, 390] on span "Make Payment" at bounding box center [364, 387] width 83 height 13
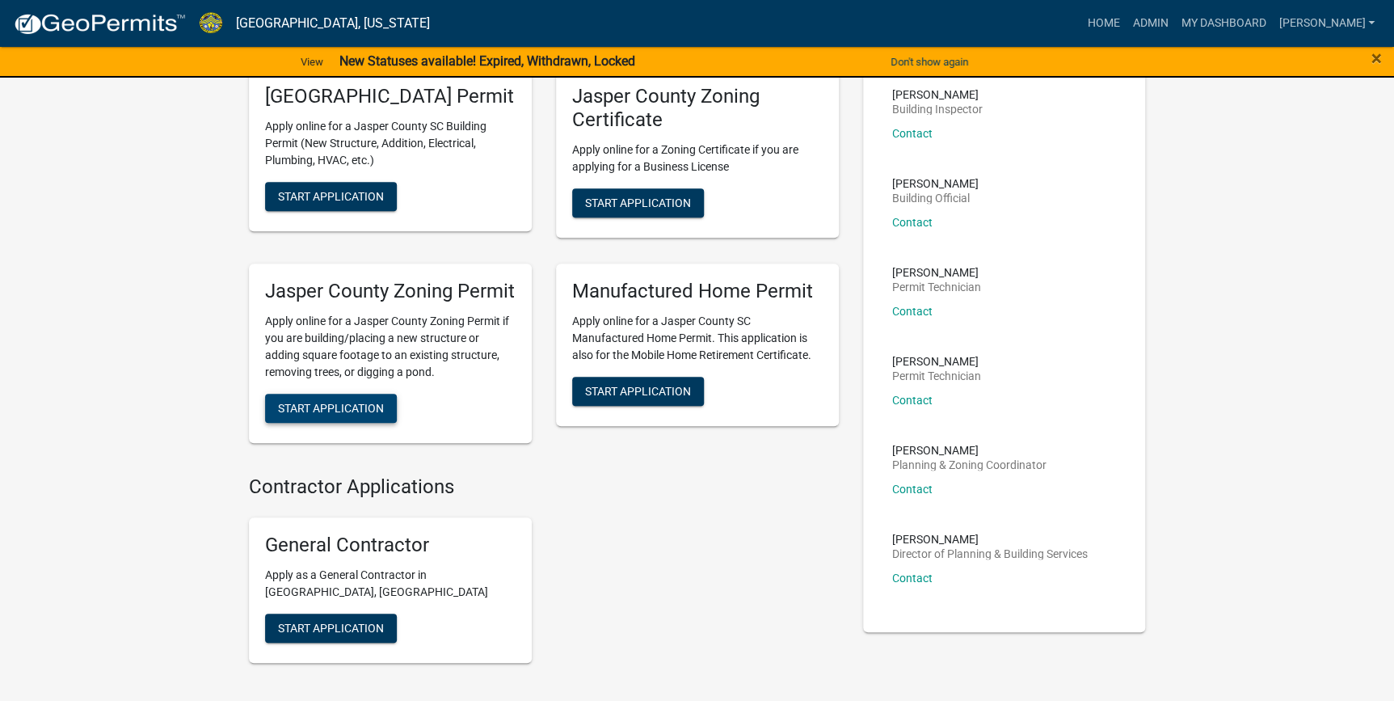
scroll to position [220, 0]
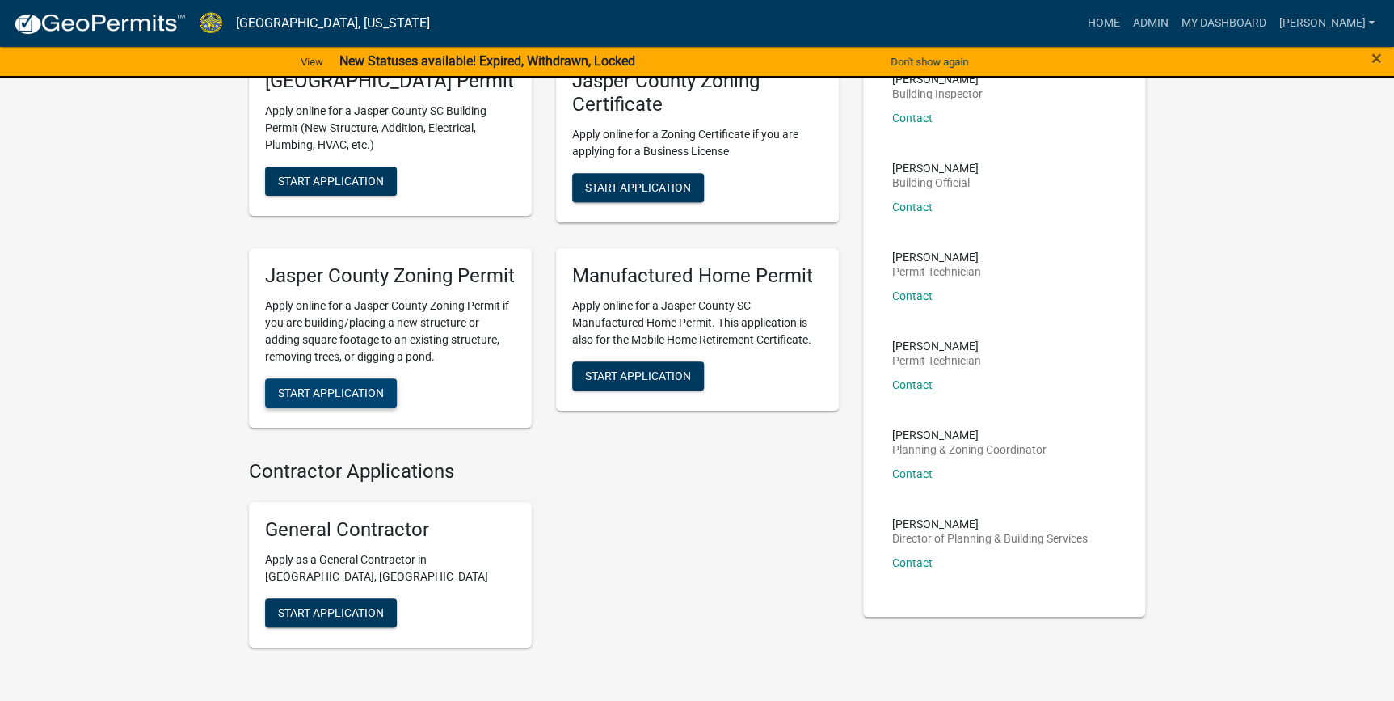
click at [347, 398] on span "Start Application" at bounding box center [331, 392] width 106 height 13
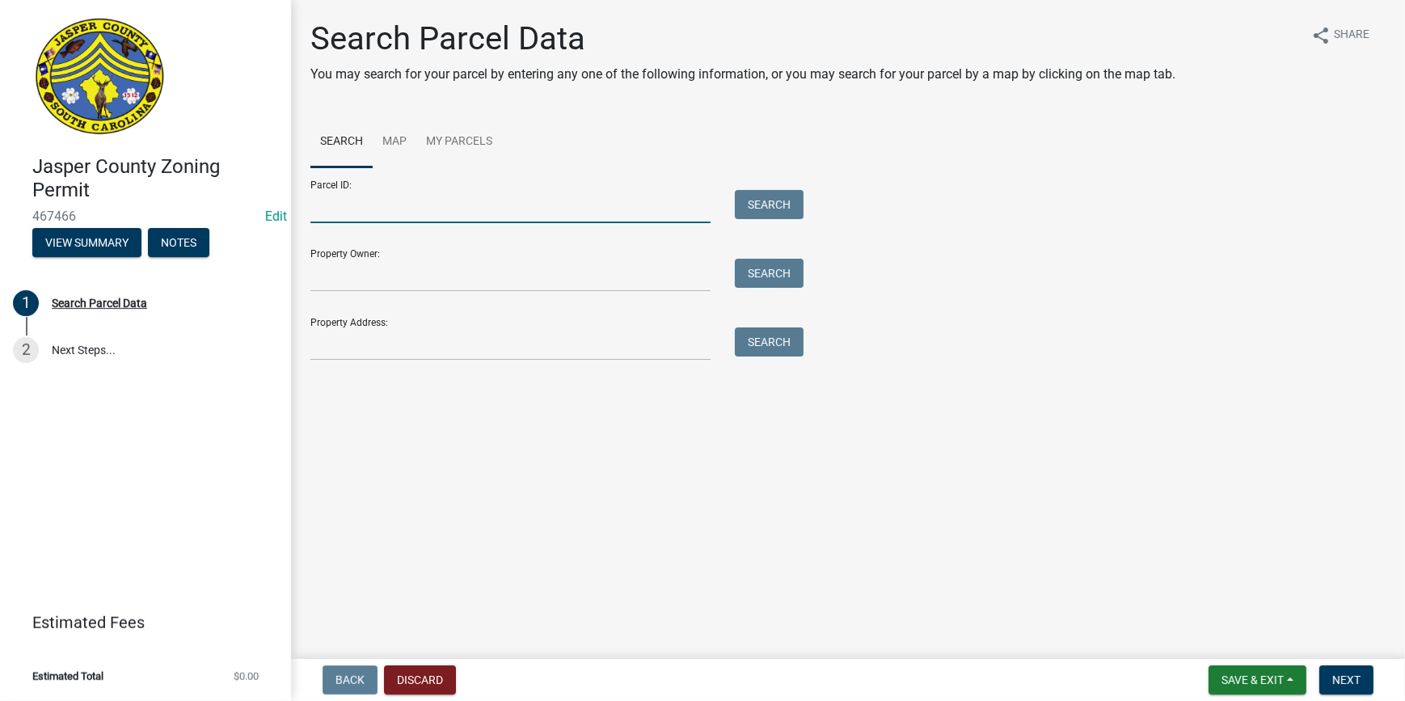
click at [396, 202] on input "Parcel ID:" at bounding box center [510, 206] width 400 height 33
paste input "TillmanCon"
type input "TillmanCon"
drag, startPoint x: 400, startPoint y: 215, endPoint x: 204, endPoint y: 217, distance: 196.4
click at [204, 217] on div "Jasper County Zoning Permit 467466 Edit View Summary Notes 1 Search Parcel Data…" at bounding box center [702, 350] width 1405 height 701
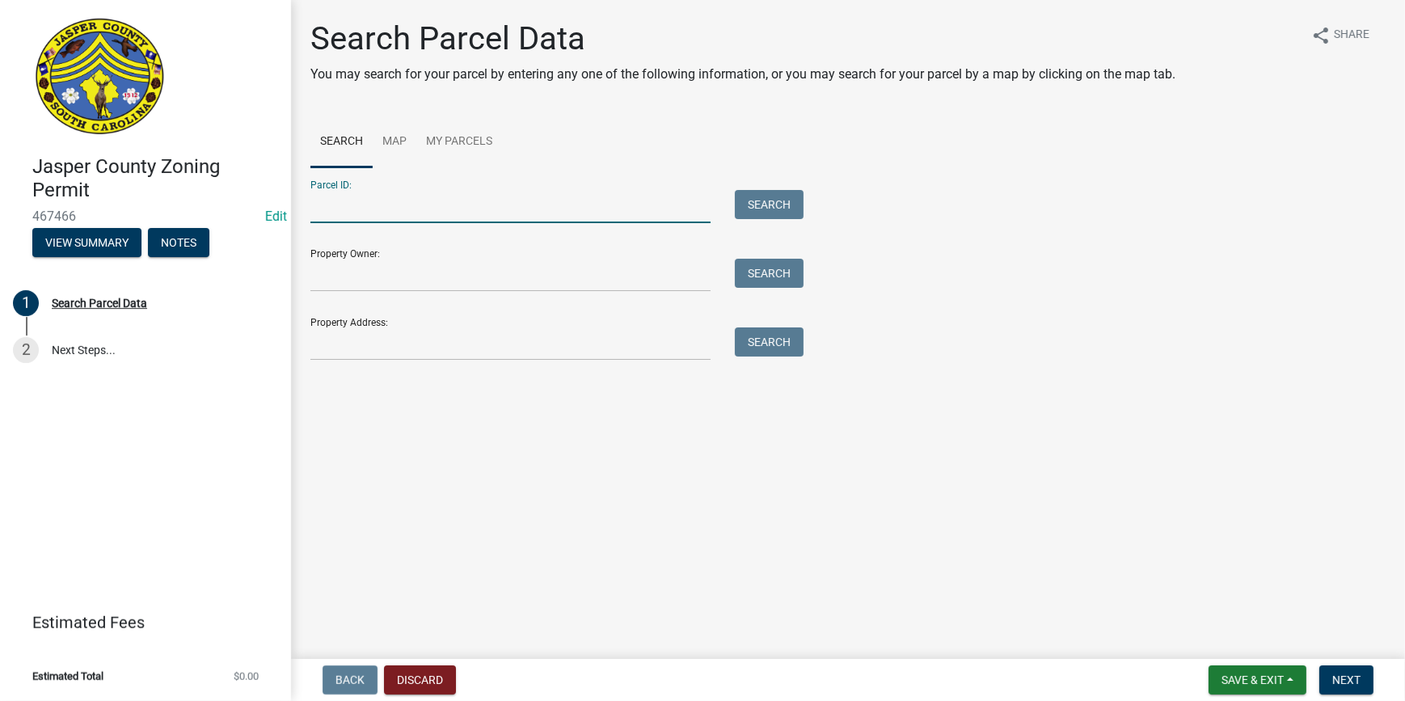
paste input "045-00-01-049"
type input "045-00-01-049"
click at [773, 206] on button "Search" at bounding box center [769, 204] width 69 height 29
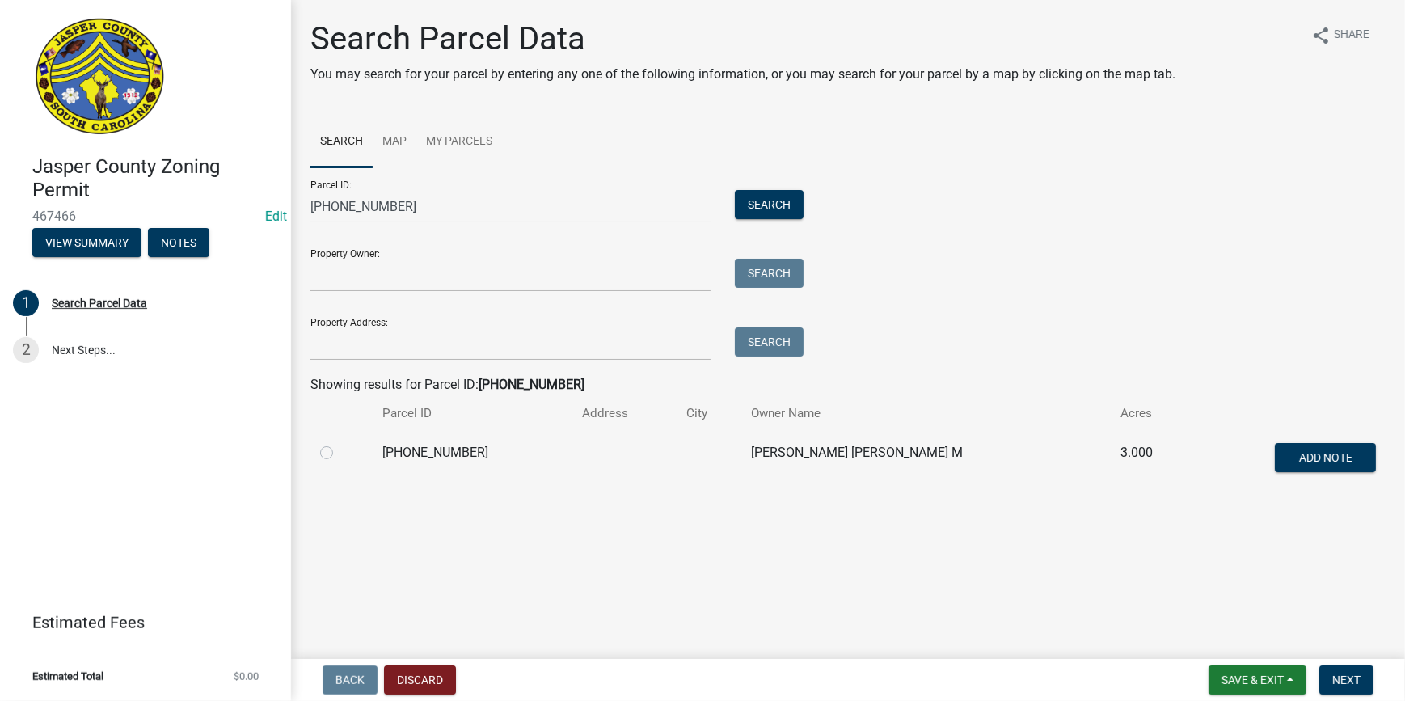
click at [339, 443] on label at bounding box center [339, 443] width 0 height 0
click at [339, 452] on input "radio" at bounding box center [344, 448] width 11 height 11
radio input "true"
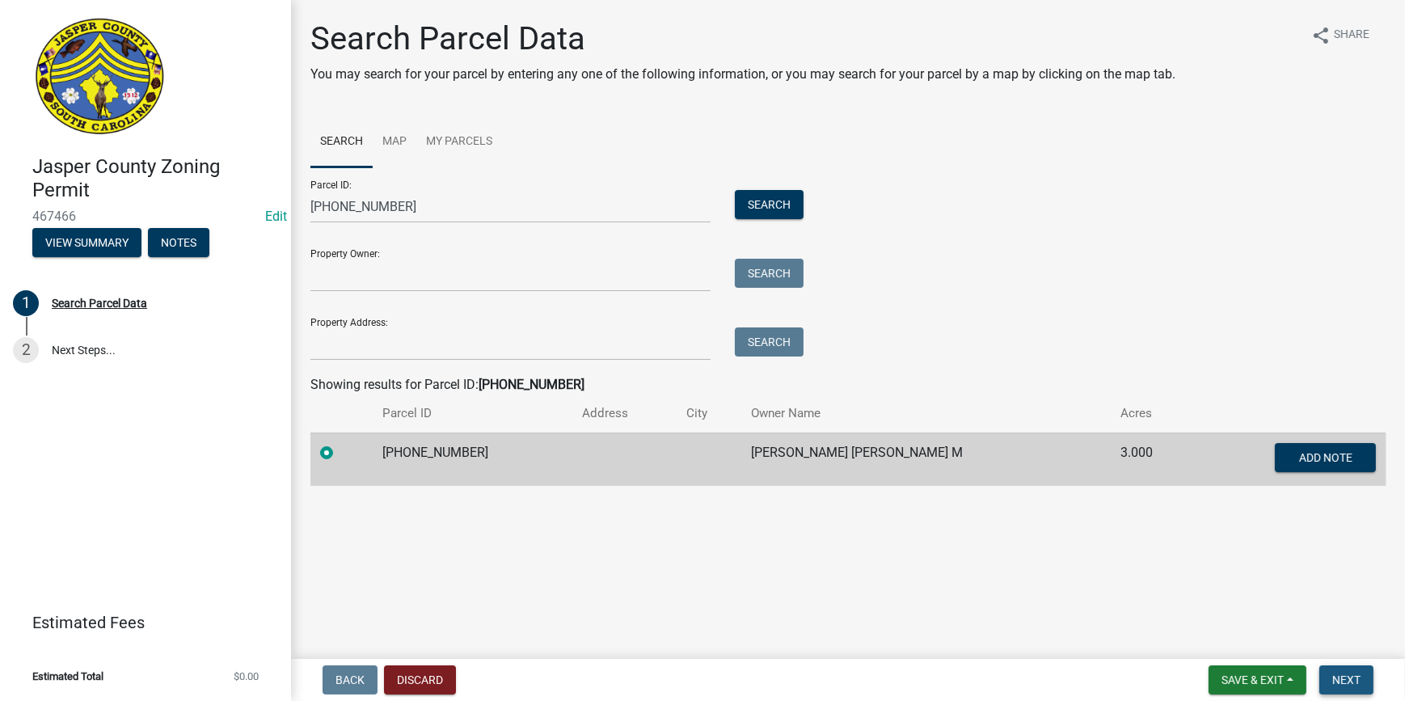
click at [1338, 679] on span "Next" at bounding box center [1346, 679] width 28 height 13
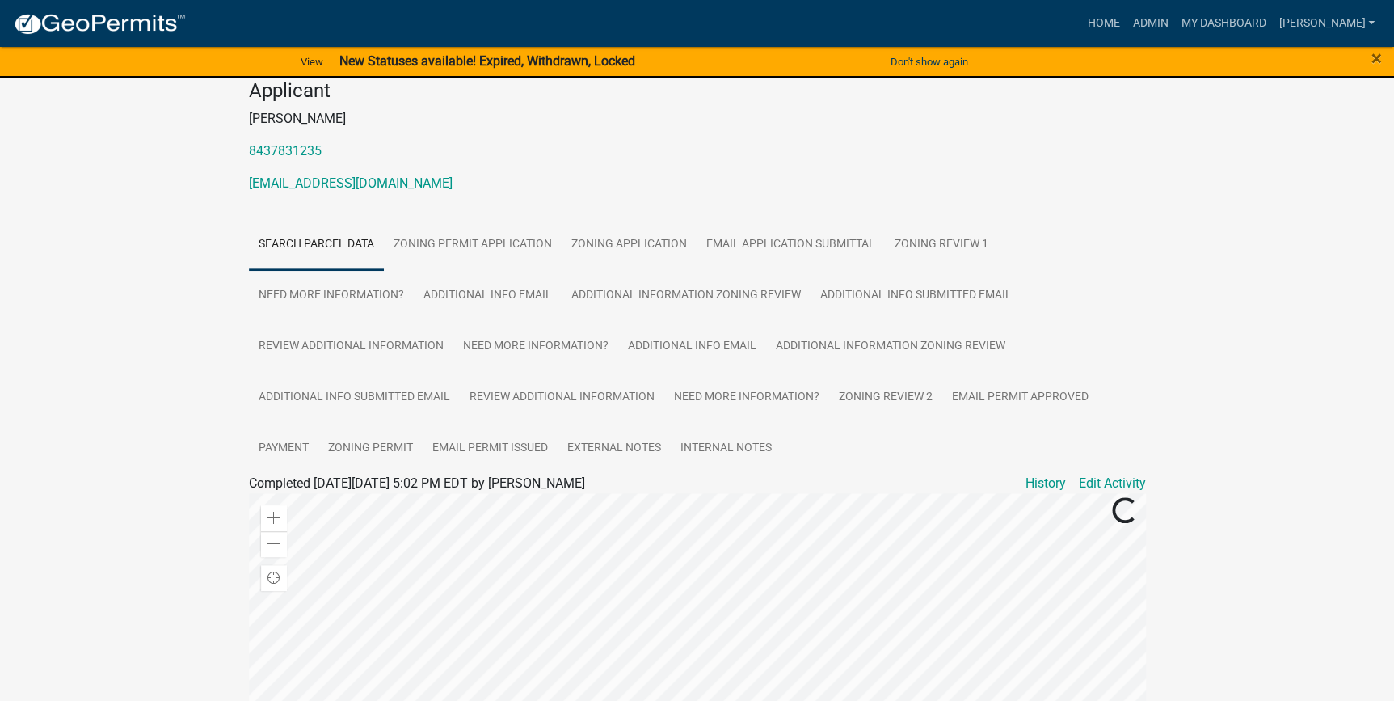
scroll to position [220, 0]
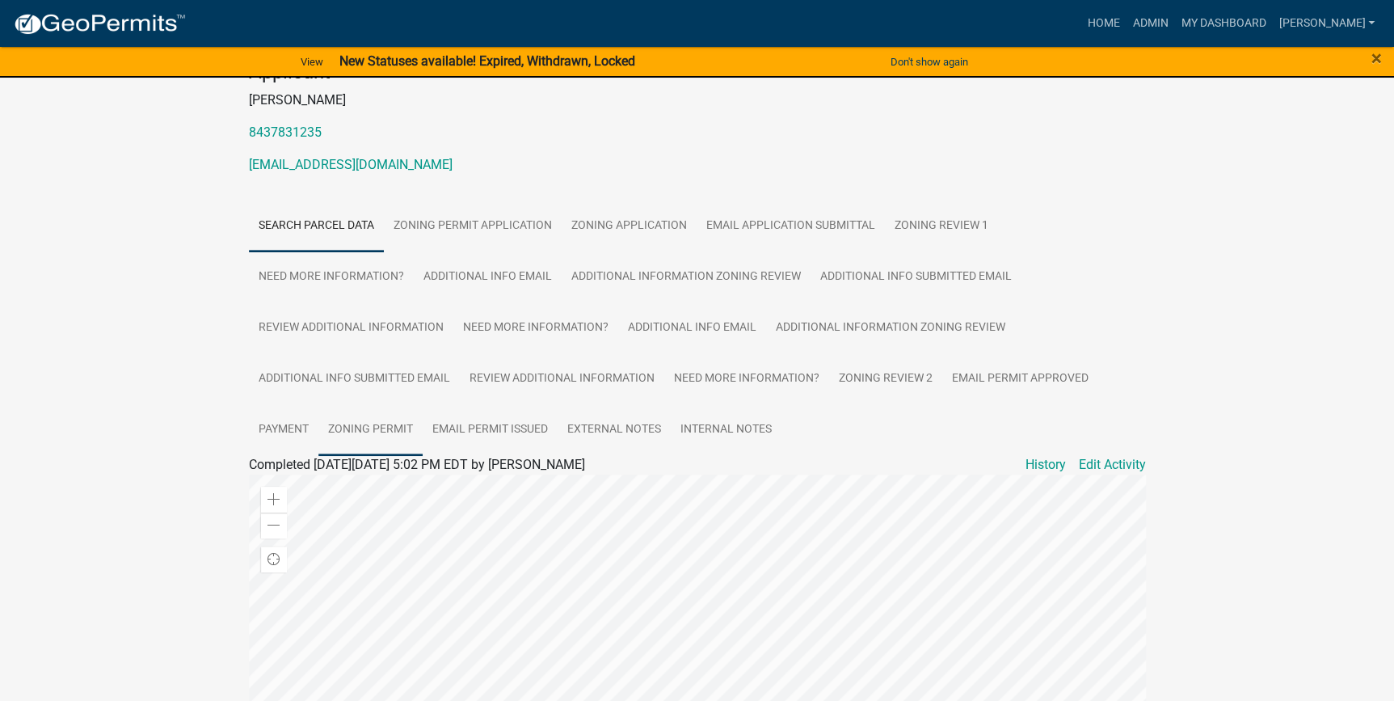
click at [402, 409] on link "Zoning Permit" at bounding box center [370, 430] width 104 height 52
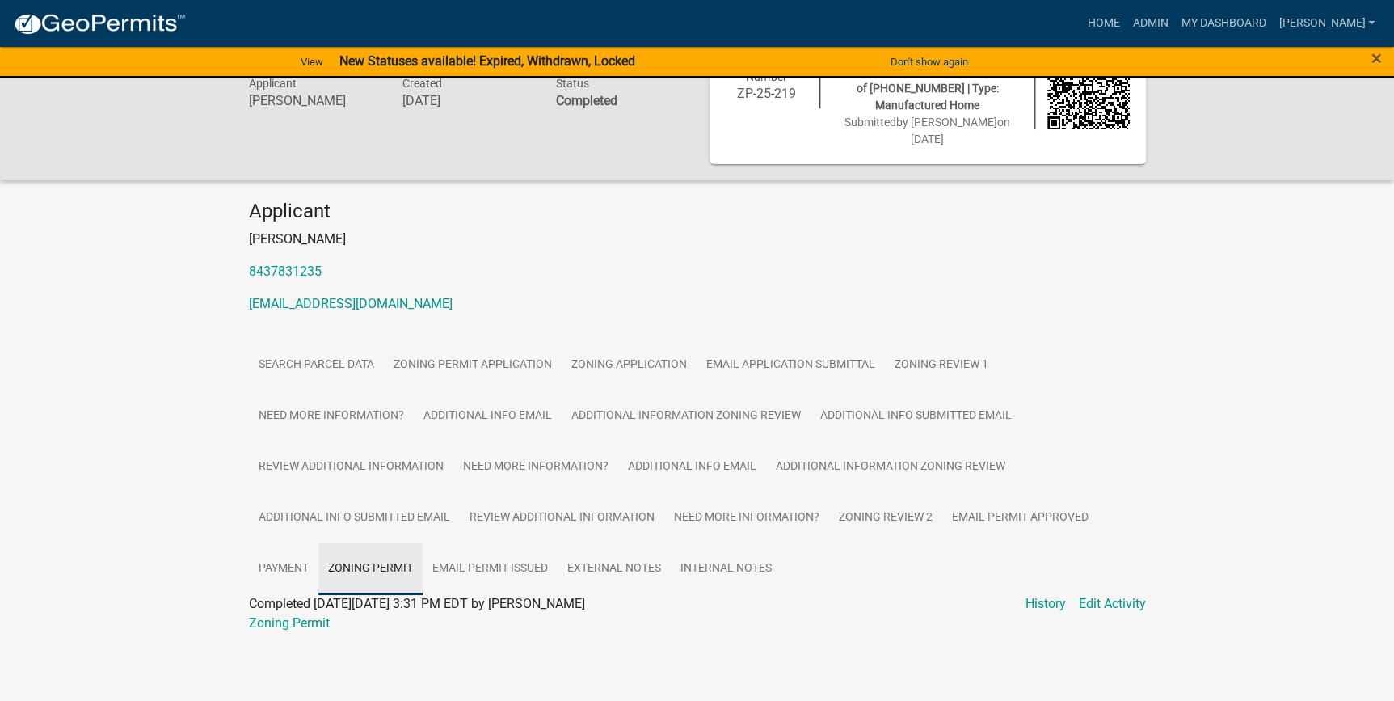
scroll to position [62, 0]
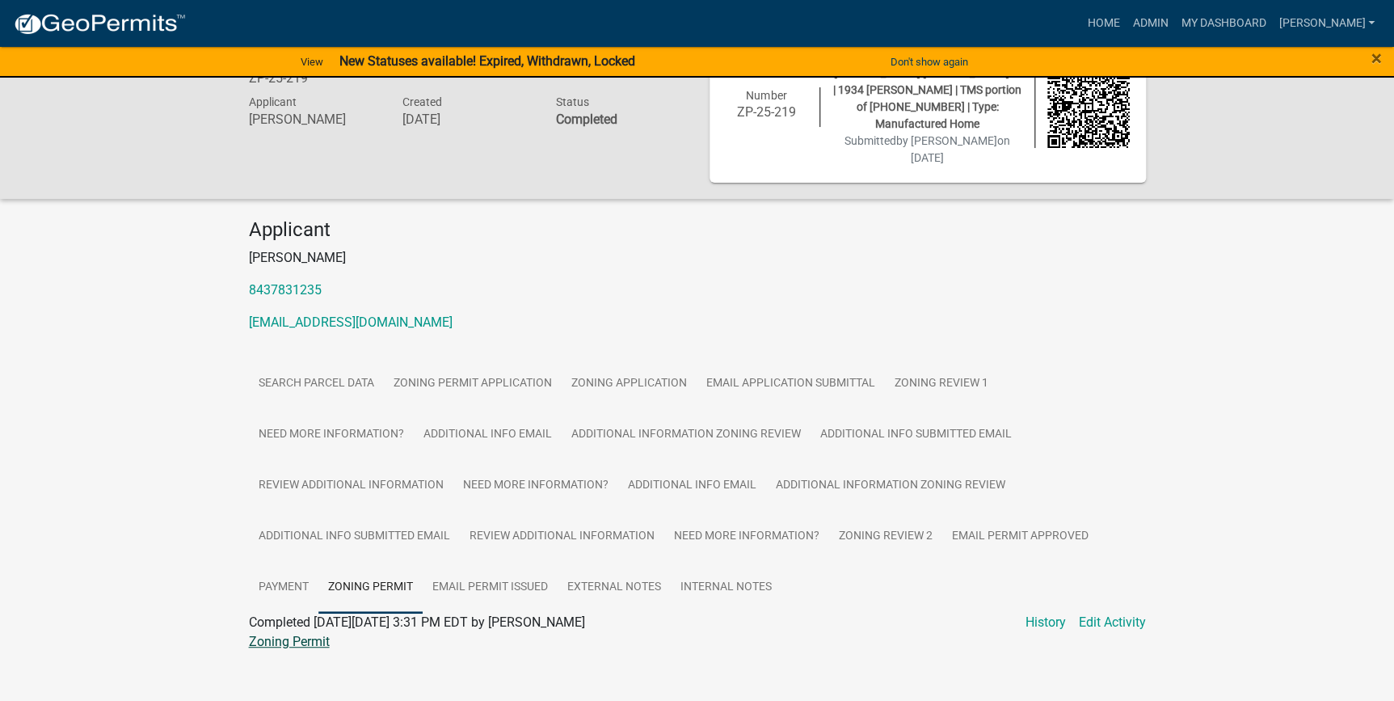
click at [290, 634] on link "Zoning Permit" at bounding box center [289, 641] width 81 height 15
click at [501, 369] on link "Zoning Permit Application" at bounding box center [473, 384] width 178 height 52
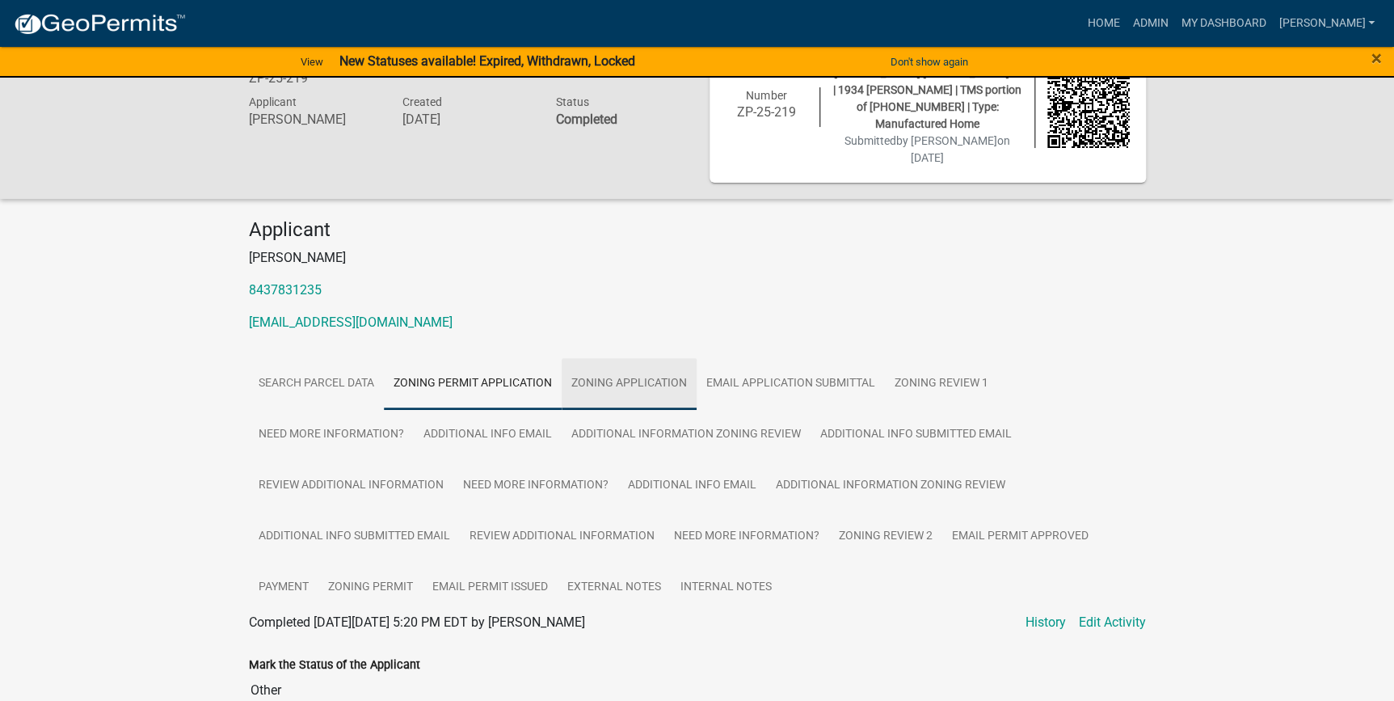
click at [645, 364] on link "Zoning Application" at bounding box center [629, 384] width 135 height 52
click at [509, 366] on link "Zoning Permit Application" at bounding box center [473, 384] width 178 height 52
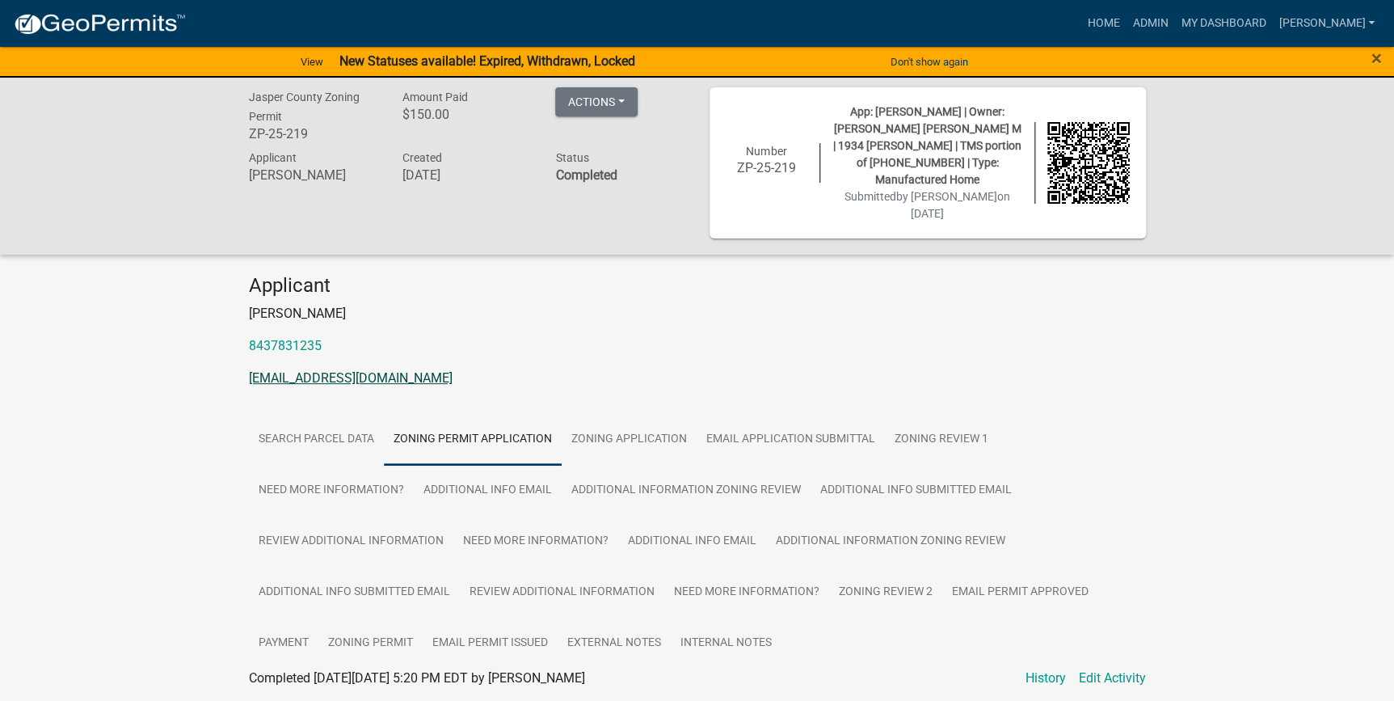
scroll to position [0, 0]
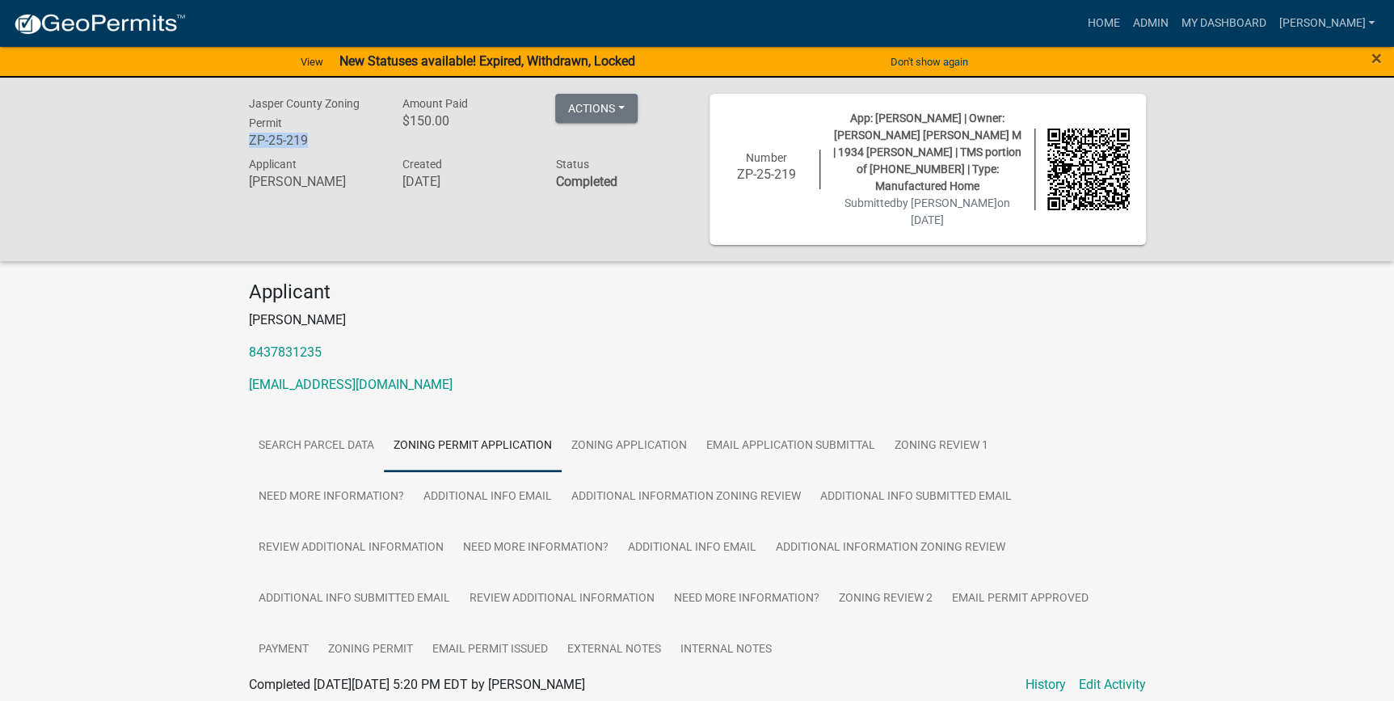
drag, startPoint x: 319, startPoint y: 143, endPoint x: 119, endPoint y: 143, distance: 200.4
click at [119, 143] on div "Jasper County Zoning Permit ZP-25-219 Amount Paid $150.00 Actions View receipt …" at bounding box center [697, 169] width 1394 height 183
copy h6 "ZP-25-219"
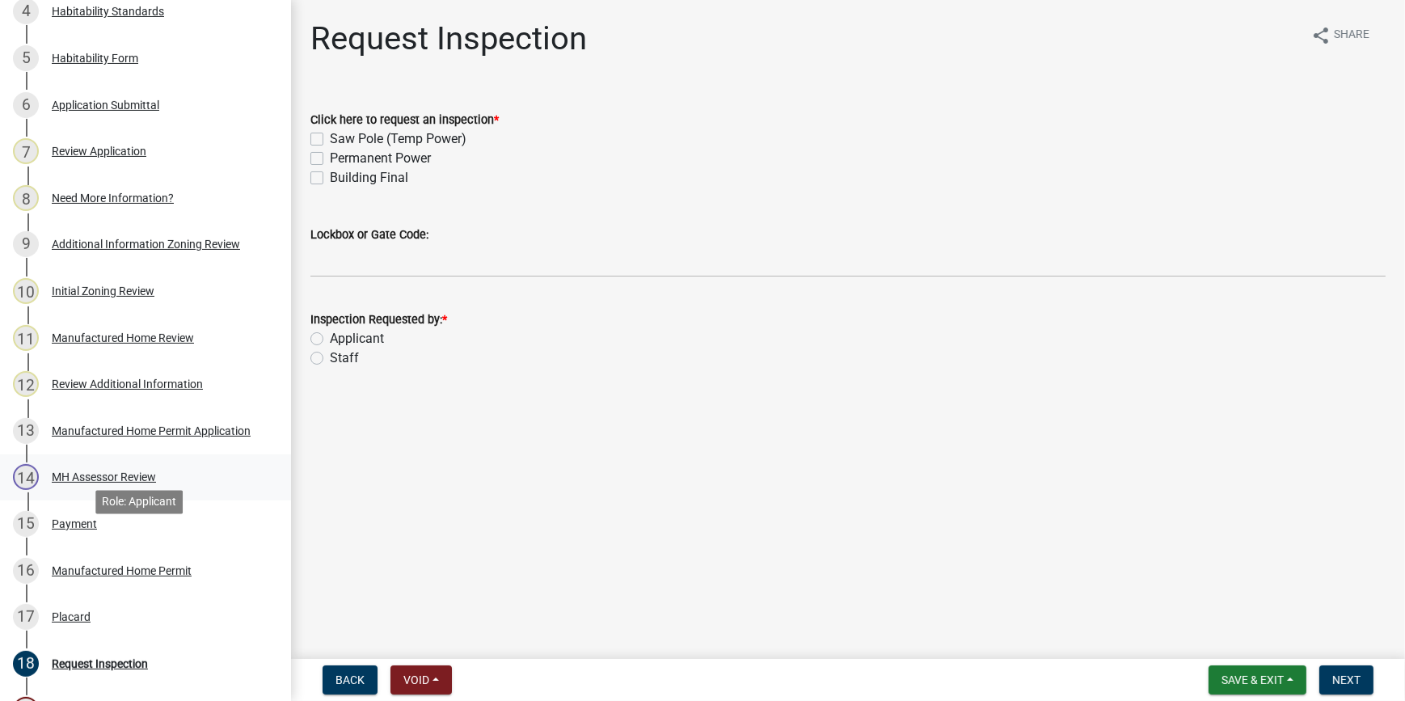
scroll to position [661, 0]
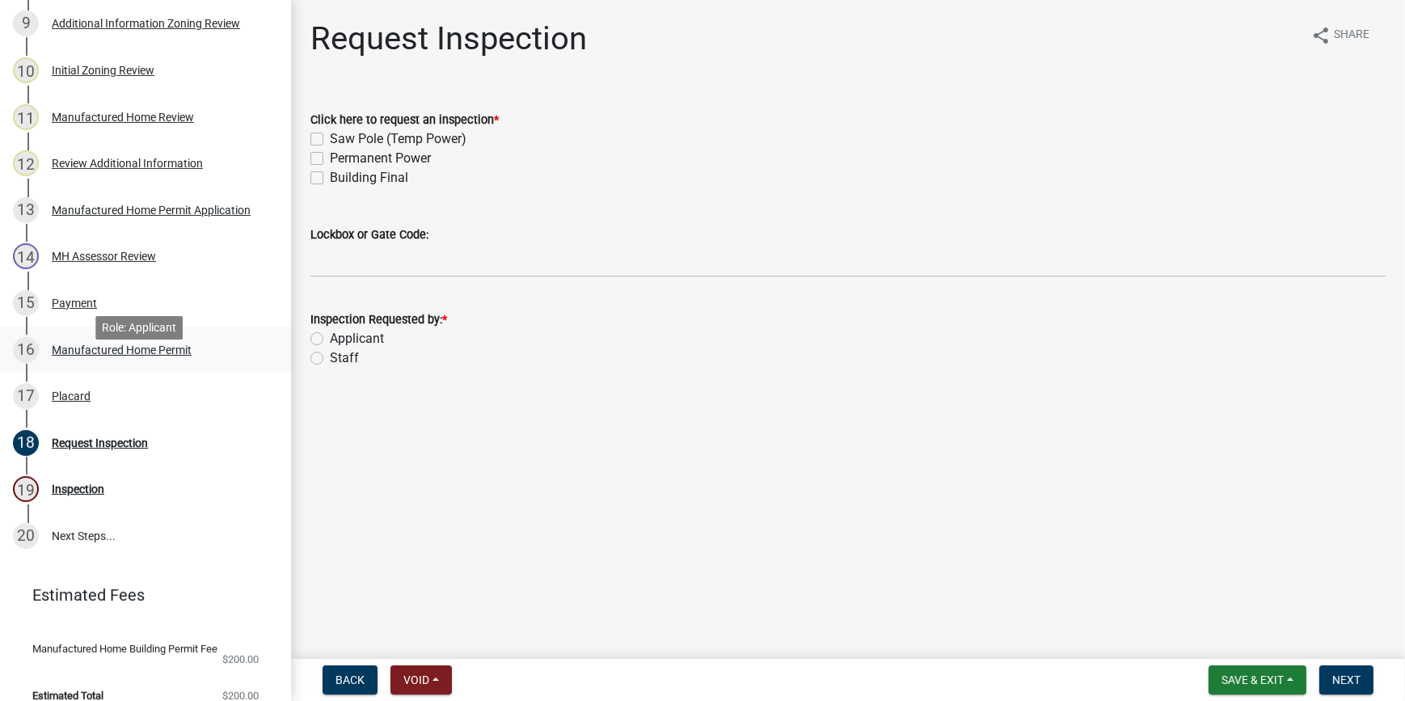
click at [85, 356] on div "Manufactured Home Permit" at bounding box center [122, 349] width 140 height 11
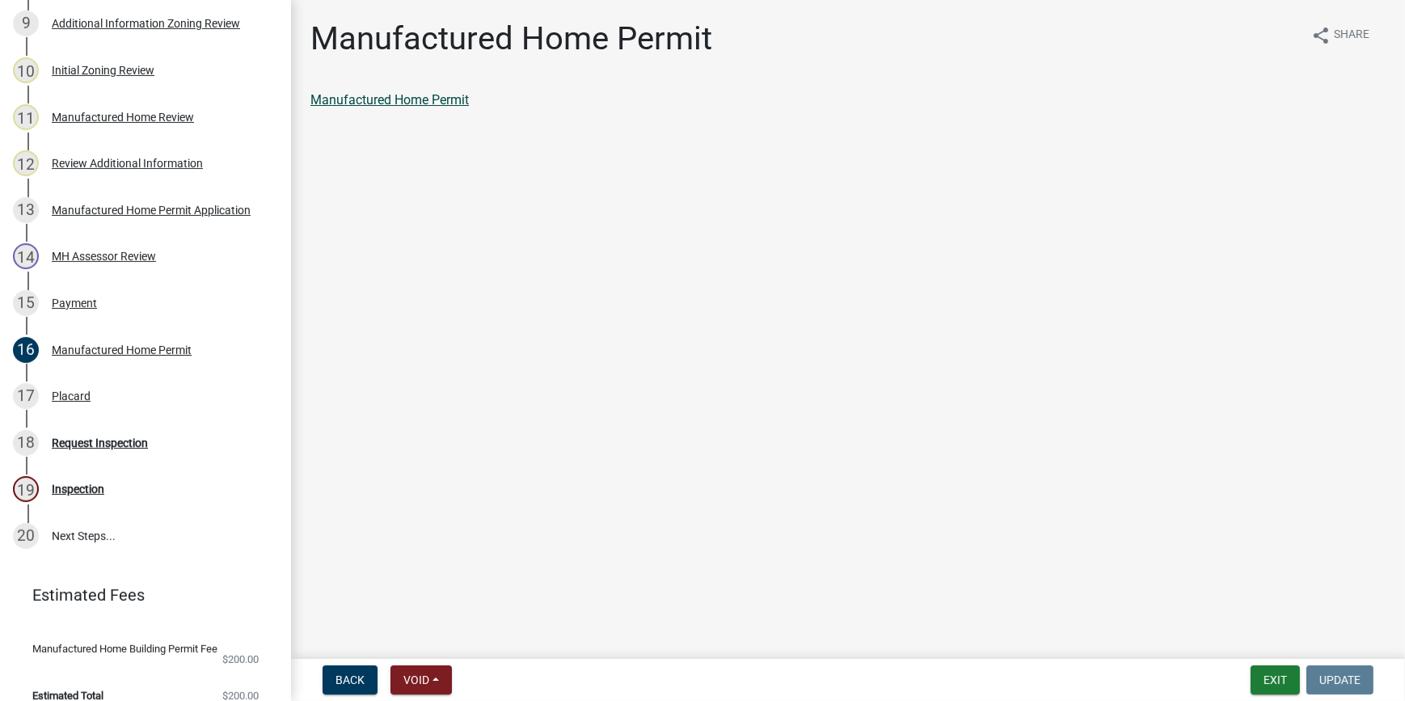
click at [357, 99] on link "Manufactured Home Permit" at bounding box center [389, 99] width 158 height 15
click at [62, 402] on div "Placard" at bounding box center [71, 395] width 39 height 11
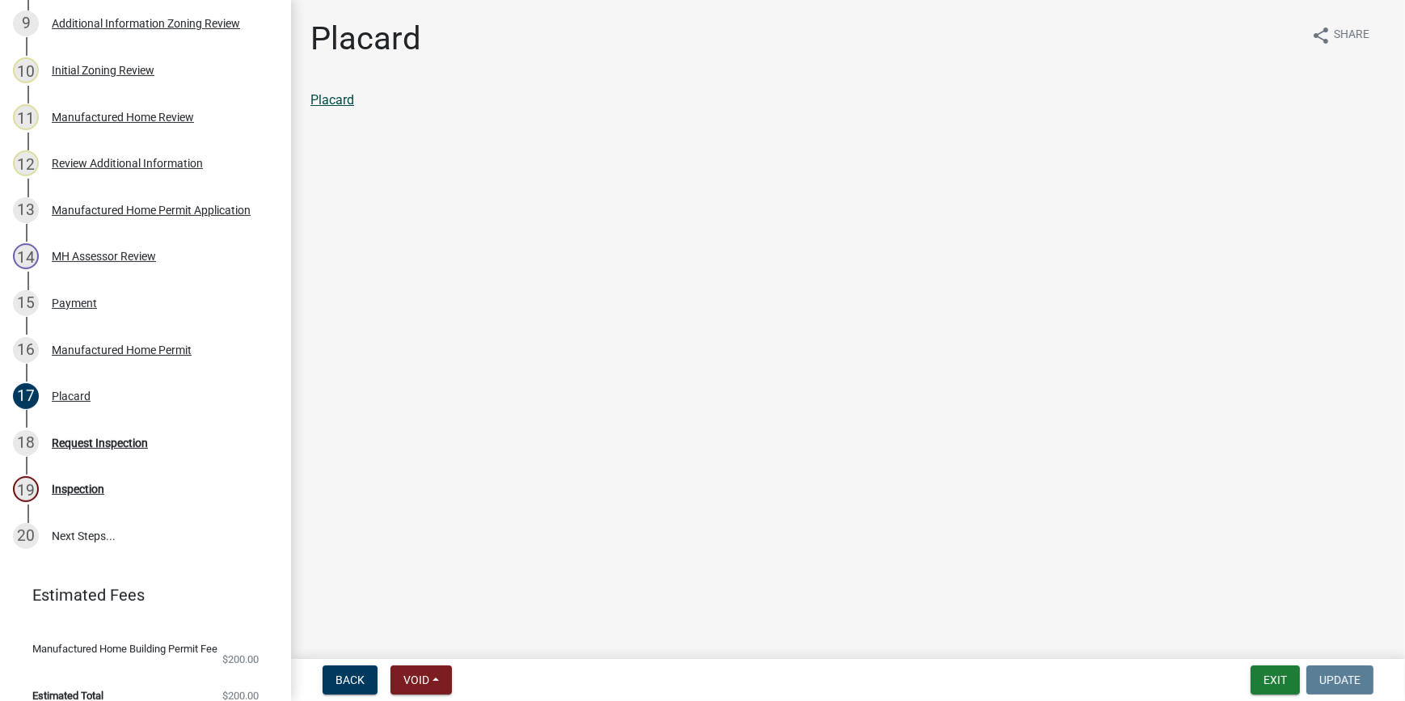
click at [325, 93] on link "Placard" at bounding box center [332, 99] width 44 height 15
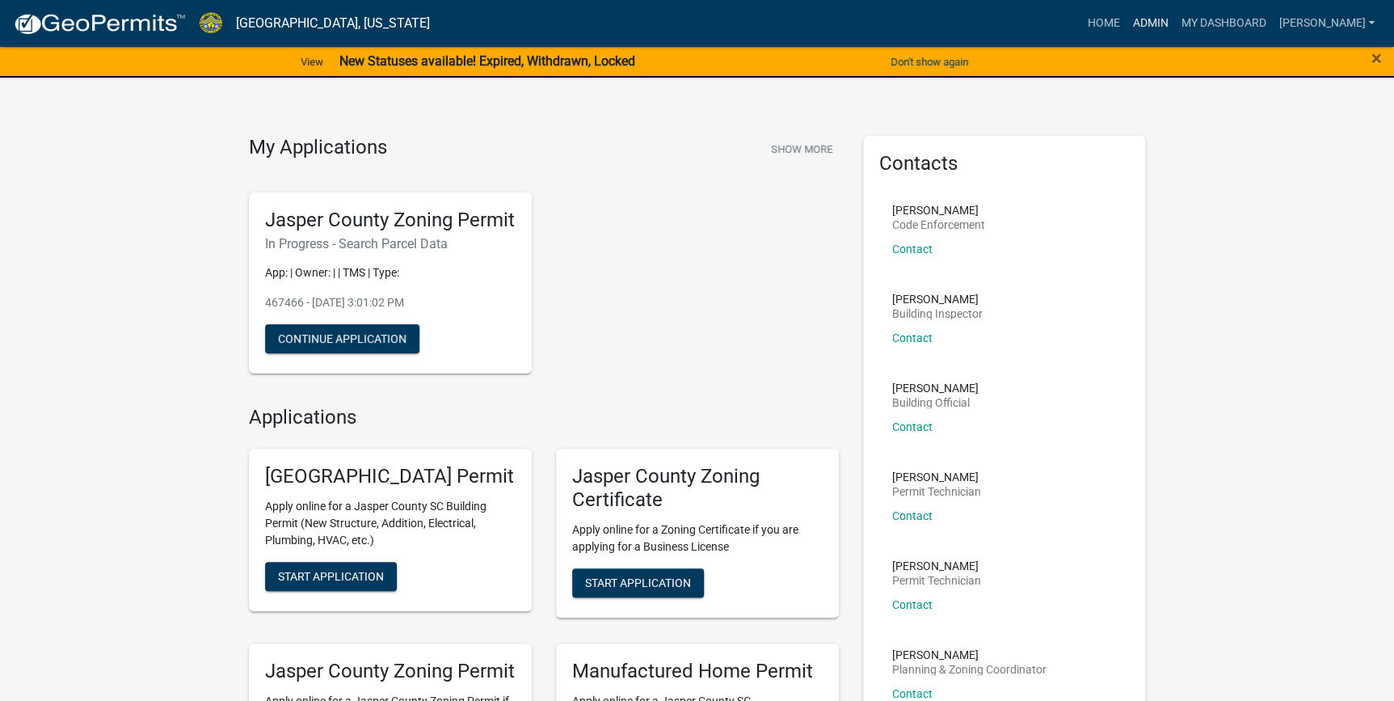
click at [1174, 19] on link "Admin" at bounding box center [1150, 23] width 48 height 31
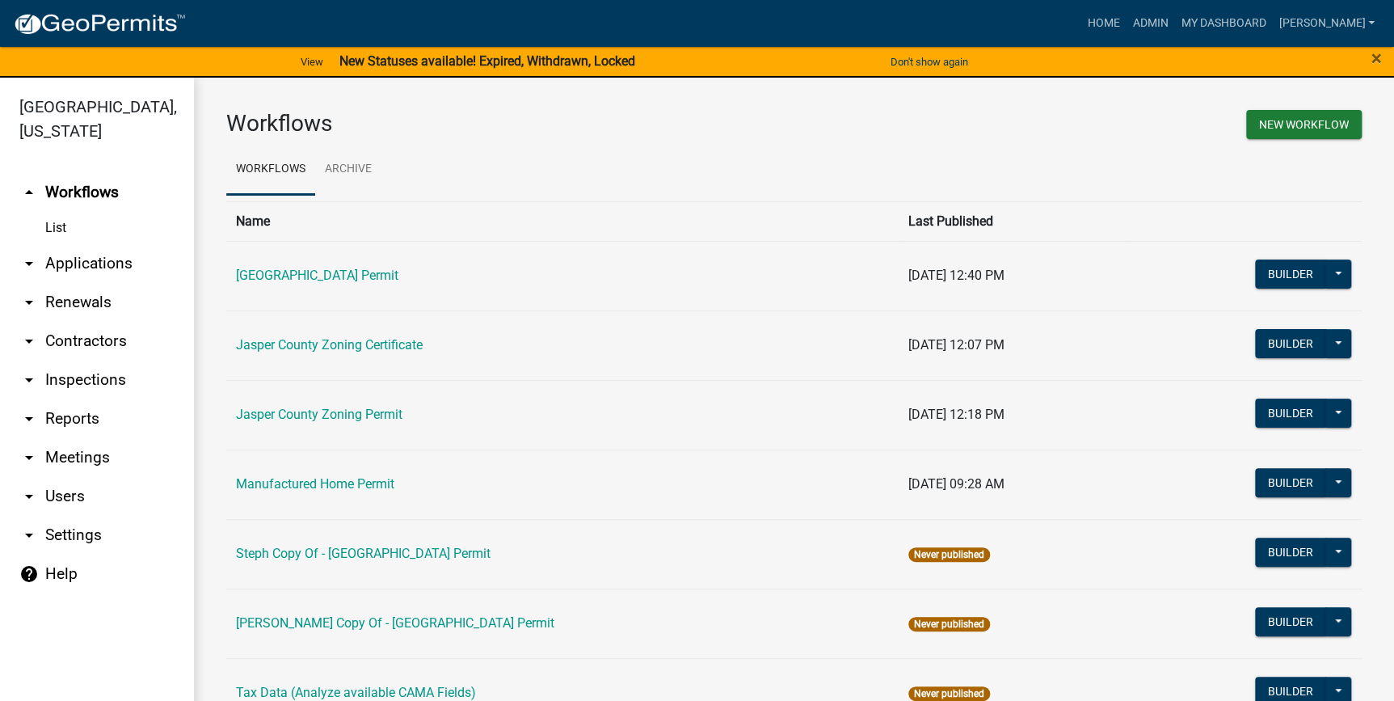
click at [61, 232] on link "List" at bounding box center [97, 228] width 194 height 32
click at [63, 266] on link "arrow_drop_down Applications" at bounding box center [97, 263] width 194 height 39
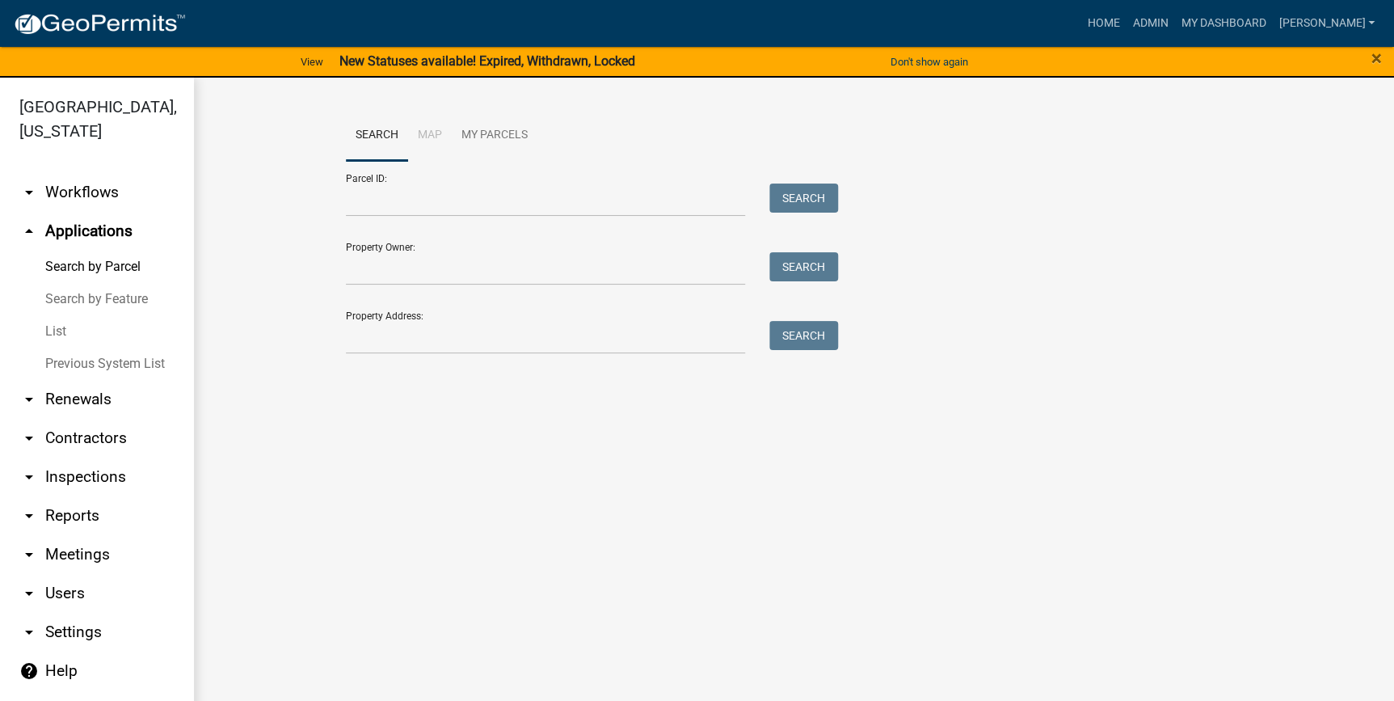
click at [64, 339] on link "List" at bounding box center [97, 331] width 194 height 32
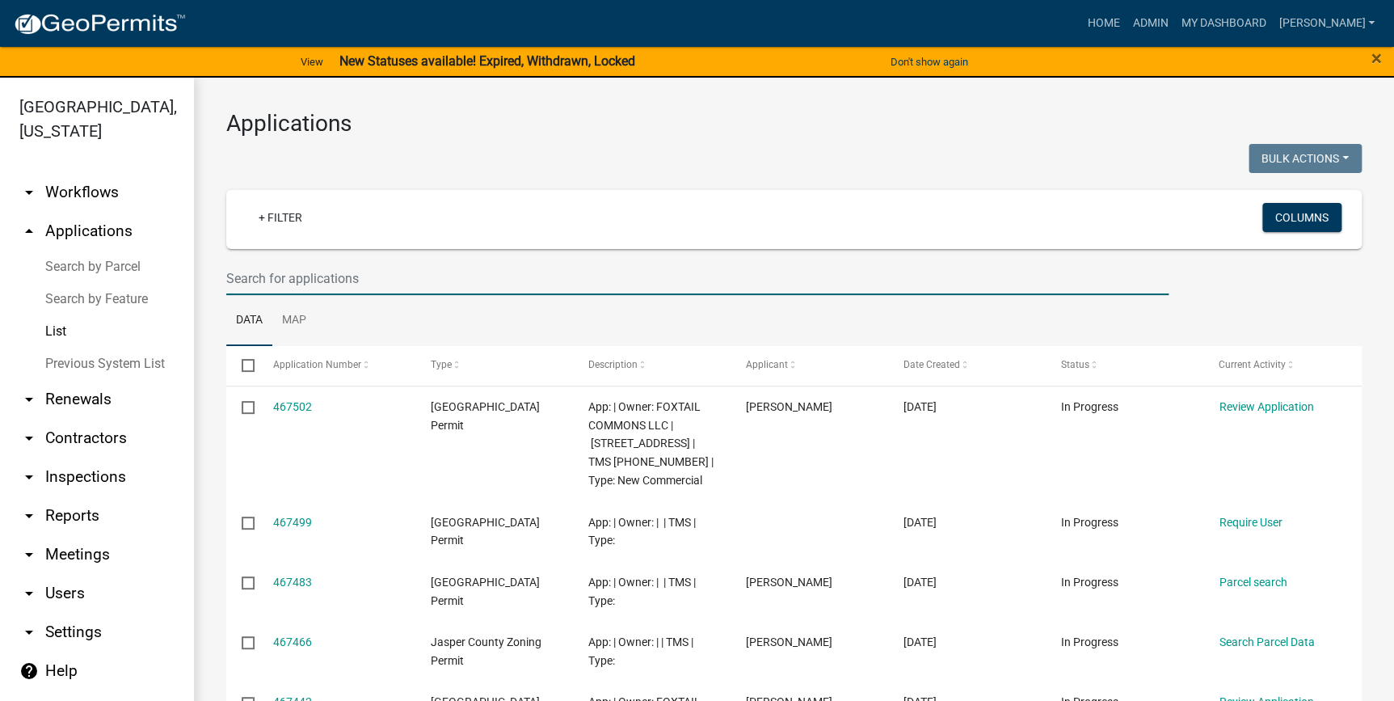
click at [259, 284] on input "text" at bounding box center [697, 278] width 942 height 33
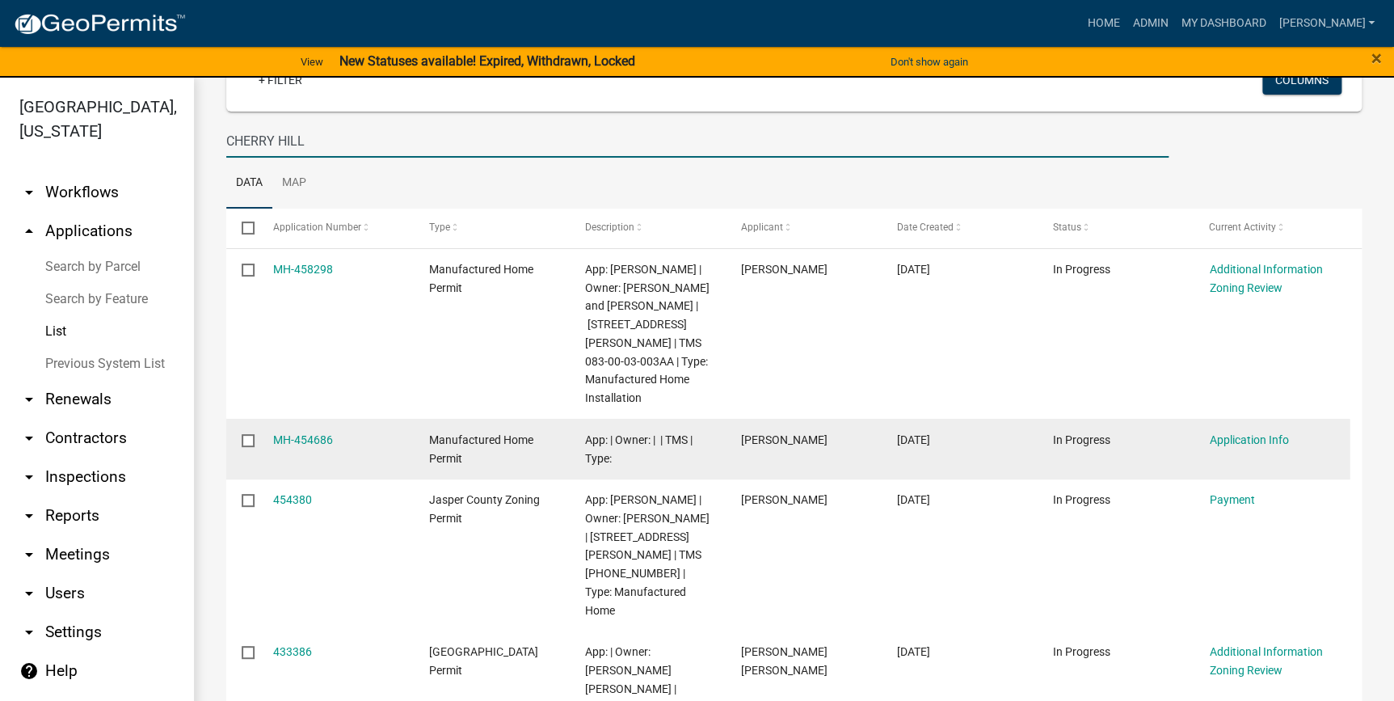
scroll to position [146, 0]
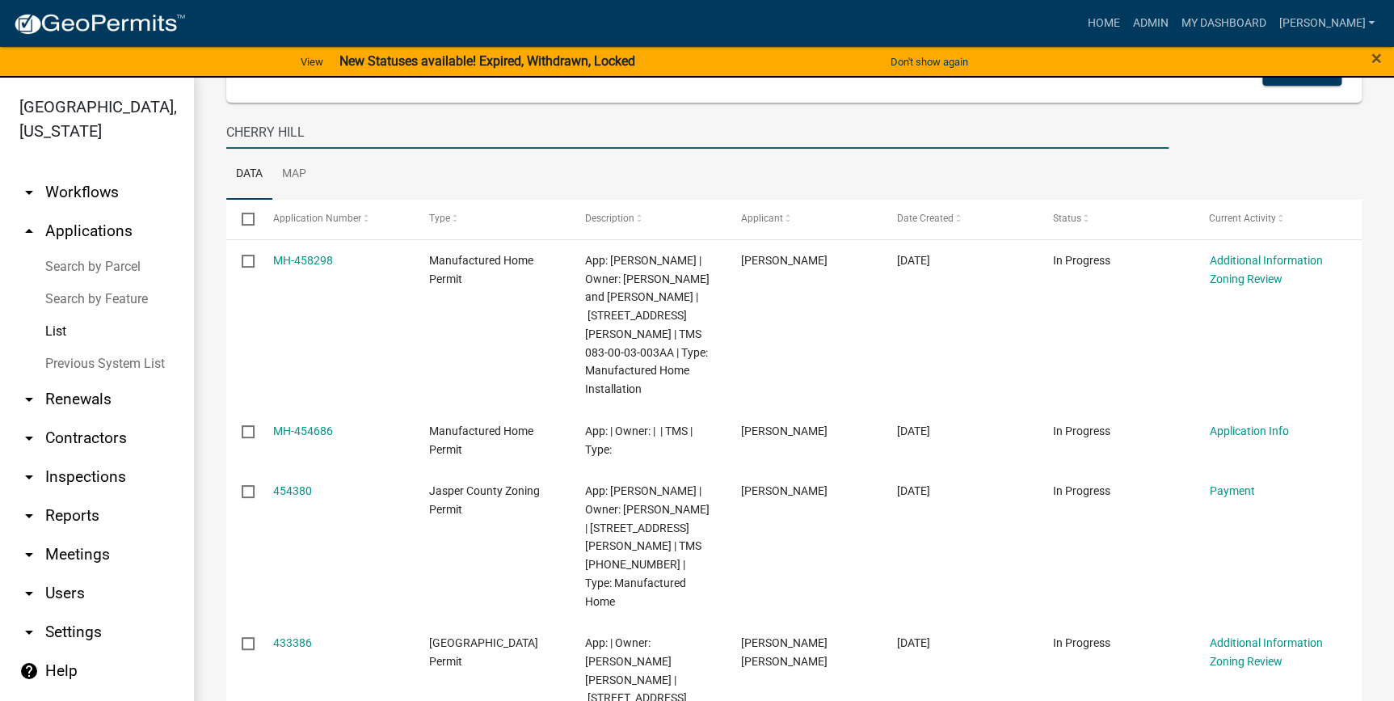
click at [322, 137] on input "CHERRY HILL" at bounding box center [697, 132] width 942 height 33
type input "C"
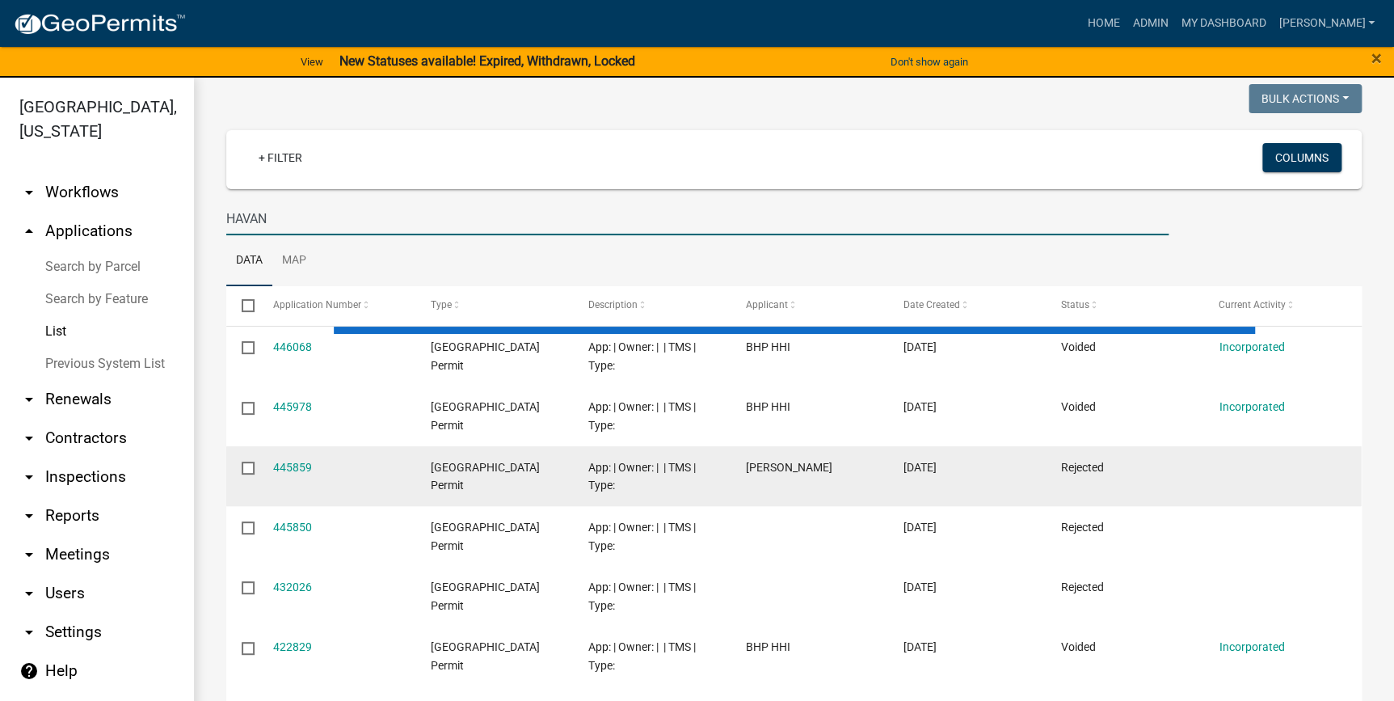
scroll to position [0, 0]
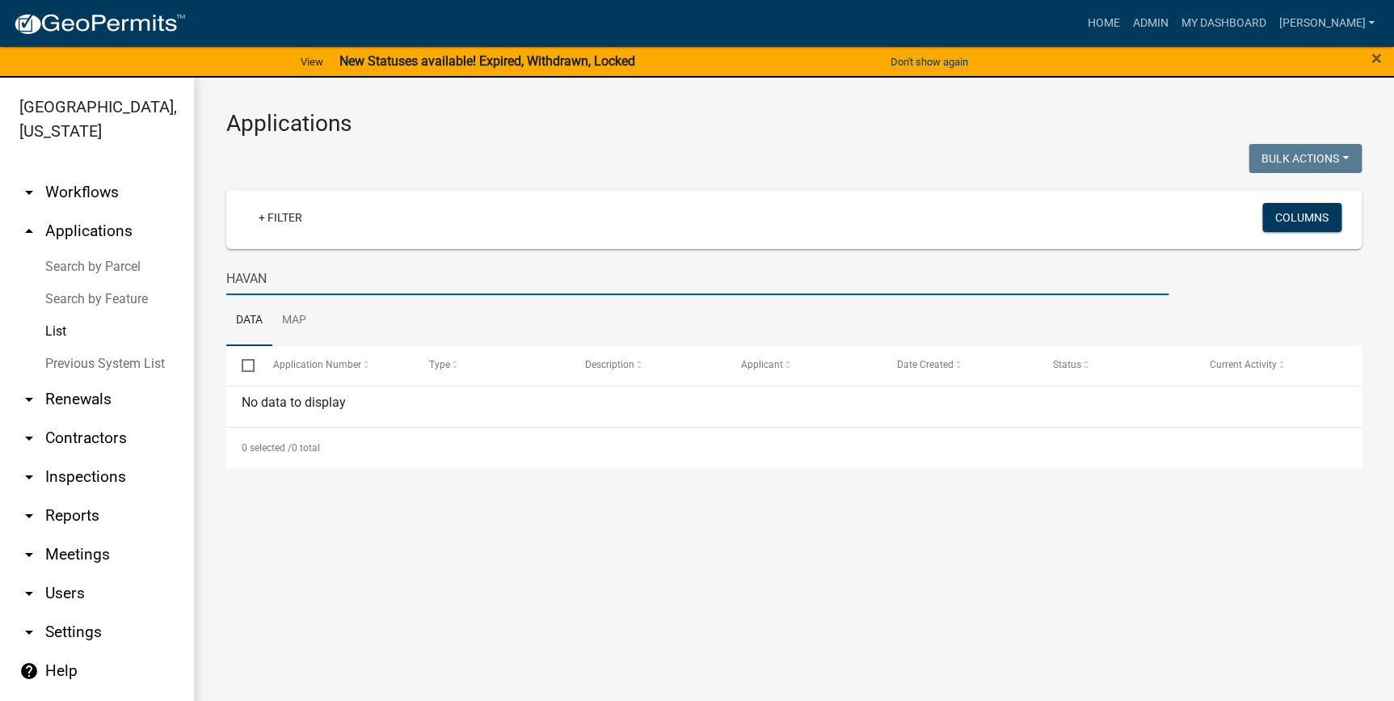
click at [312, 267] on input "HAVAN" at bounding box center [697, 278] width 942 height 33
type input "H"
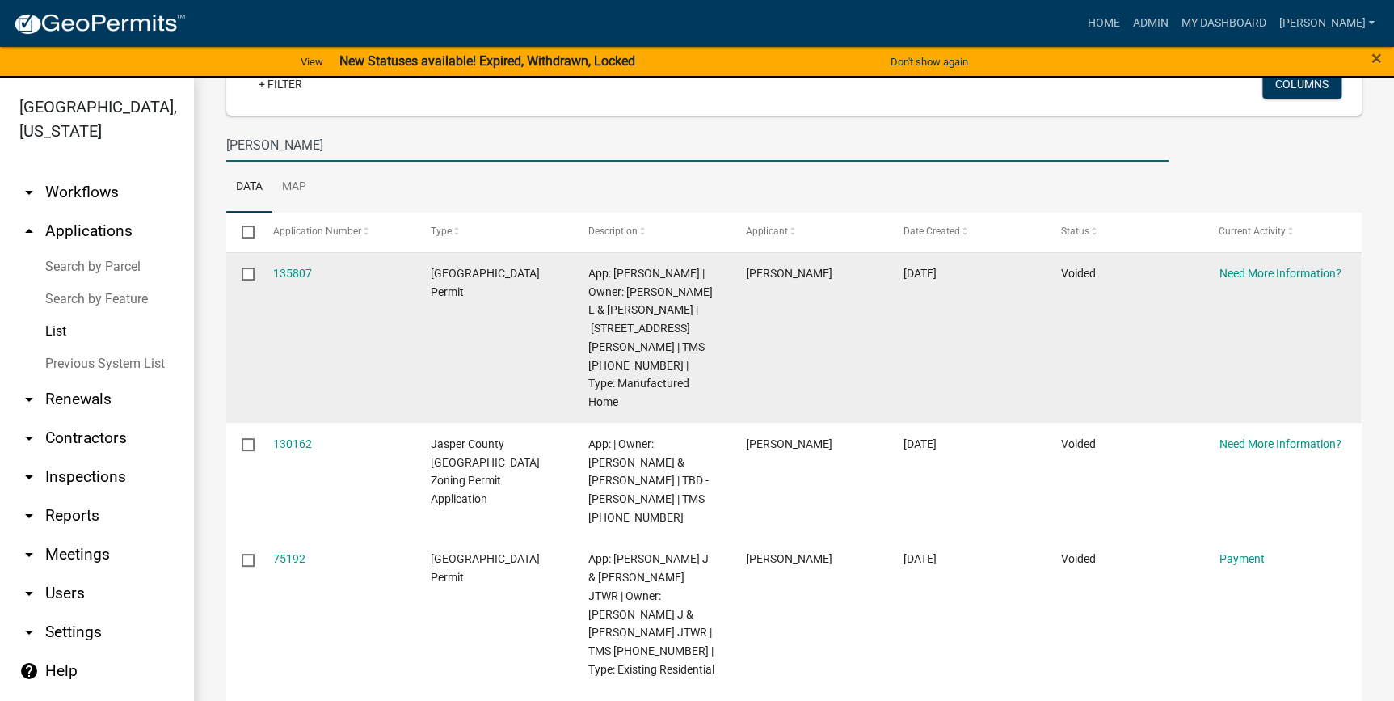
scroll to position [44, 0]
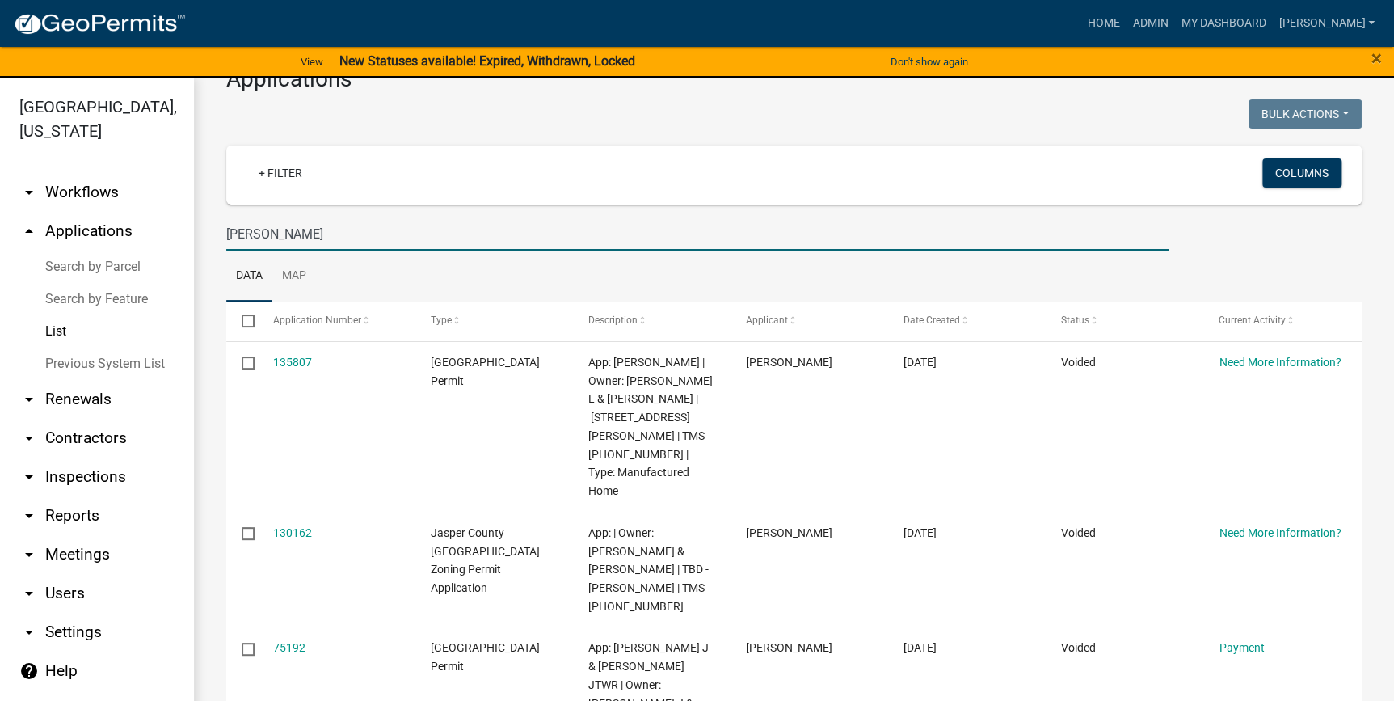
click at [310, 226] on input "MICHEAL" at bounding box center [697, 233] width 942 height 33
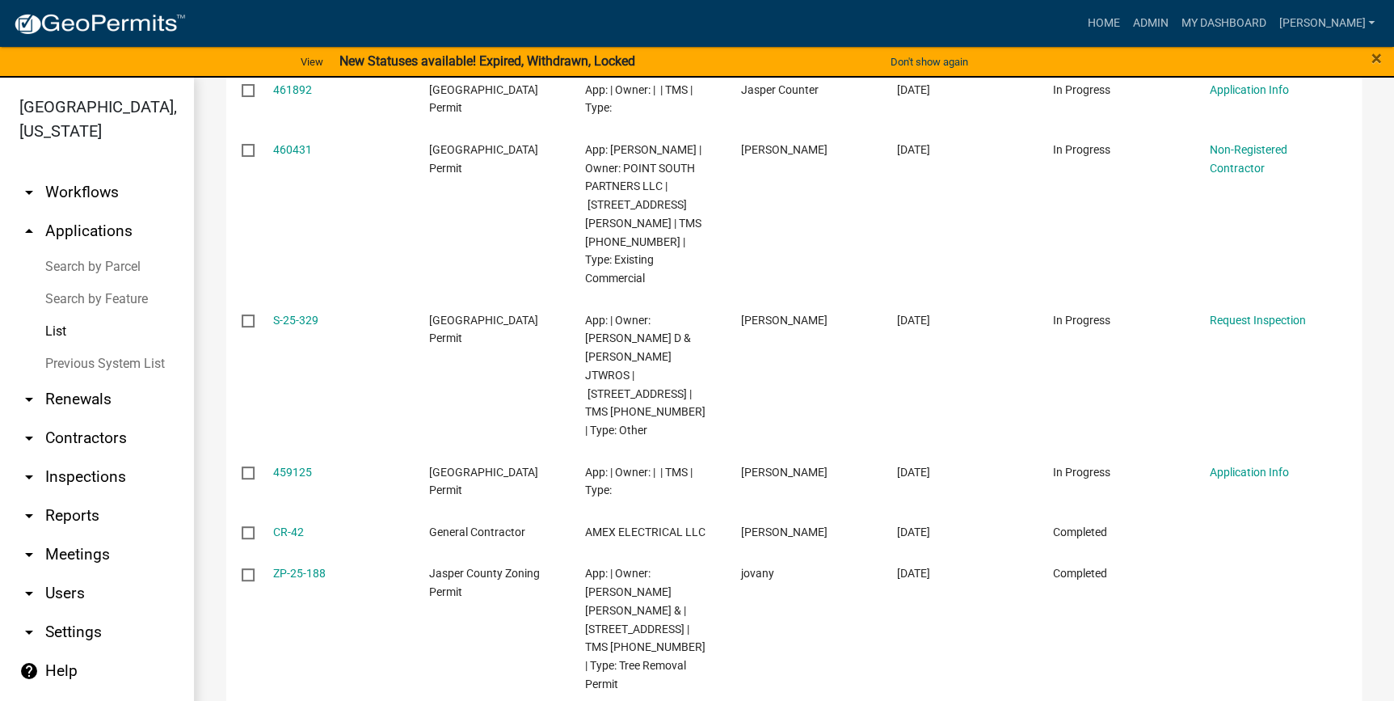
scroll to position [0, 0]
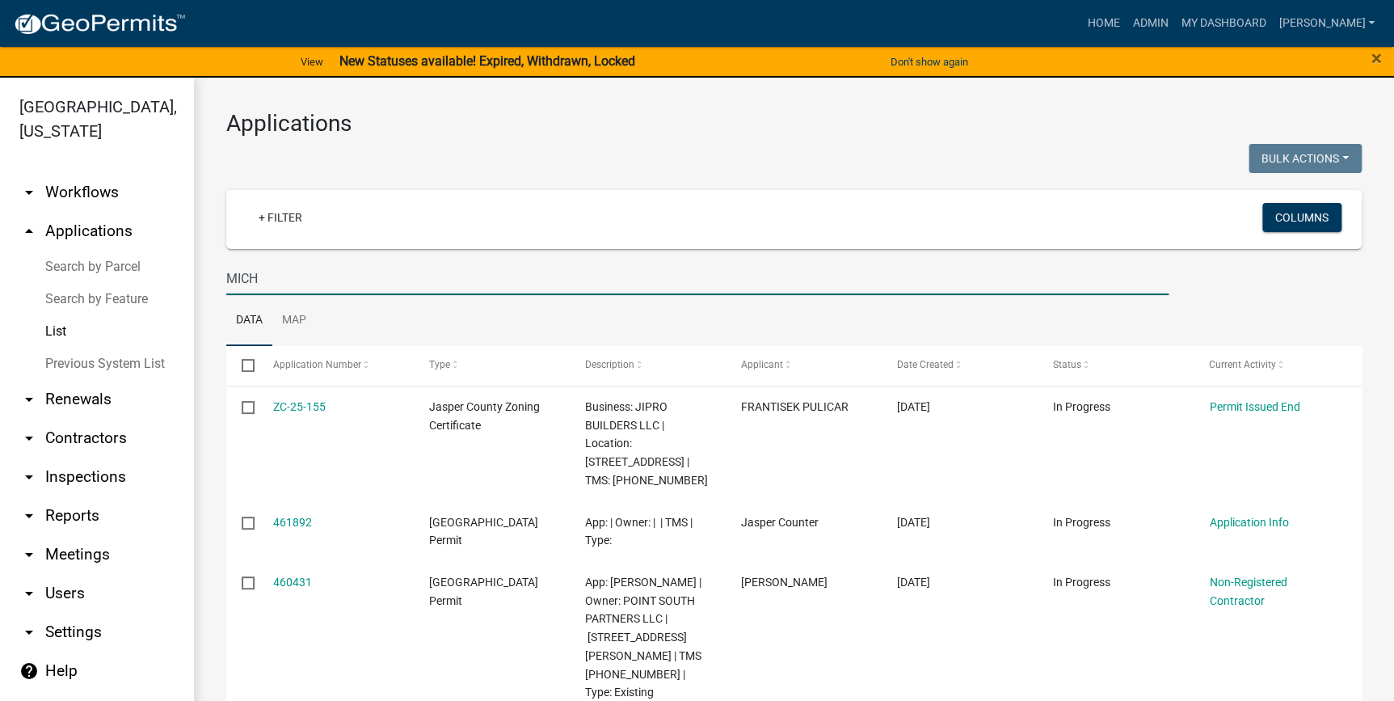
click at [283, 278] on input "MICH" at bounding box center [697, 278] width 942 height 33
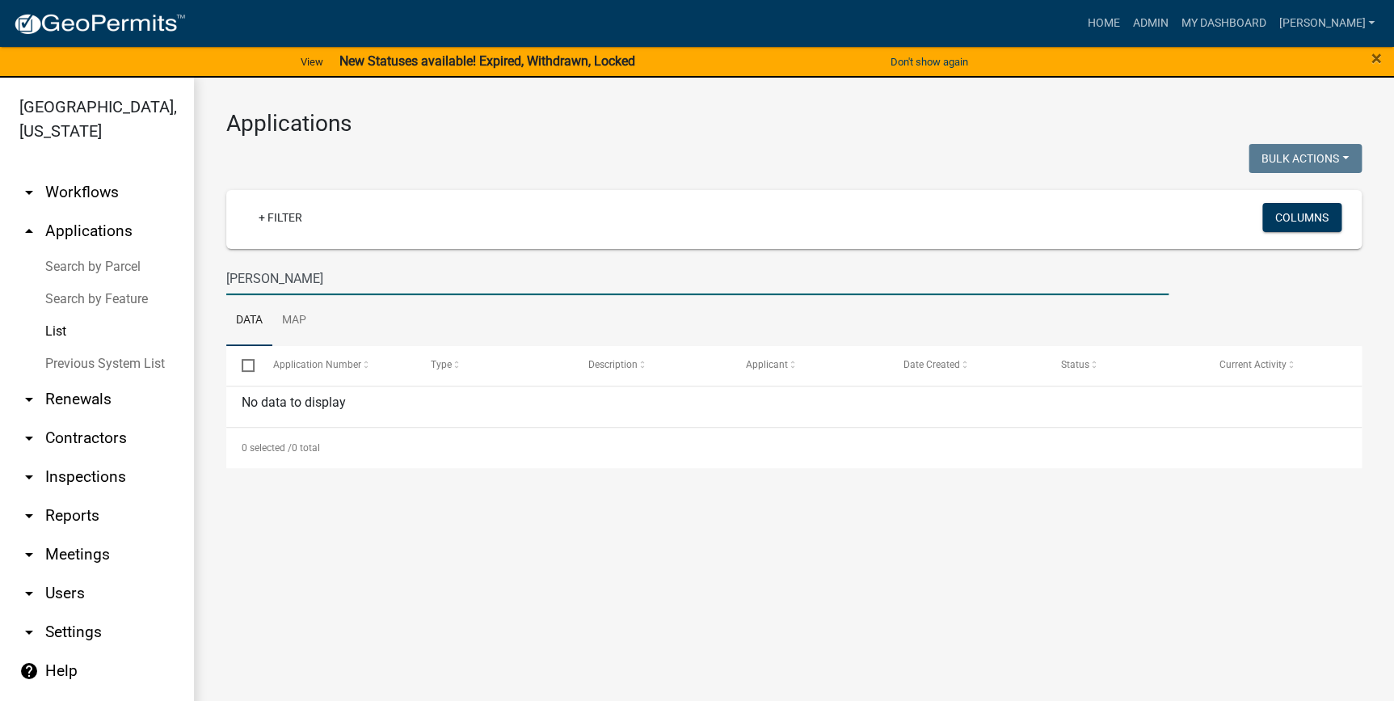
click at [276, 276] on input "Michael Heyward" at bounding box center [697, 278] width 942 height 33
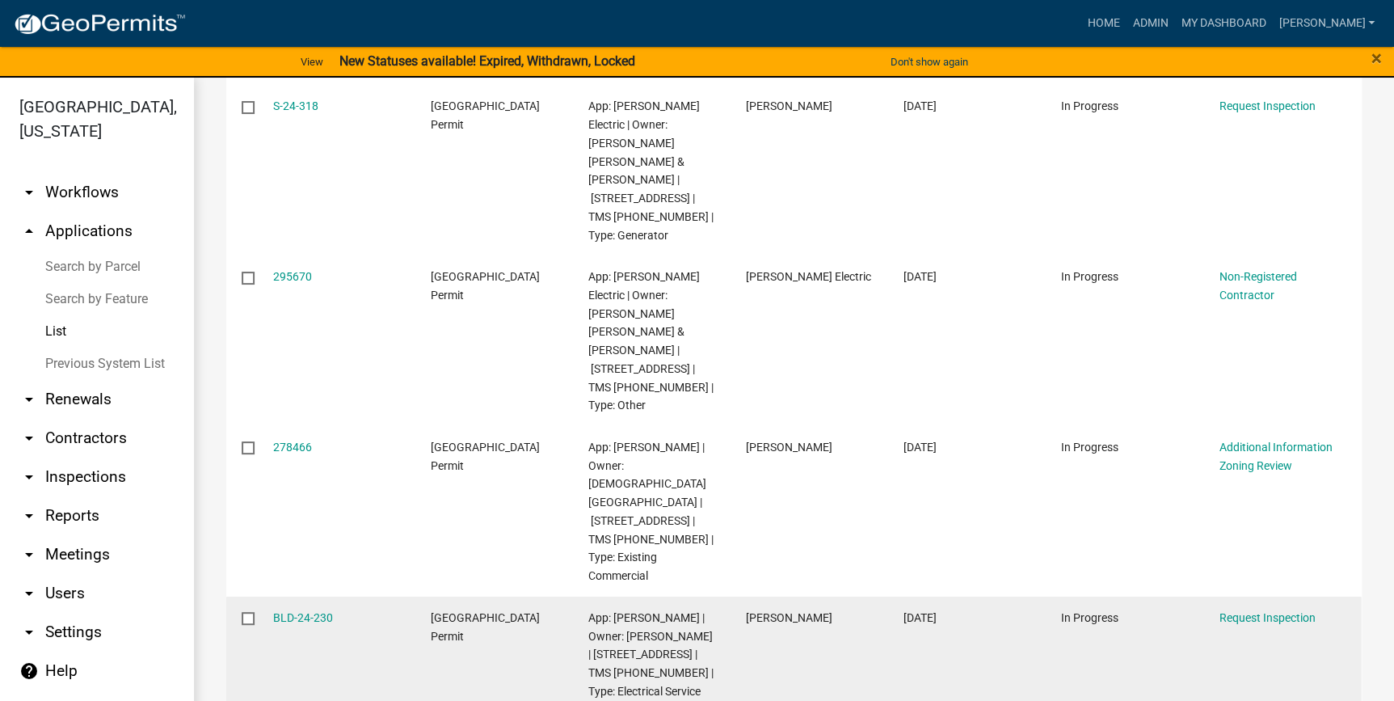
scroll to position [983, 0]
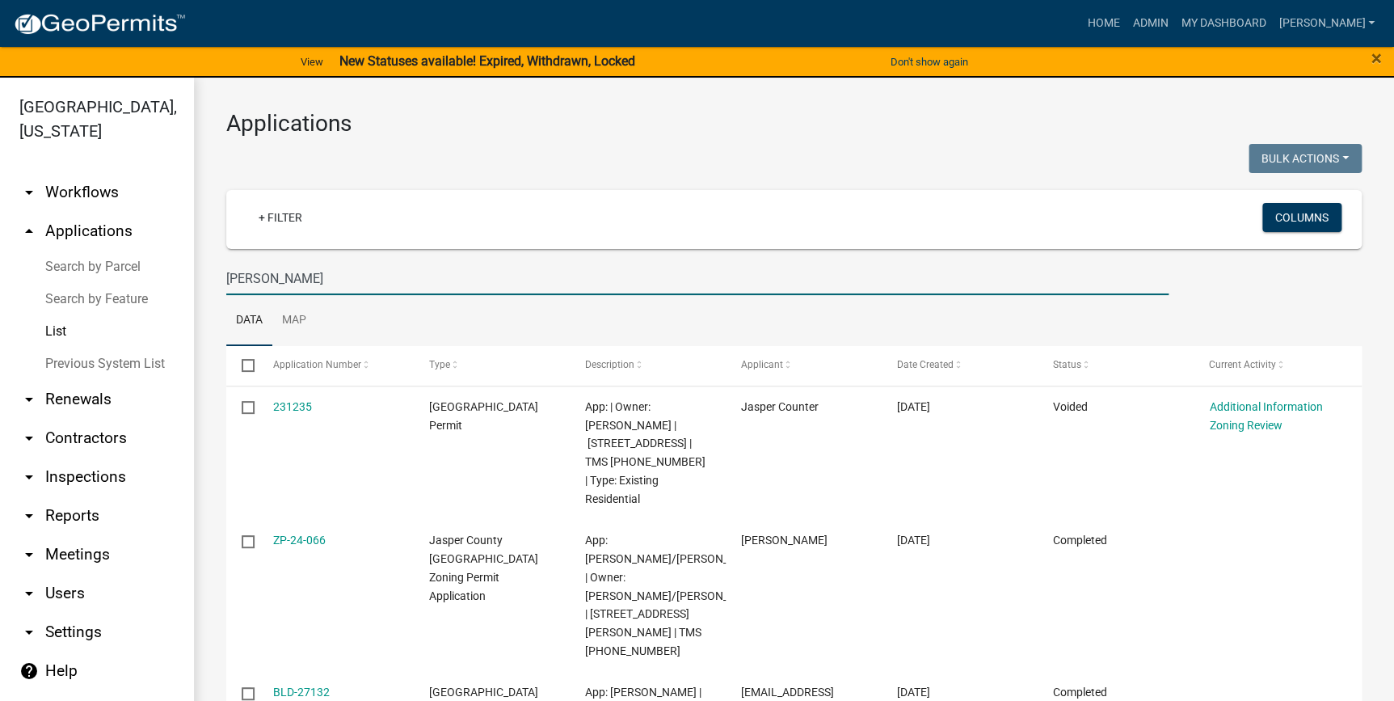
click at [370, 275] on input "Heyward" at bounding box center [697, 278] width 942 height 33
type input "H"
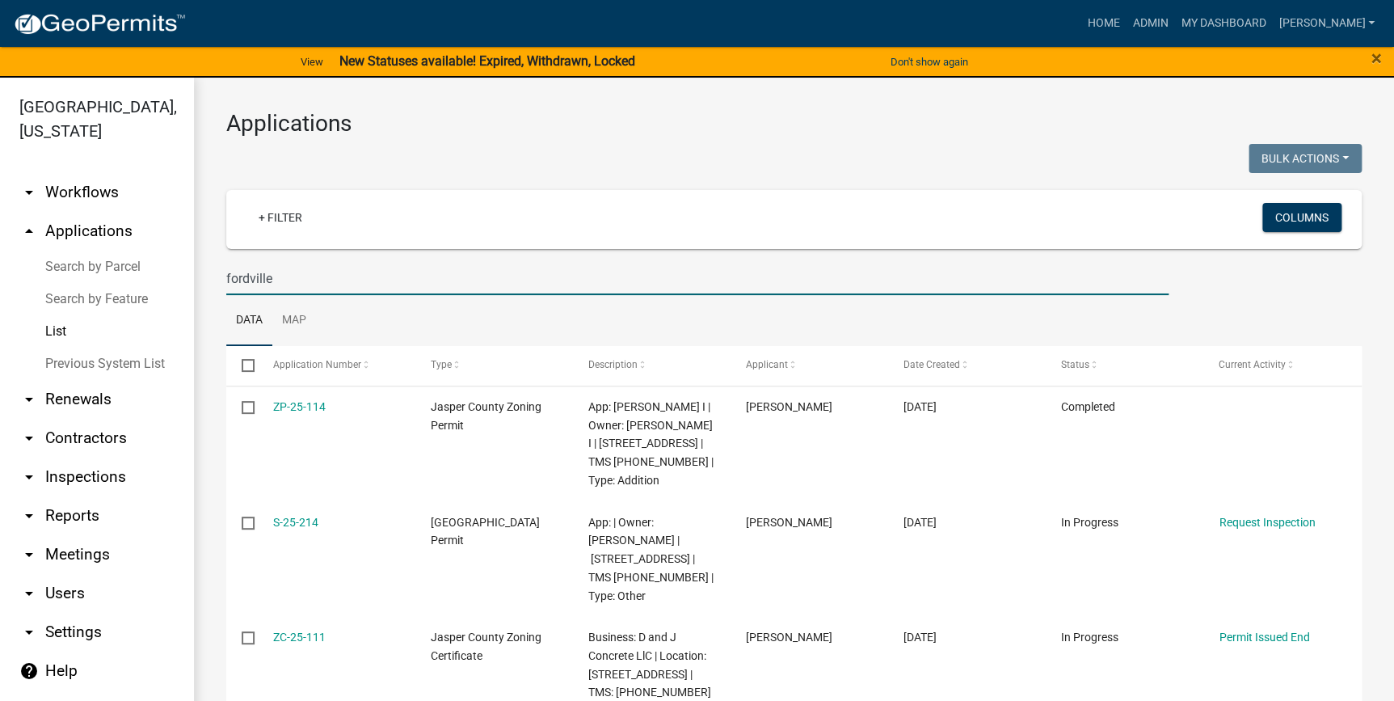
type input "fordville"
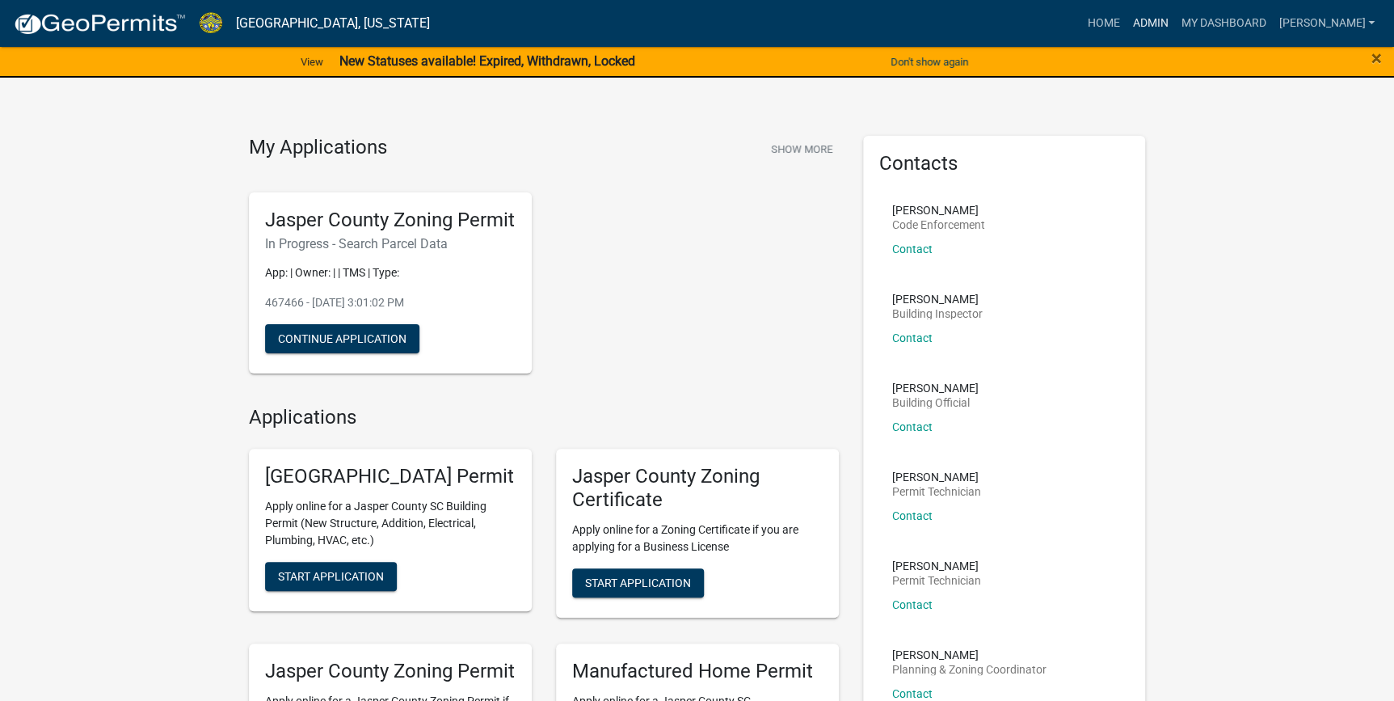
click at [1174, 31] on link "Admin" at bounding box center [1150, 23] width 48 height 31
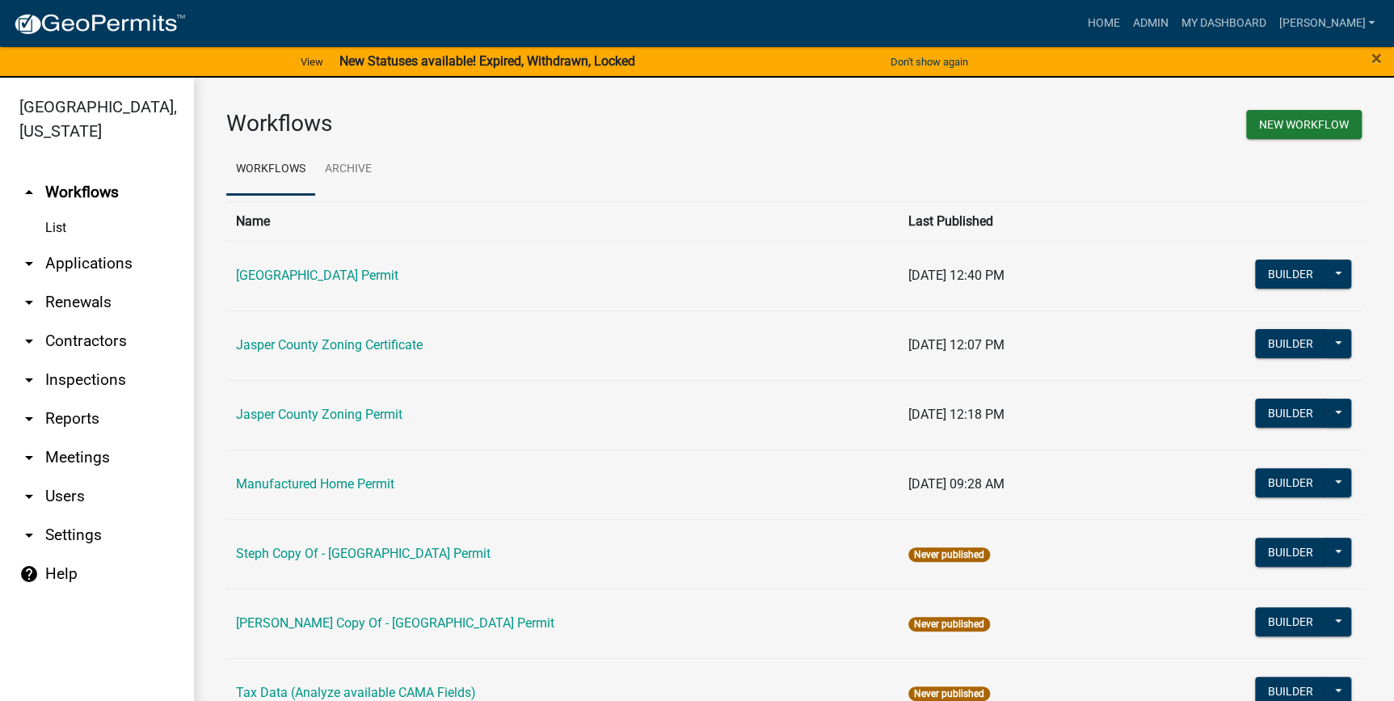
click at [72, 267] on link "arrow_drop_down Applications" at bounding box center [97, 263] width 194 height 39
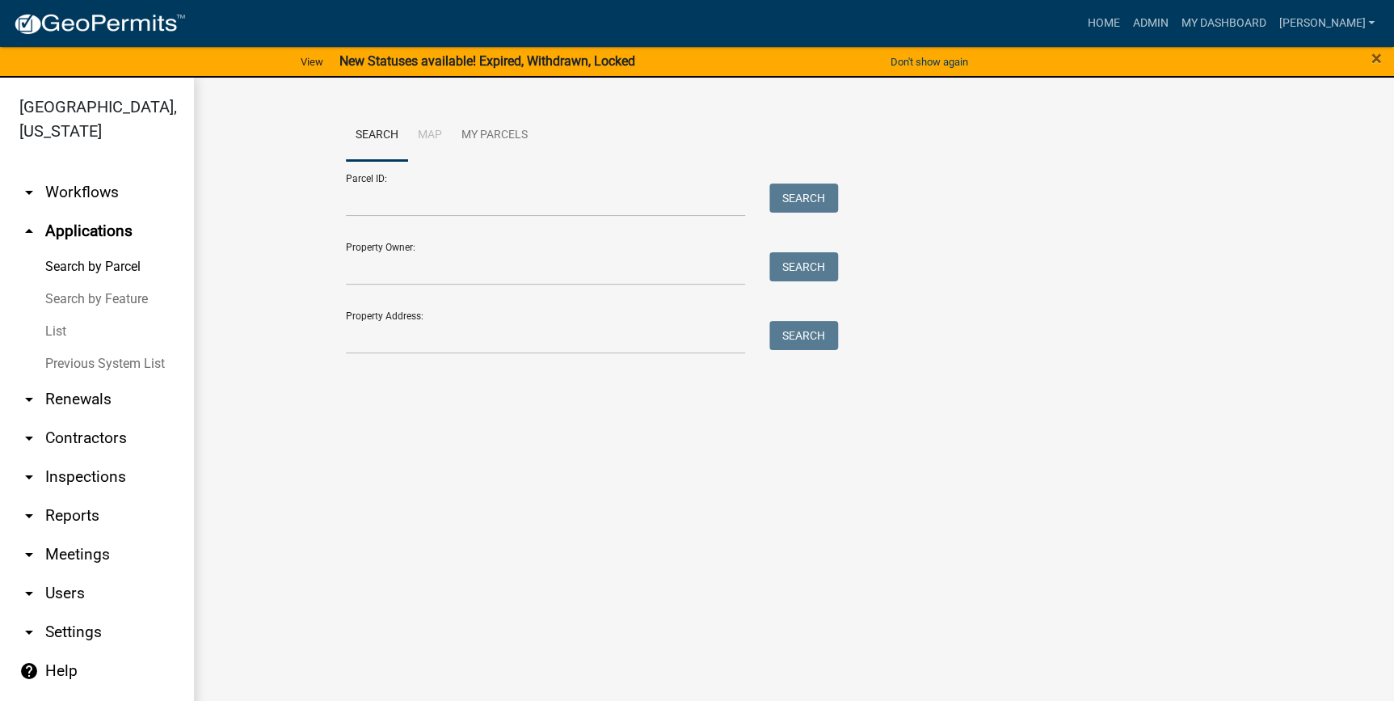
click at [57, 335] on link "List" at bounding box center [97, 331] width 194 height 32
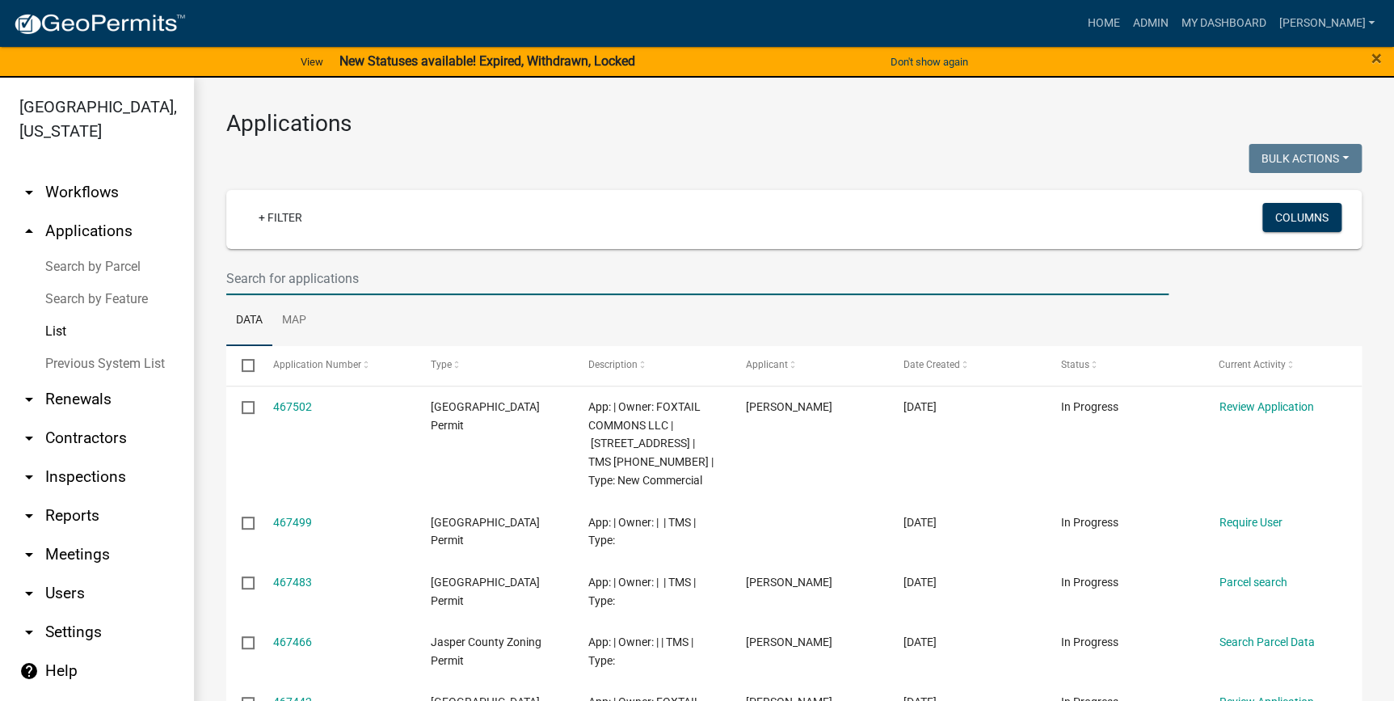
click at [293, 280] on input "text" at bounding box center [697, 278] width 942 height 33
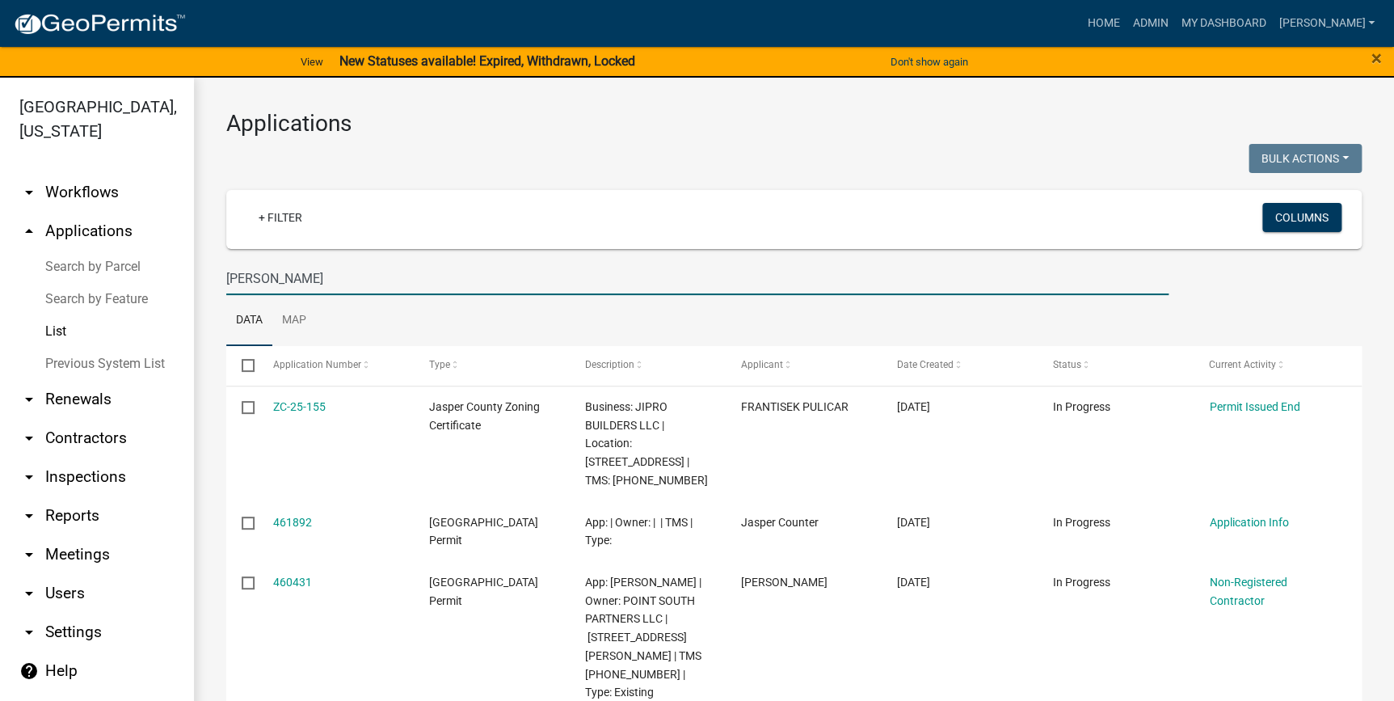
type input "Michael Pullon"
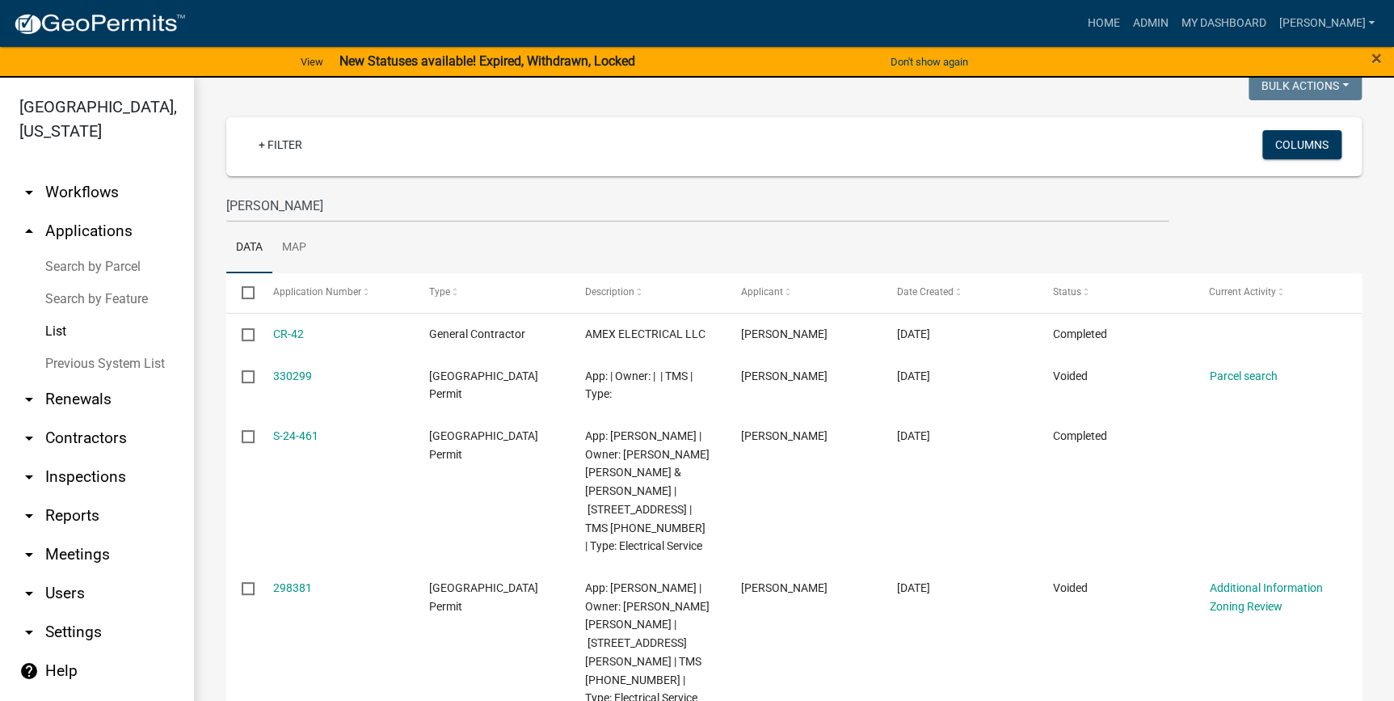
scroll to position [131, 0]
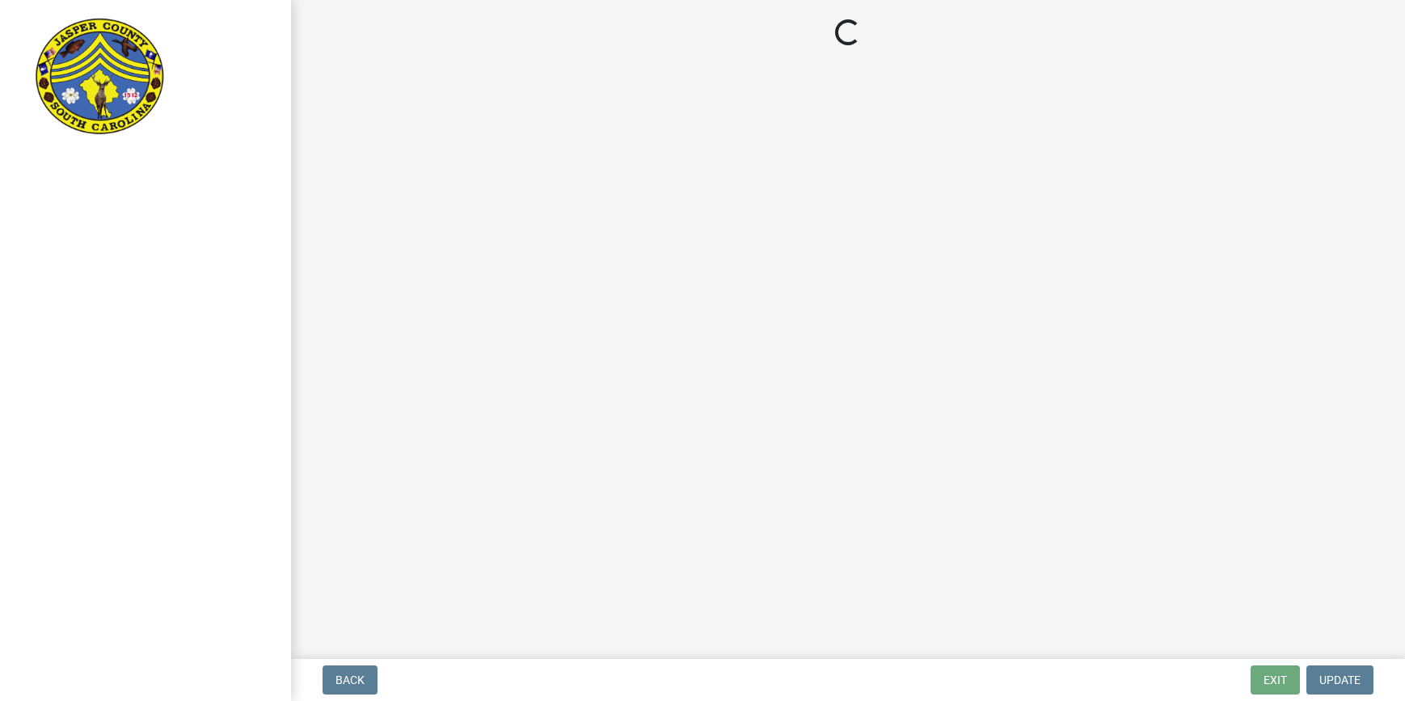
select select "3: 3"
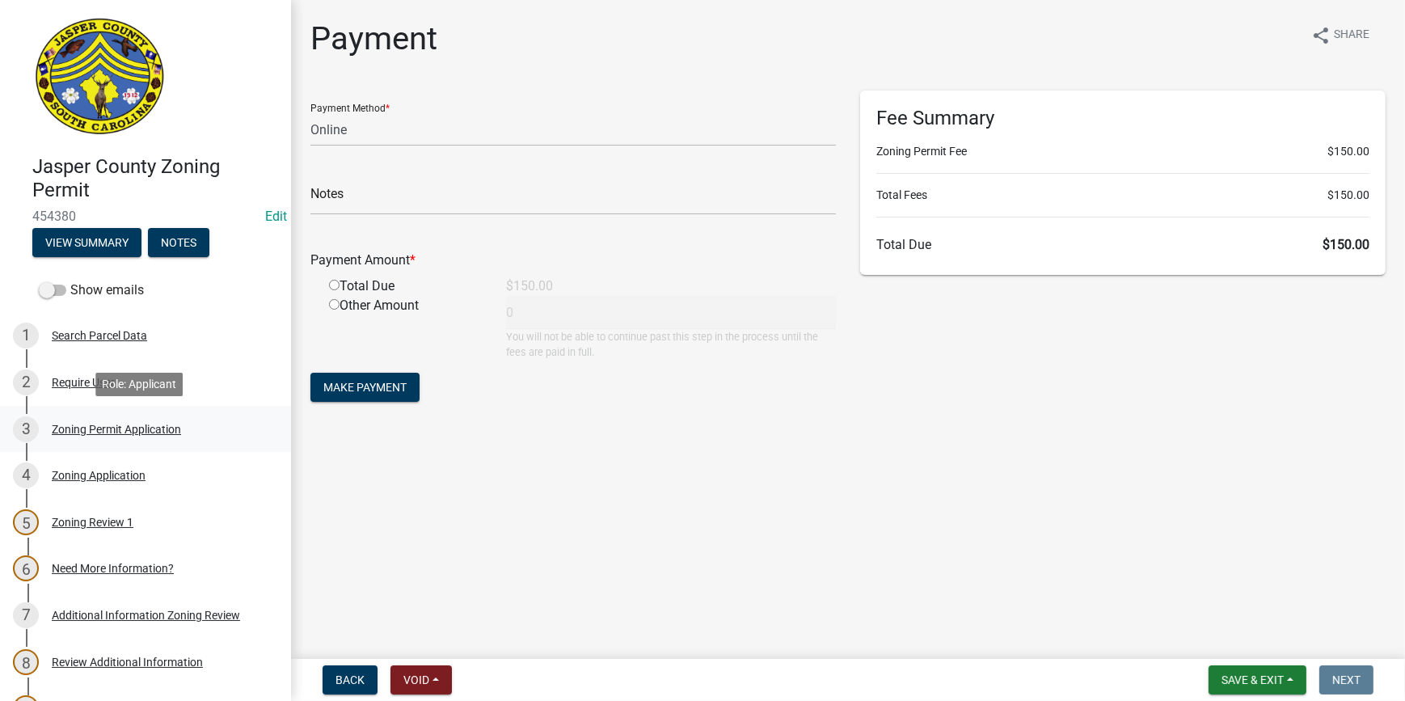
click at [132, 427] on div "Zoning Permit Application" at bounding box center [116, 429] width 129 height 11
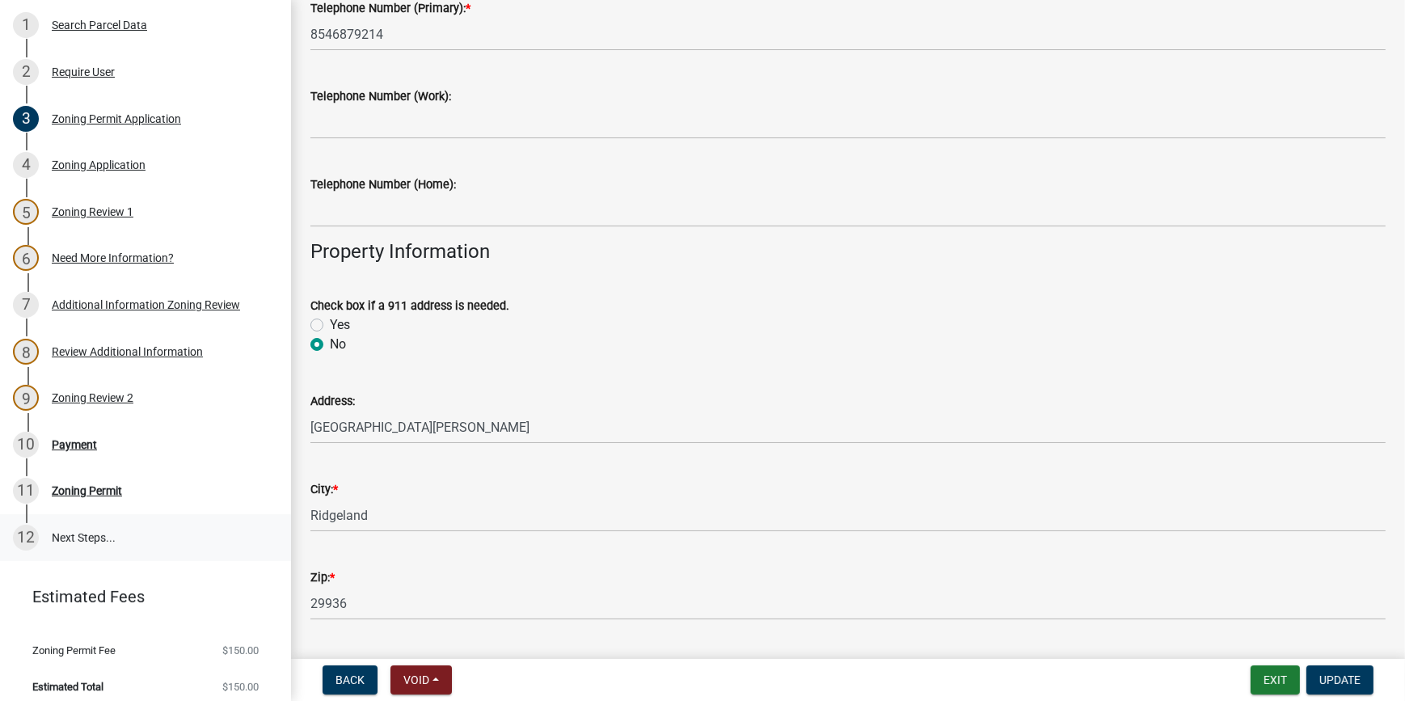
scroll to position [320, 0]
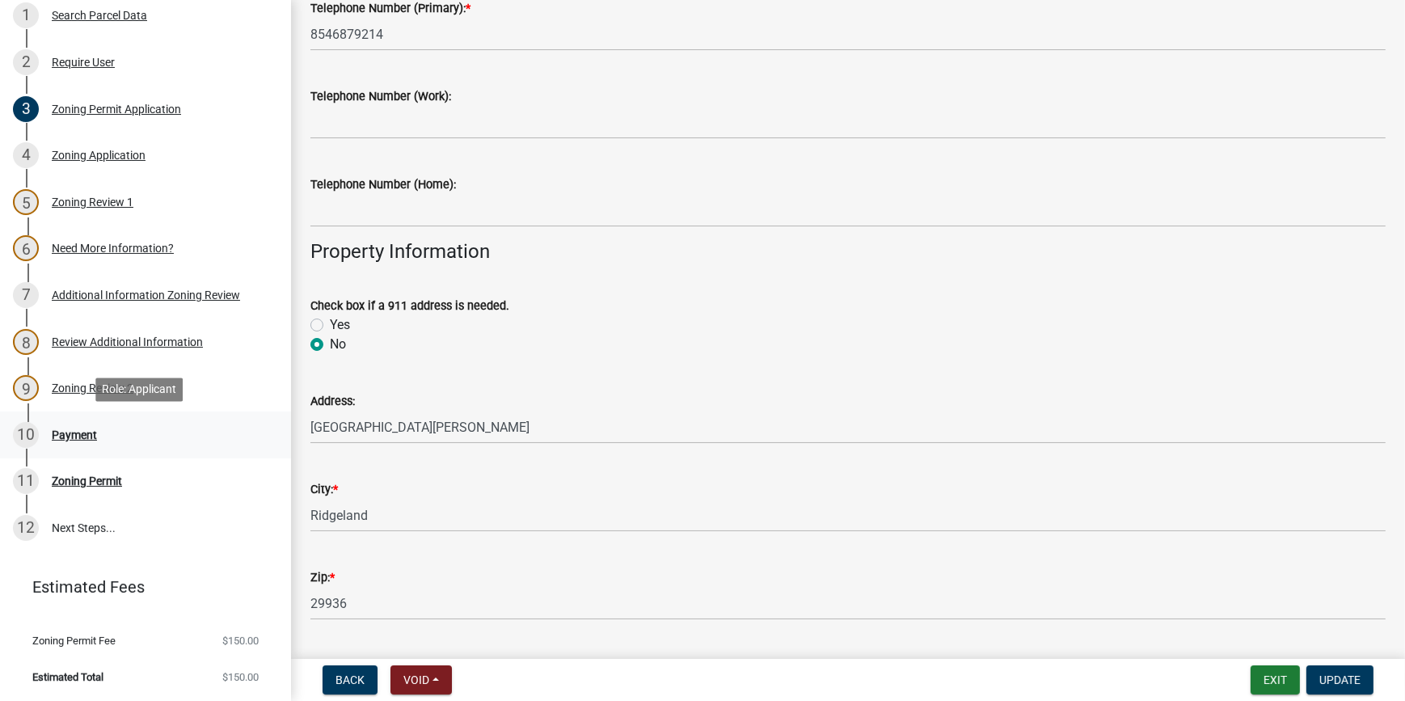
click at [84, 436] on div "Payment" at bounding box center [74, 434] width 45 height 11
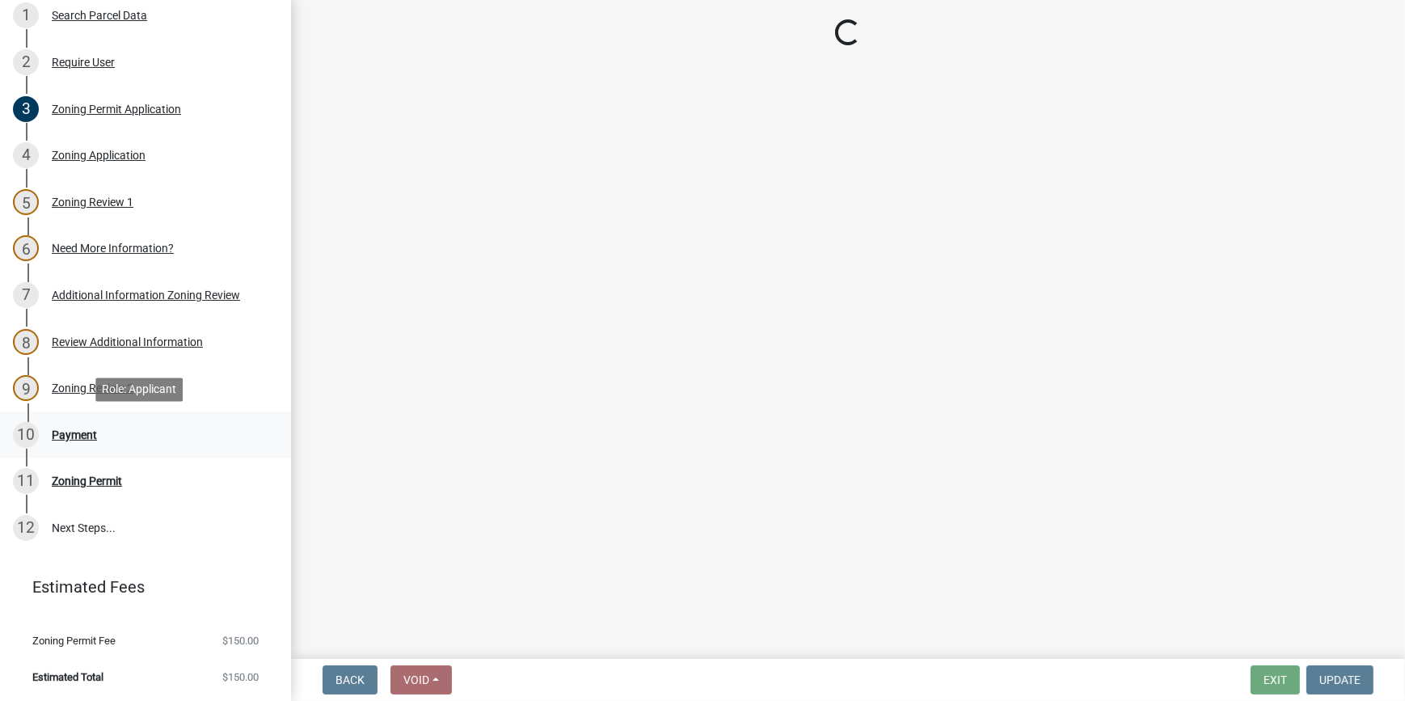
scroll to position [0, 0]
select select "3: 3"
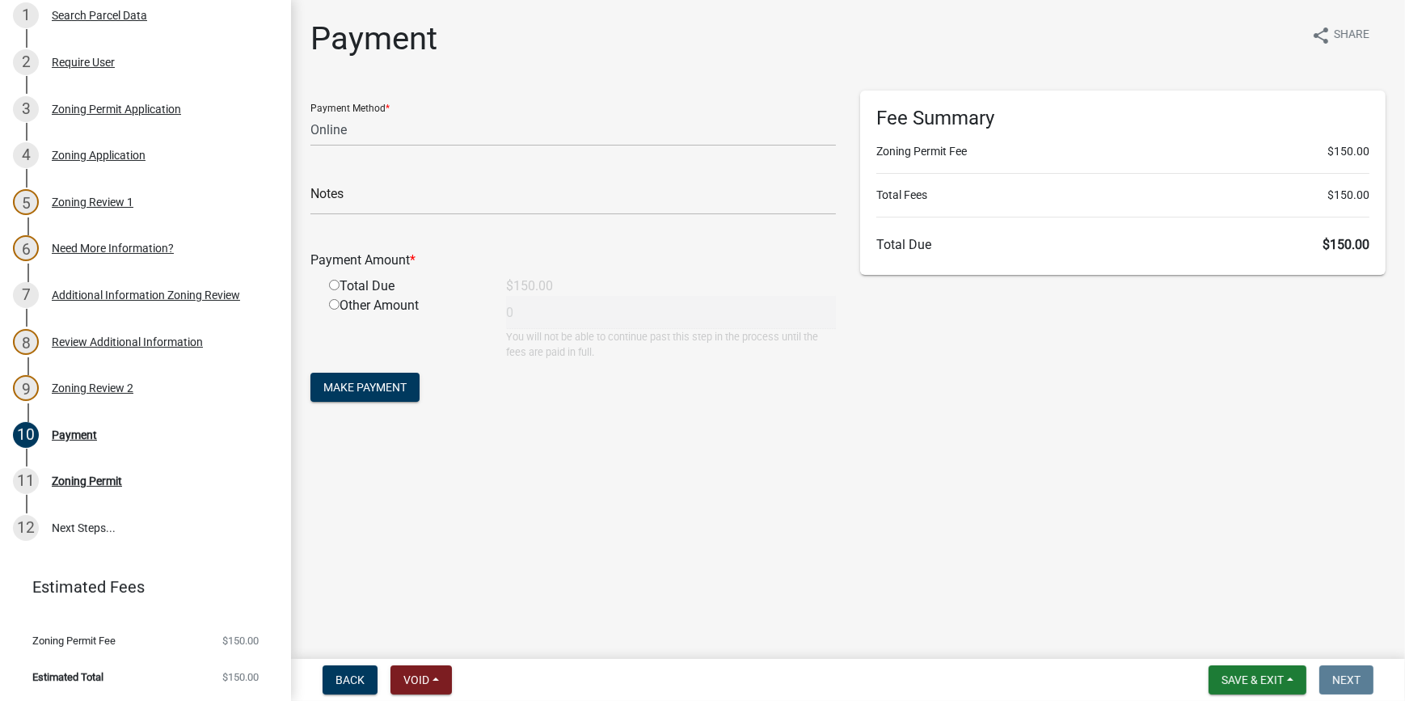
click at [335, 282] on input "radio" at bounding box center [334, 285] width 11 height 11
radio input "true"
type input "150"
click at [353, 388] on span "Make Payment" at bounding box center [364, 387] width 83 height 13
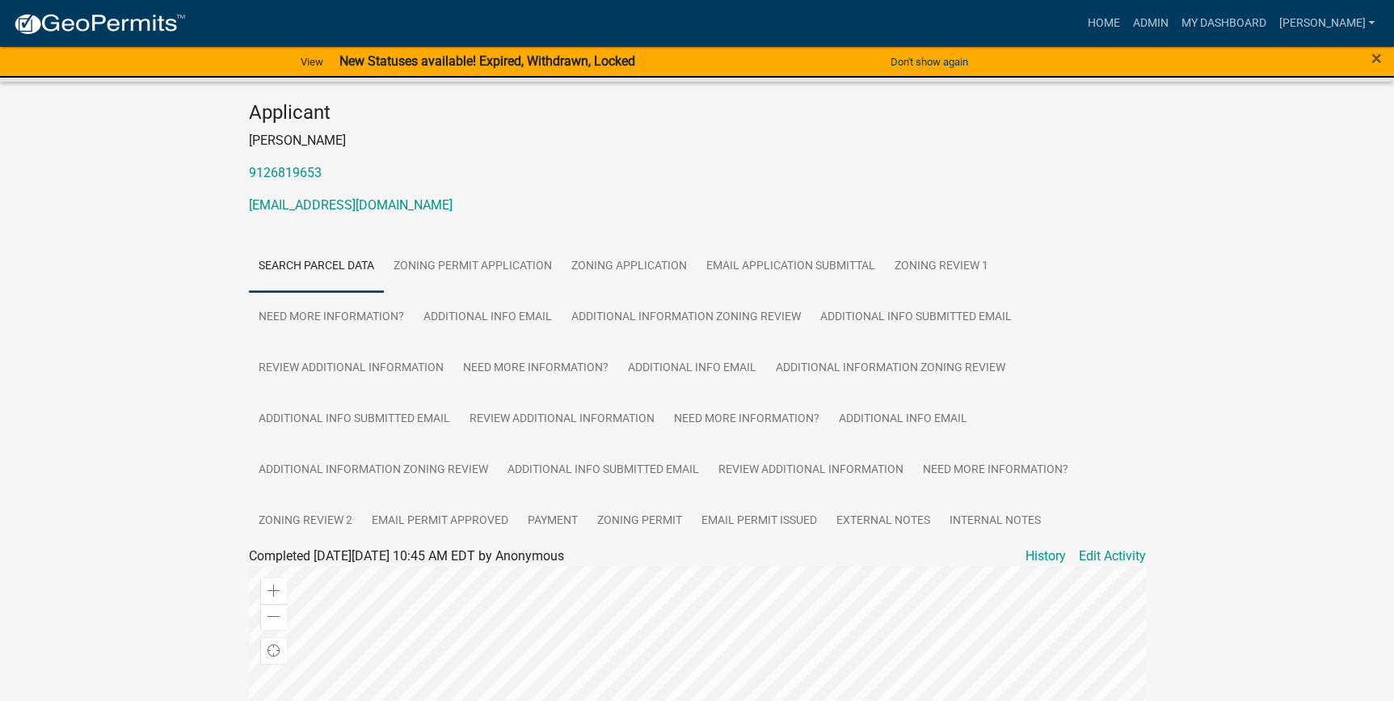
scroll to position [293, 0]
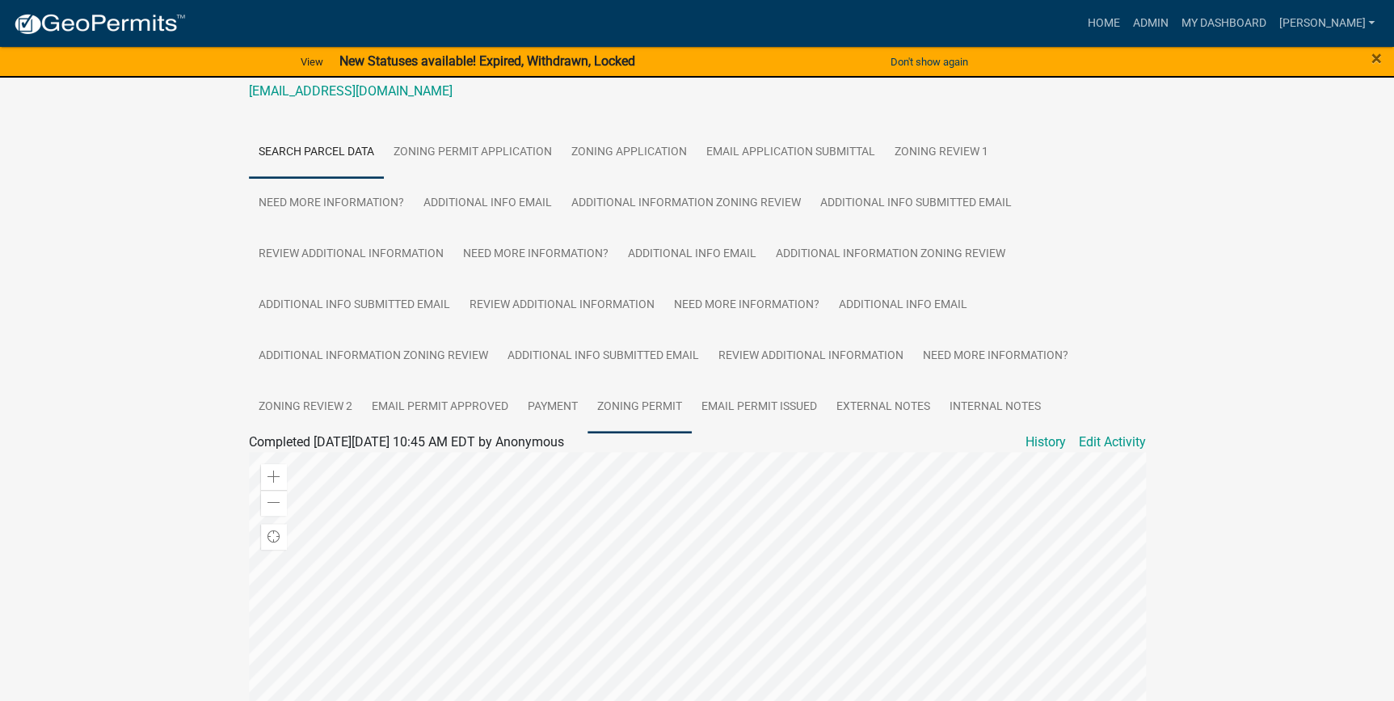
click at [657, 386] on link "Zoning Permit" at bounding box center [640, 407] width 104 height 52
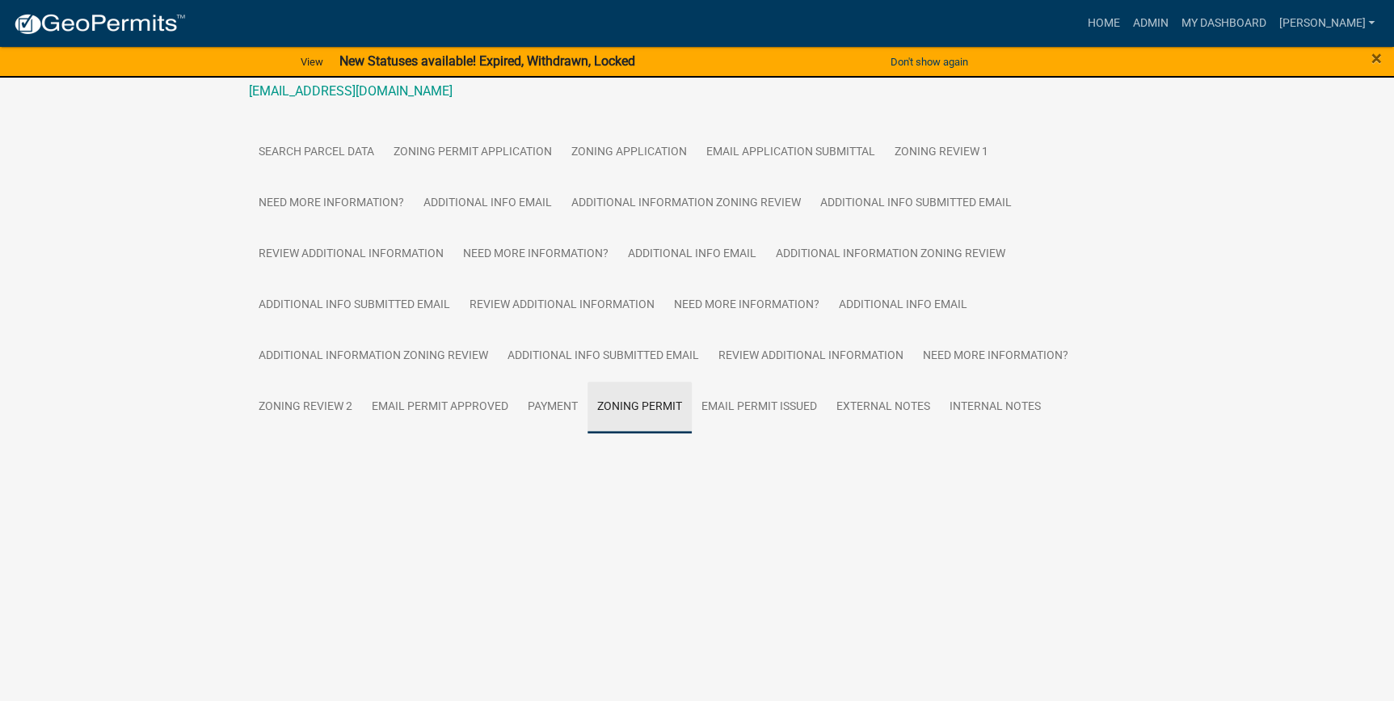
scroll to position [113, 0]
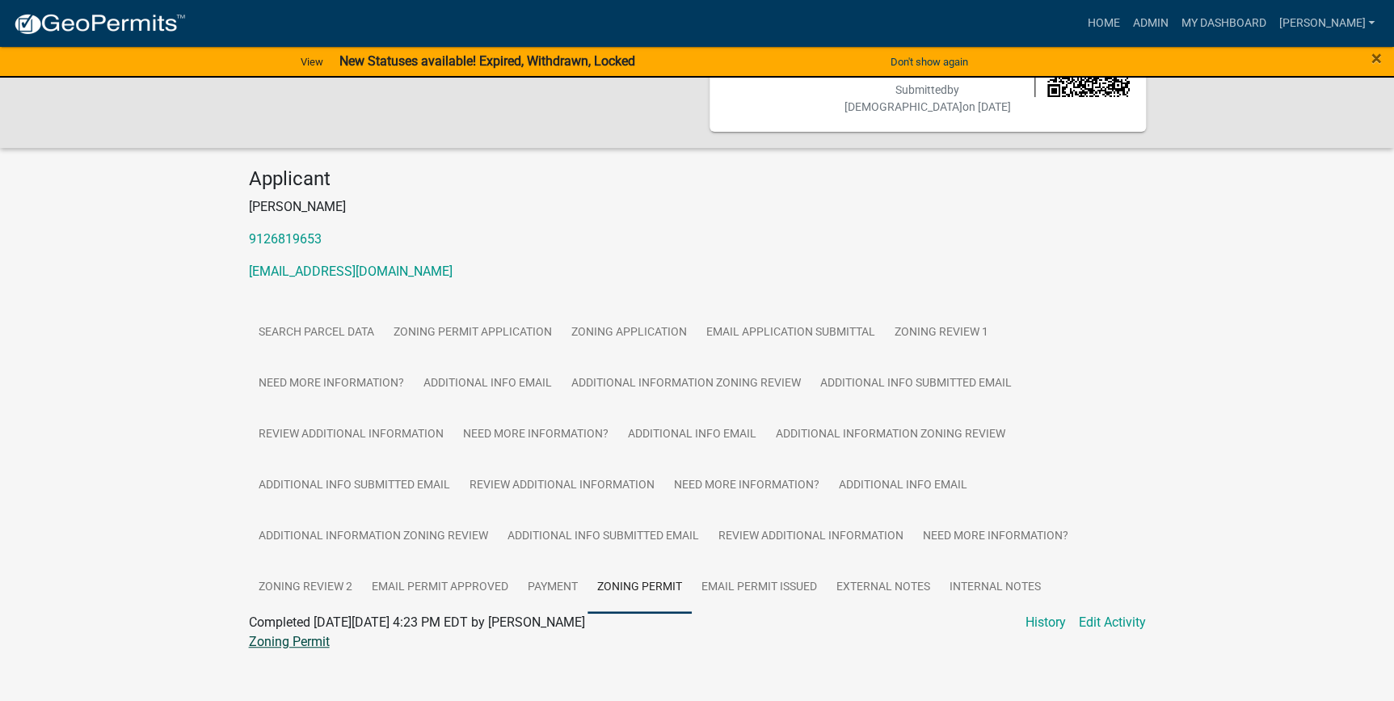
click at [315, 634] on link "Zoning Permit" at bounding box center [289, 641] width 81 height 15
